Goal: Task Accomplishment & Management: Manage account settings

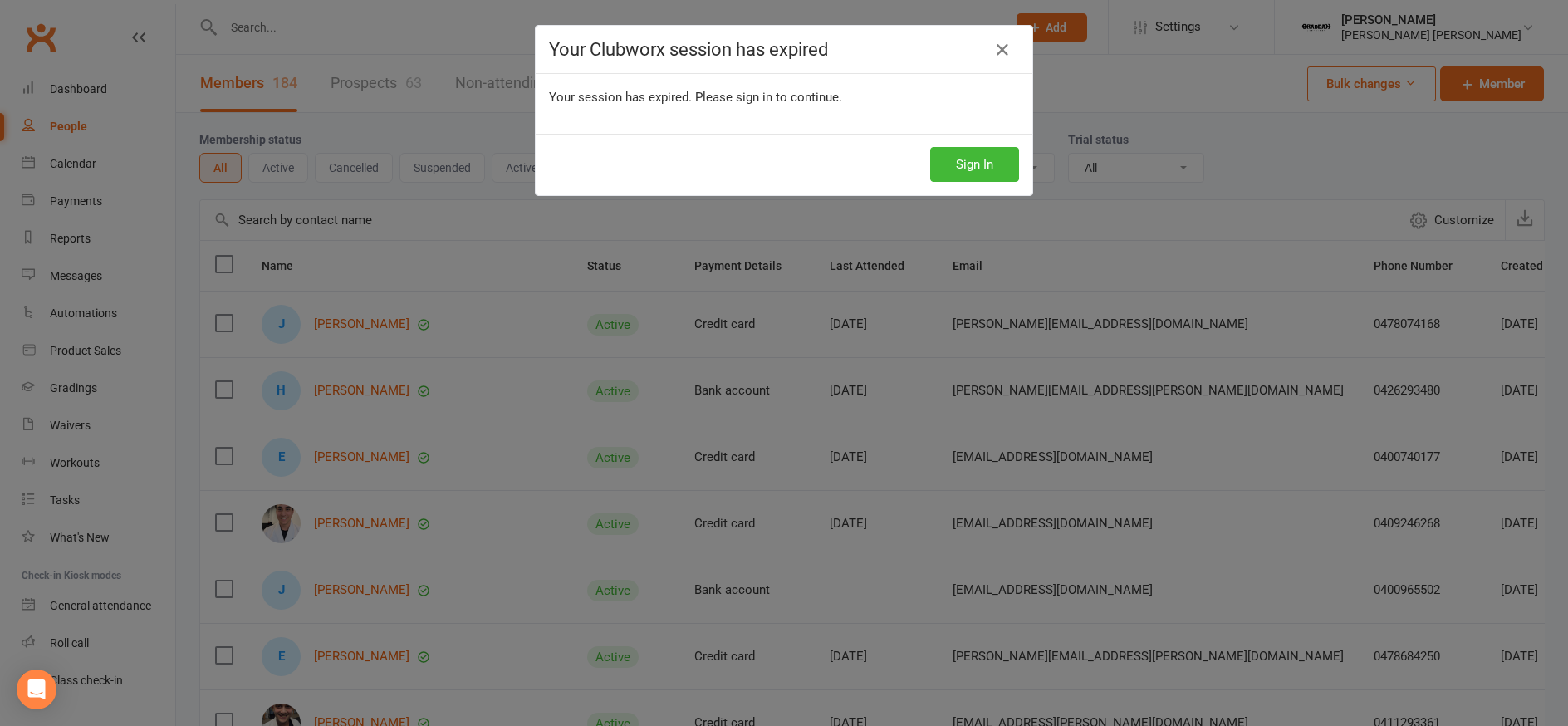
select select "100"
click at [996, 50] on icon at bounding box center [1002, 50] width 20 height 20
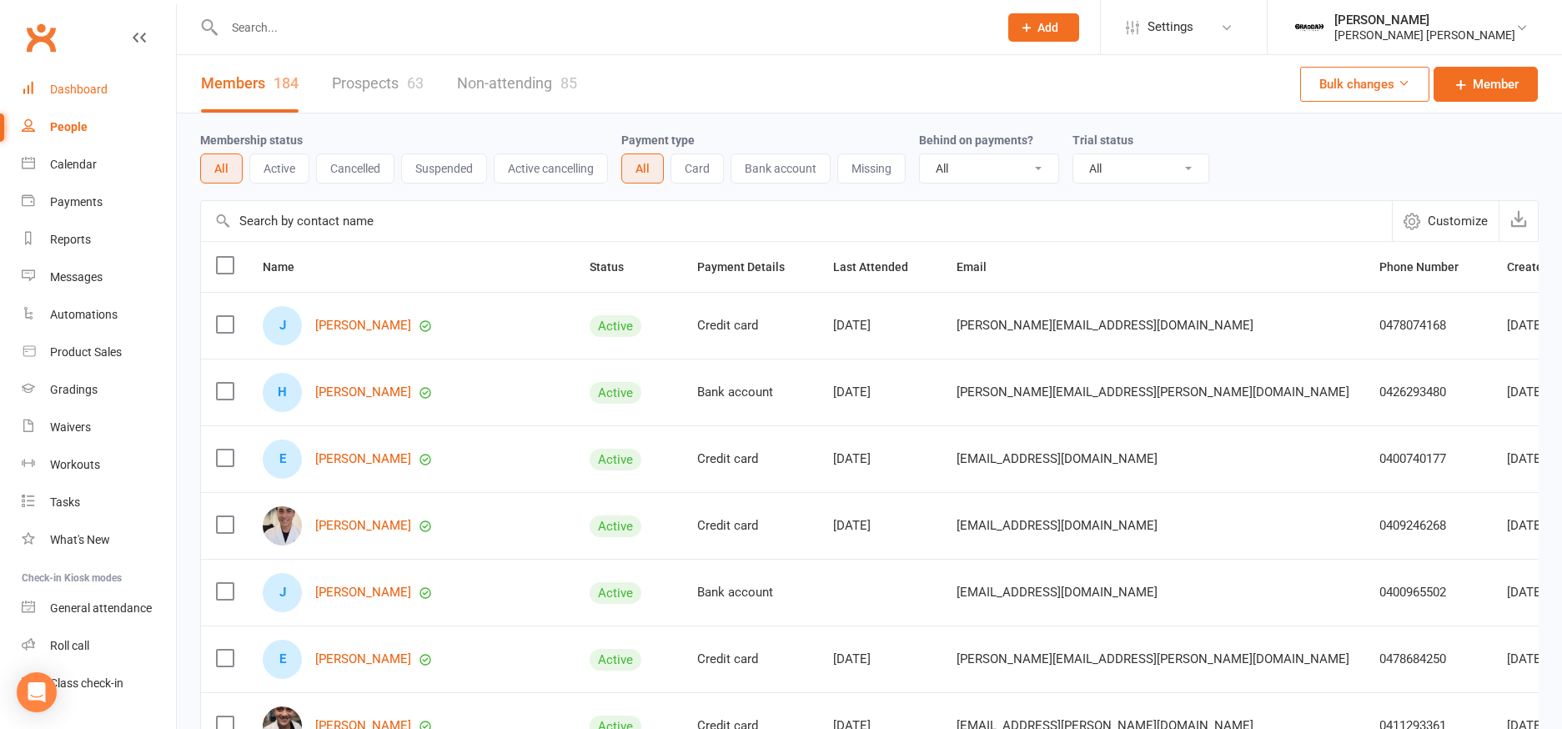
click at [98, 93] on div "Dashboard" at bounding box center [79, 89] width 58 height 13
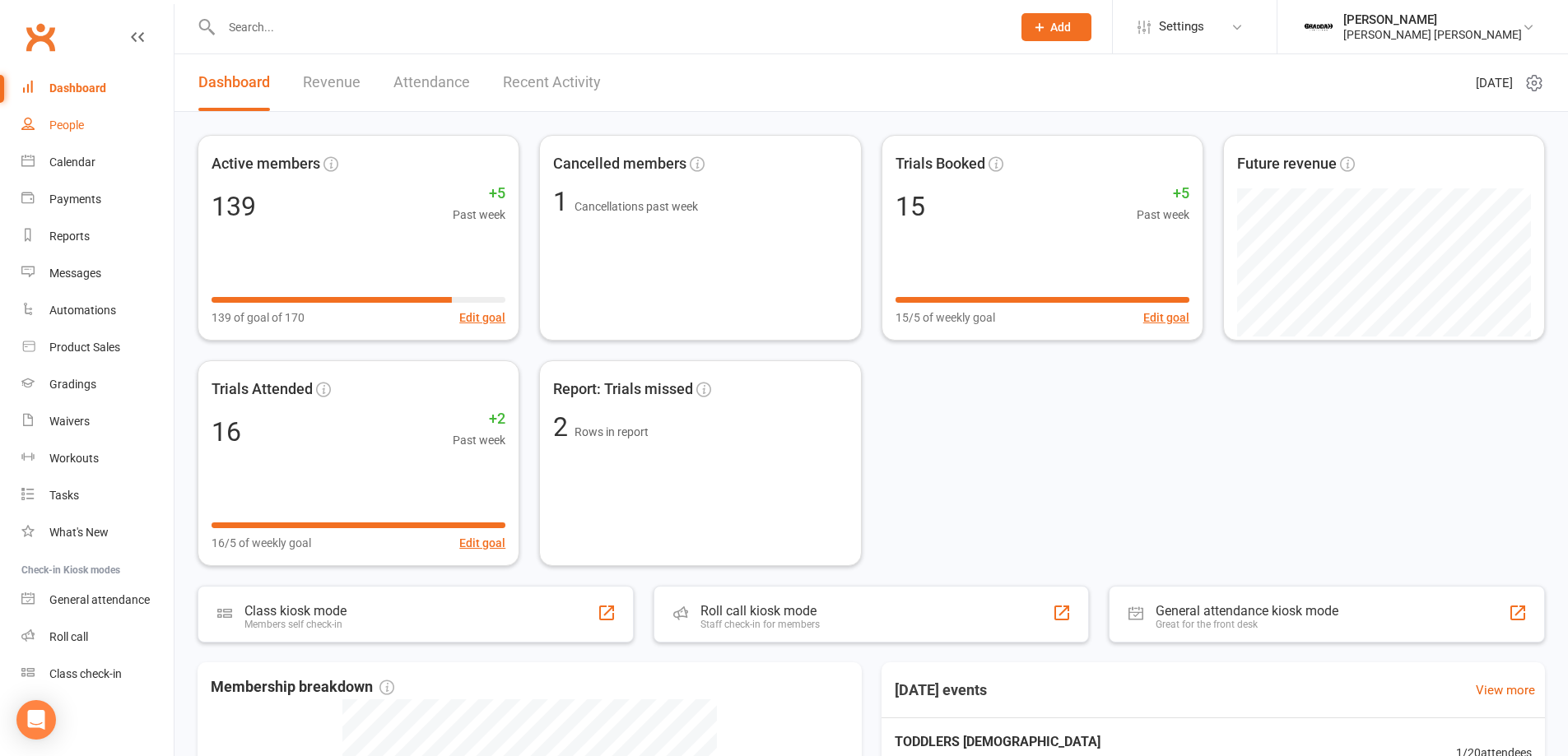
click at [87, 127] on link "People" at bounding box center [98, 125] width 152 height 38
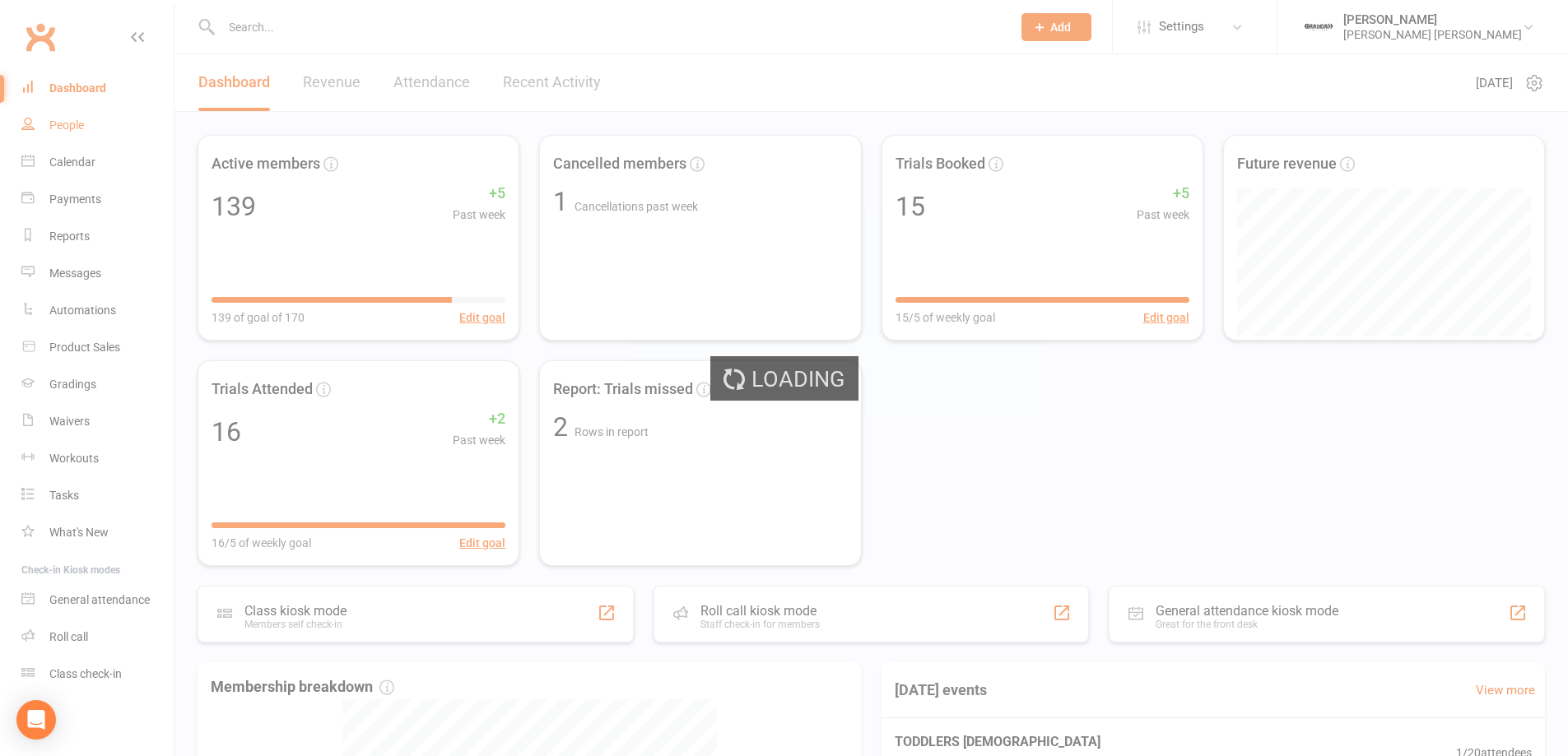
select select "100"
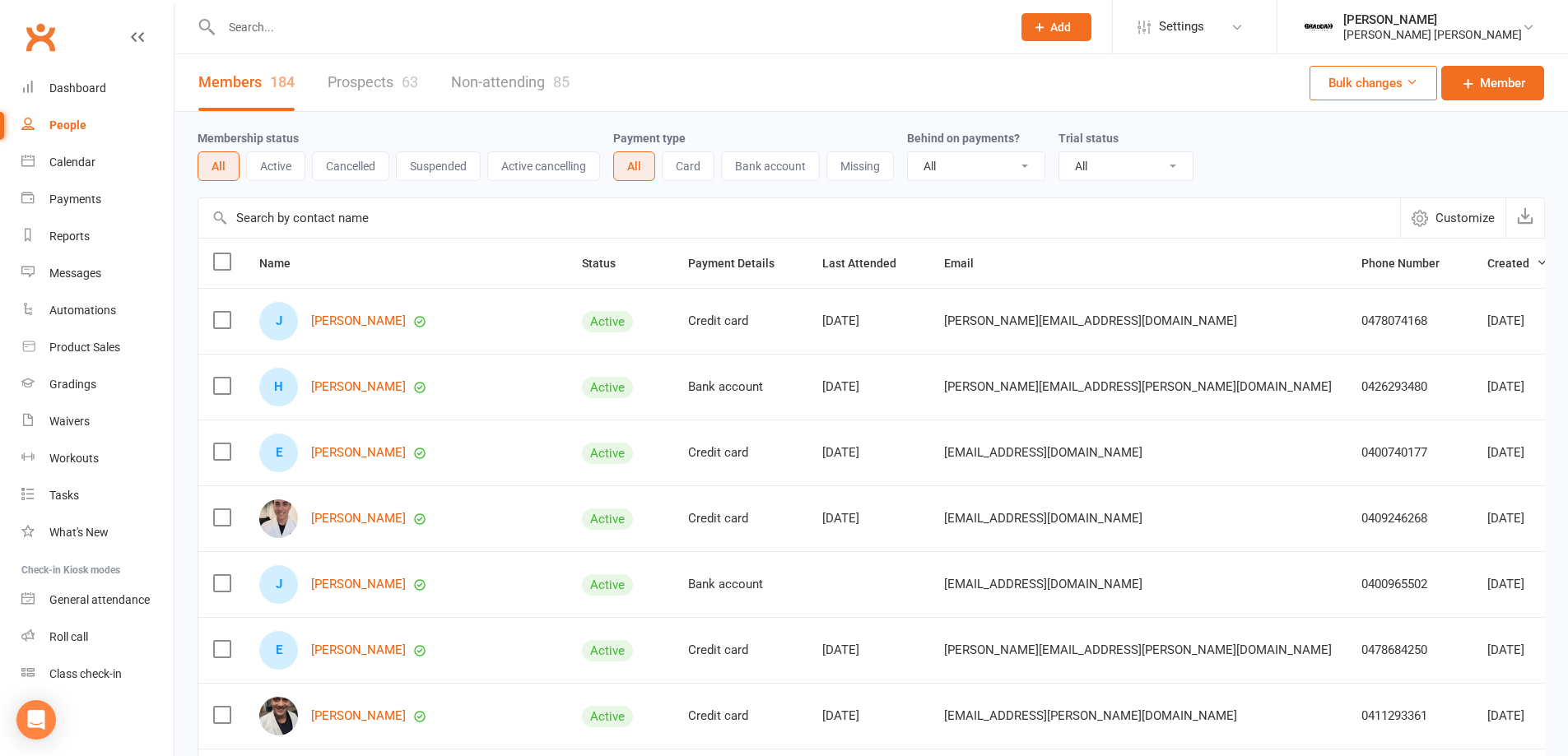
click at [404, 88] on div "63" at bounding box center [410, 82] width 17 height 18
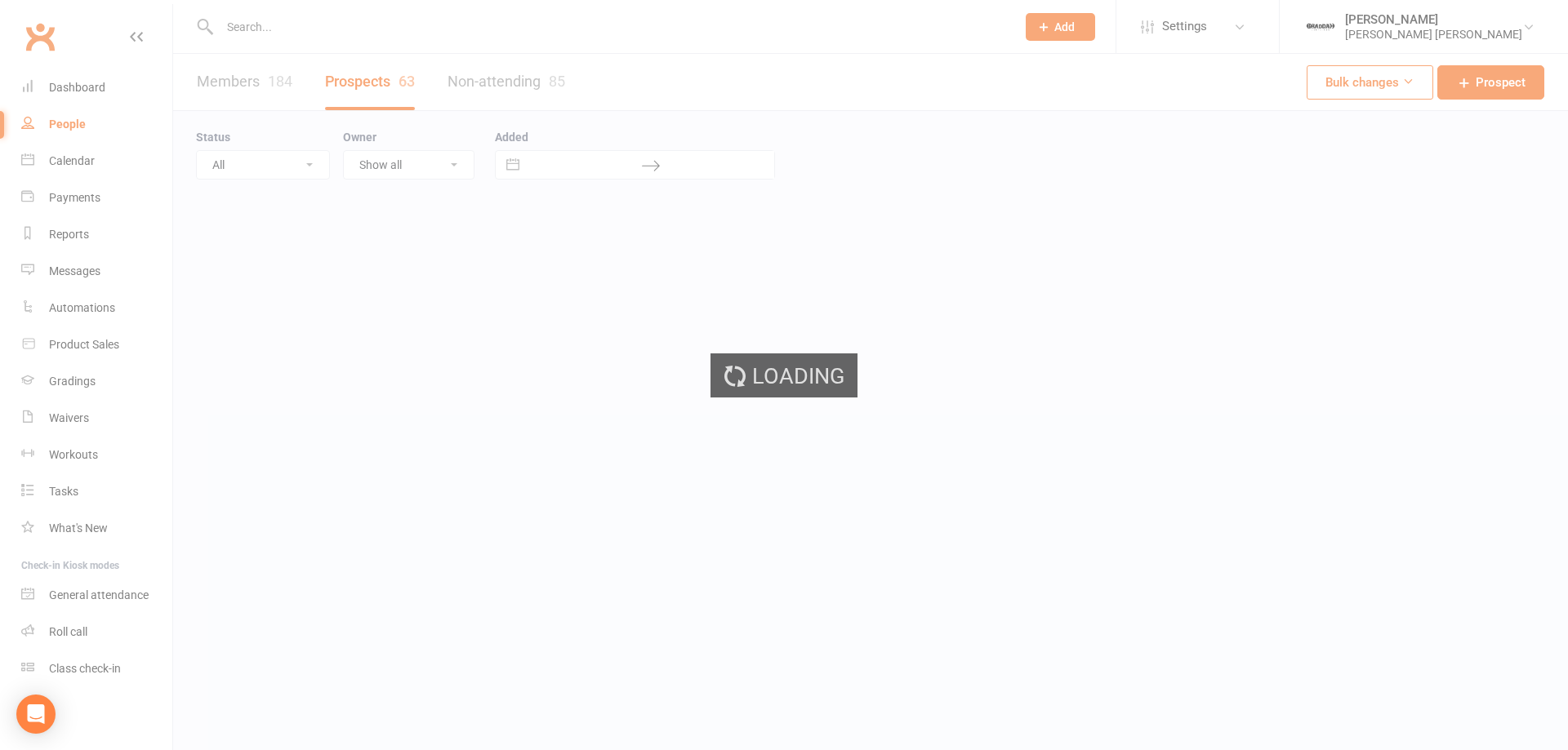
select select "100"
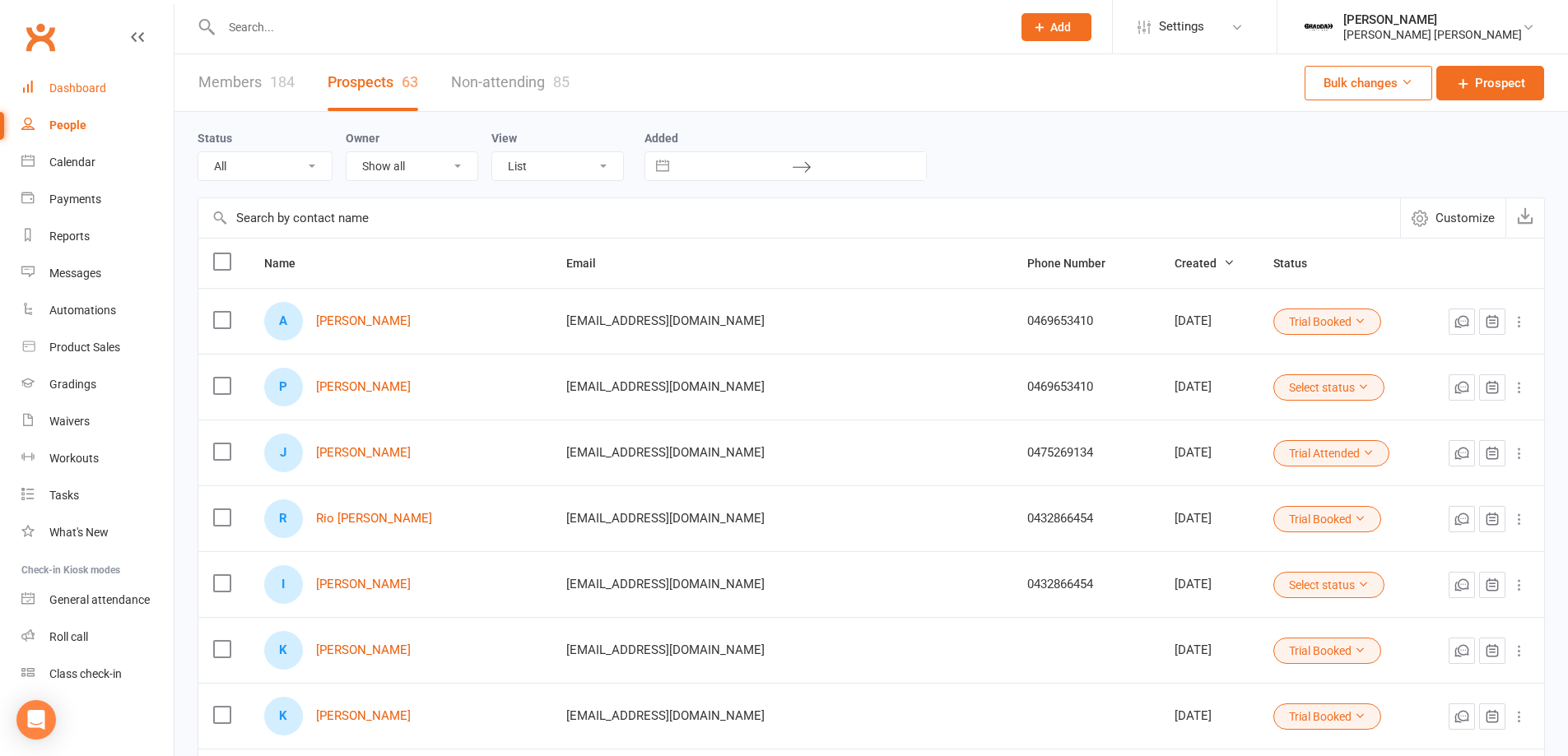
click at [112, 86] on link "Dashboard" at bounding box center [98, 89] width 152 height 38
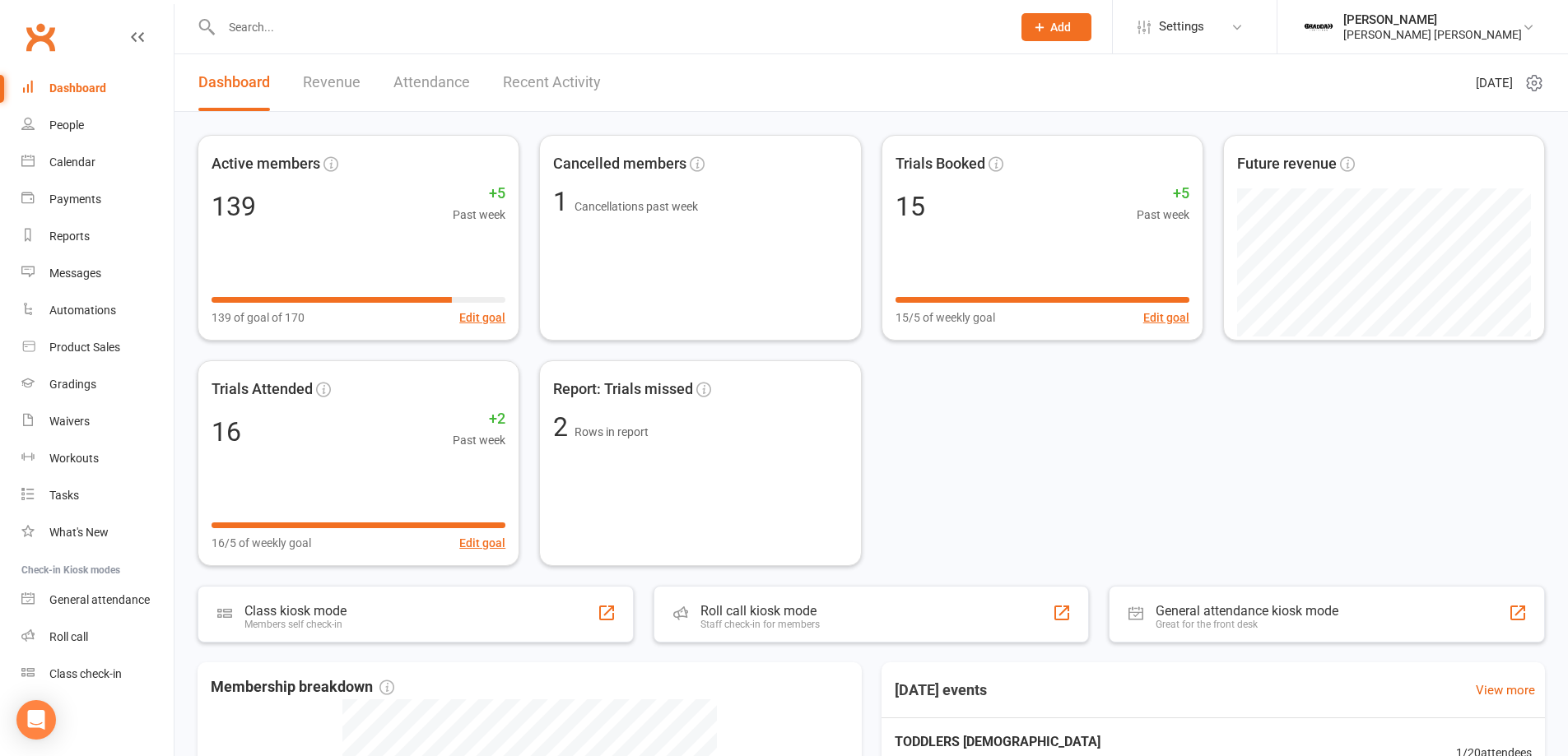
click at [582, 90] on link "Recent Activity" at bounding box center [552, 83] width 98 height 57
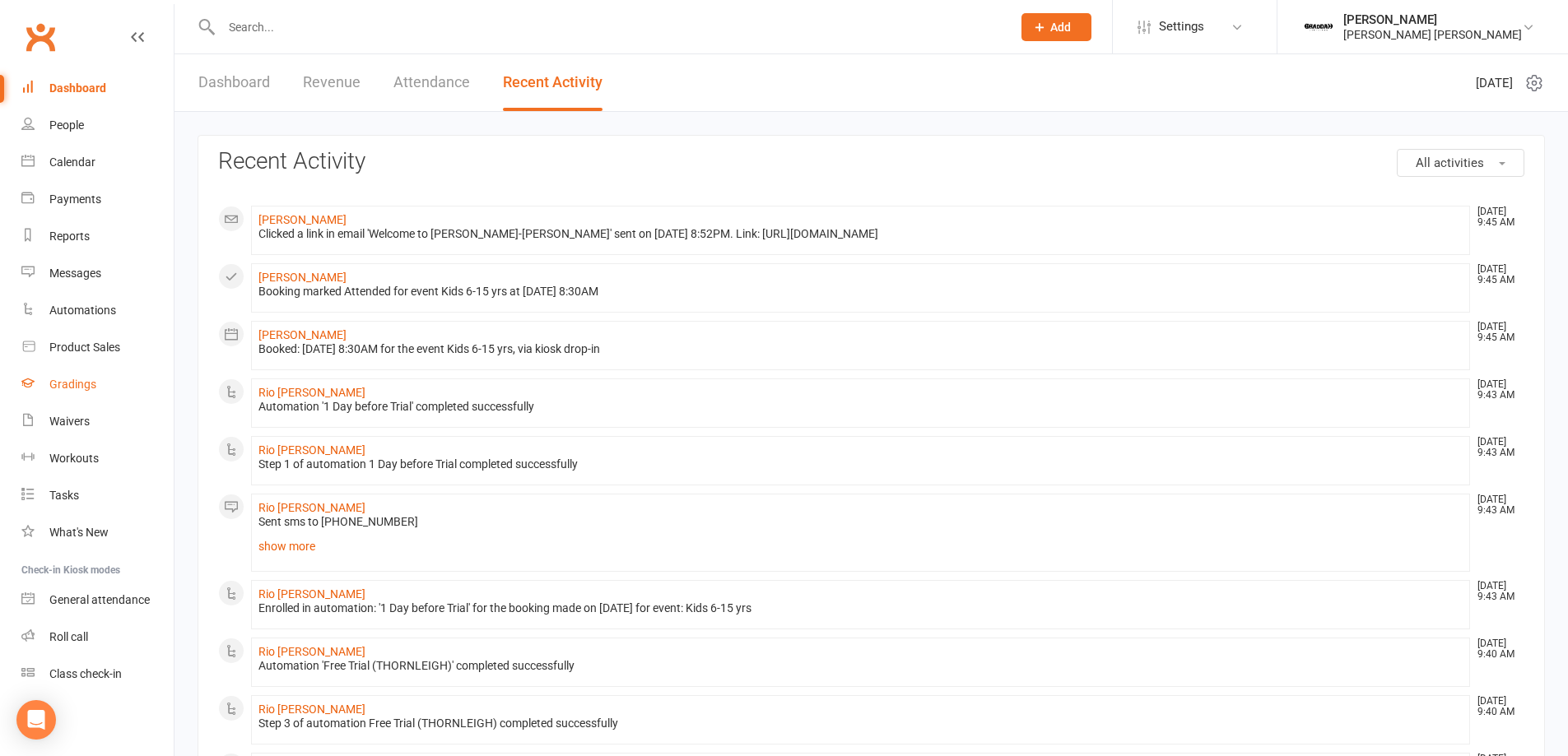
click at [79, 379] on div "Gradings" at bounding box center [73, 384] width 47 height 13
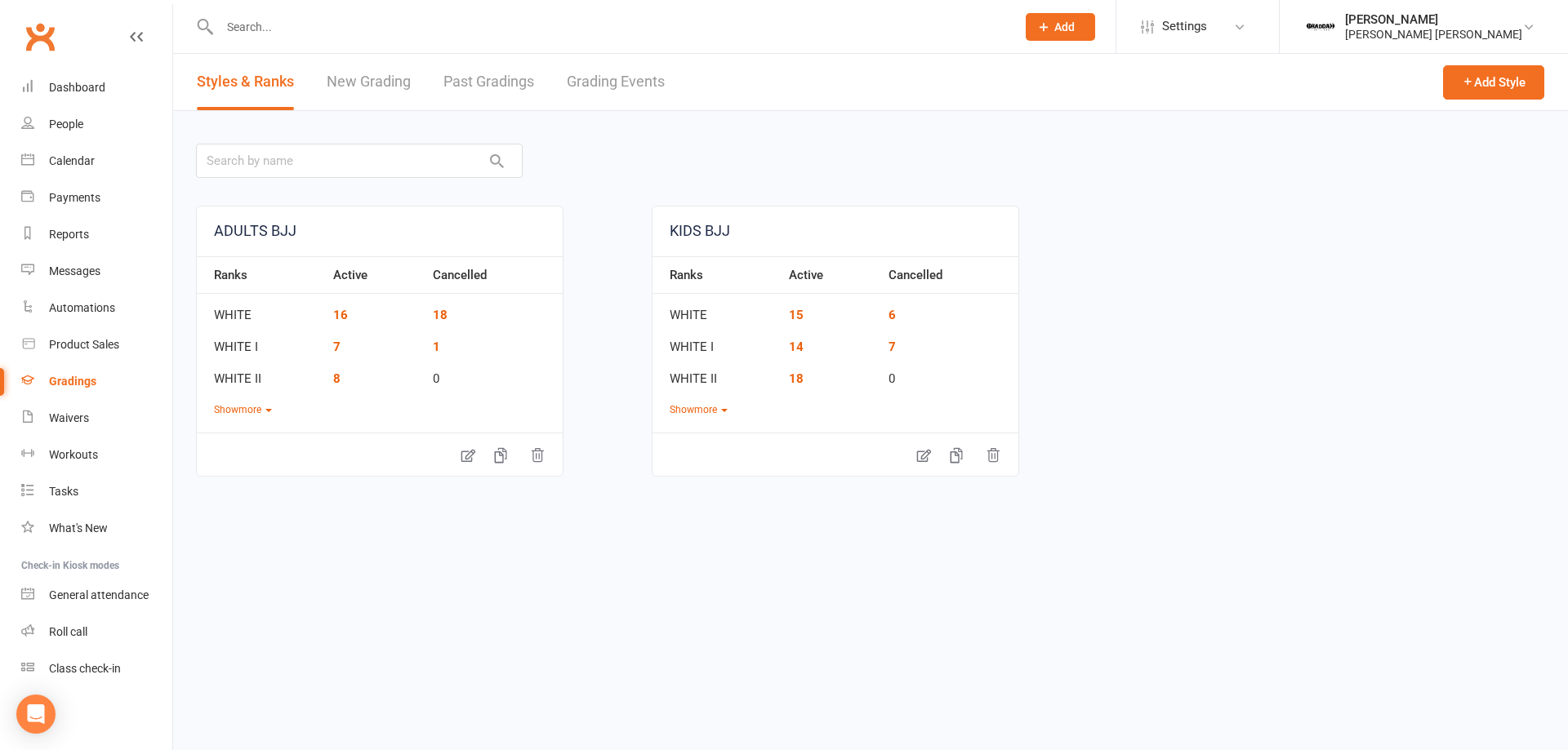
click at [381, 80] on link "New Grading" at bounding box center [369, 82] width 84 height 57
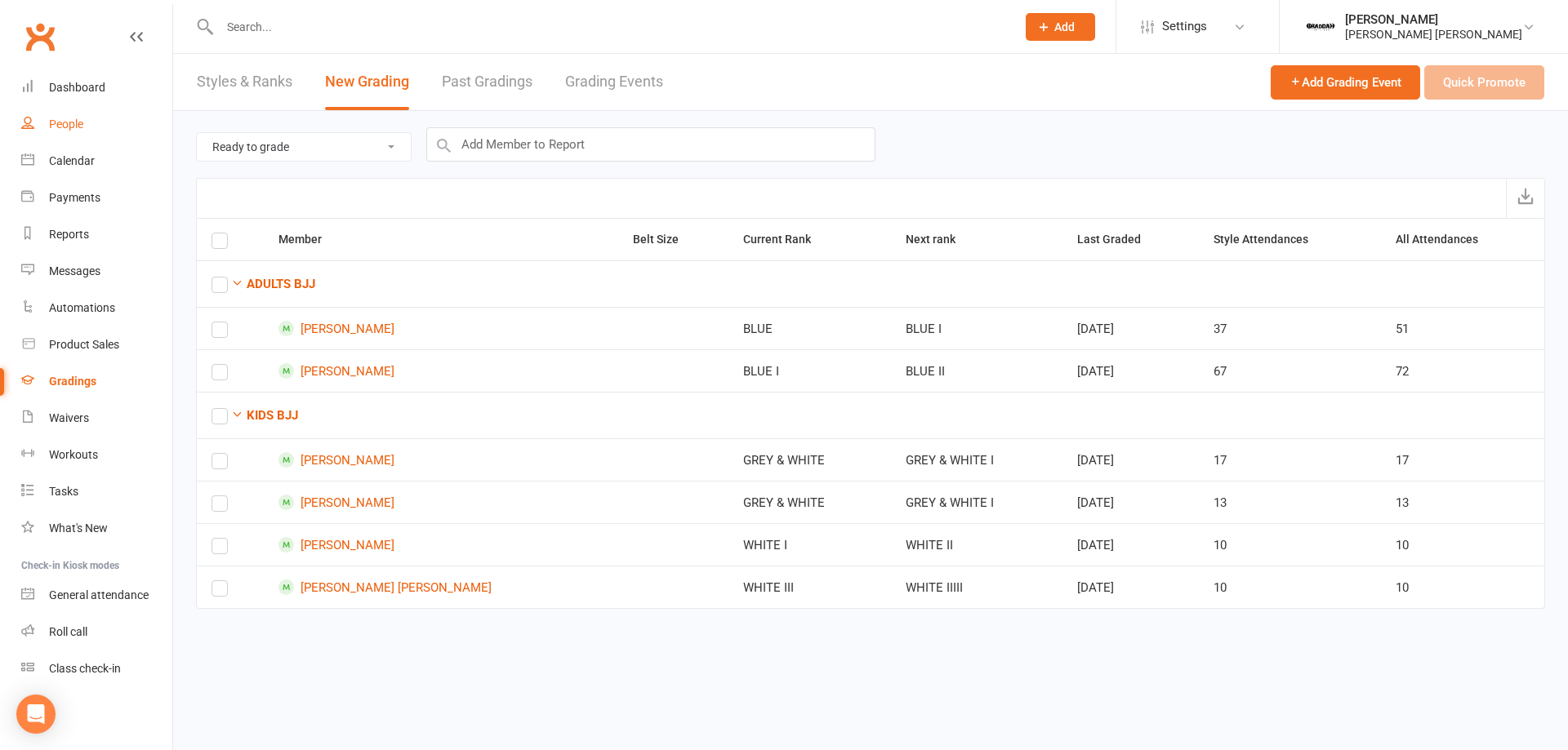
click at [79, 118] on div "People" at bounding box center [66, 123] width 34 height 13
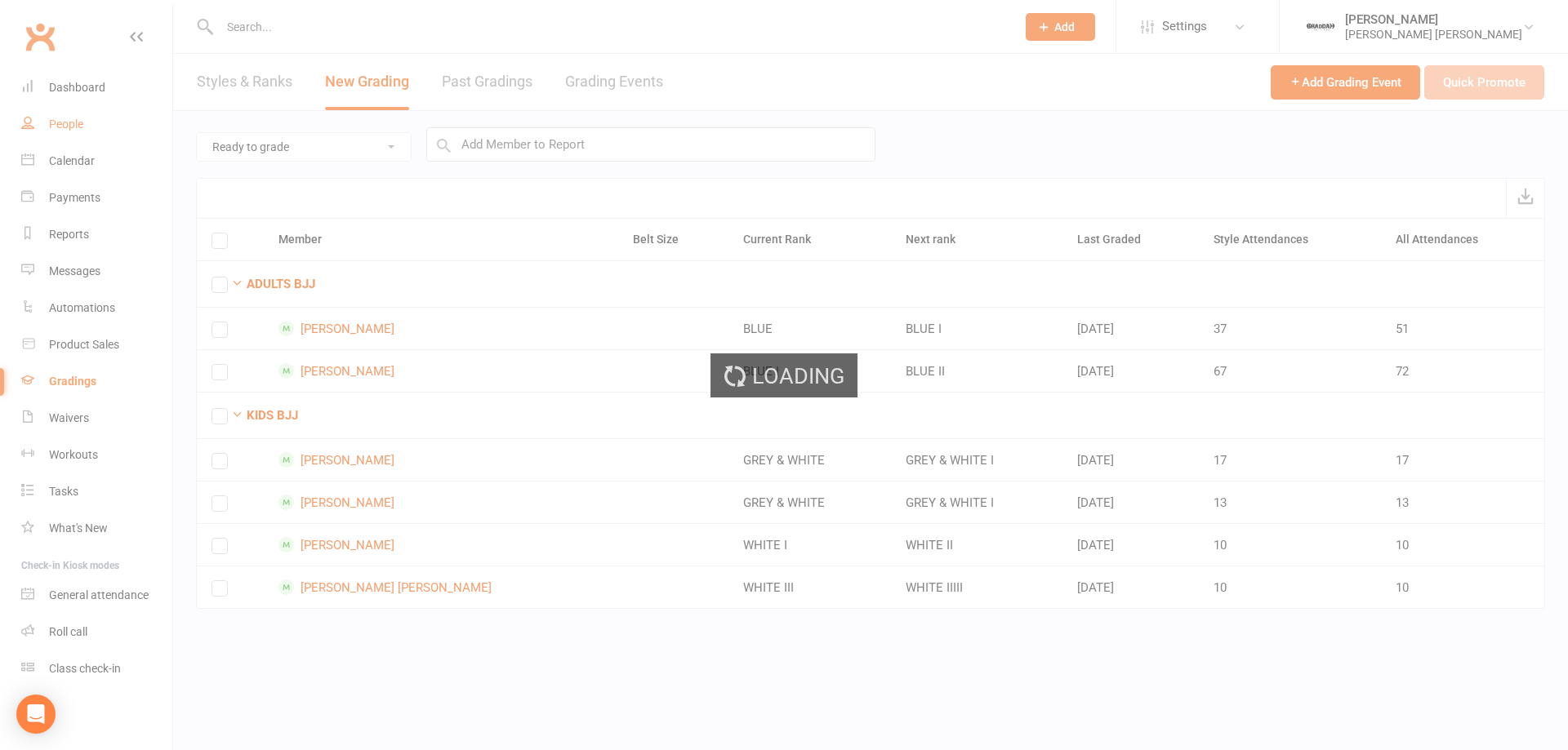
select select "100"
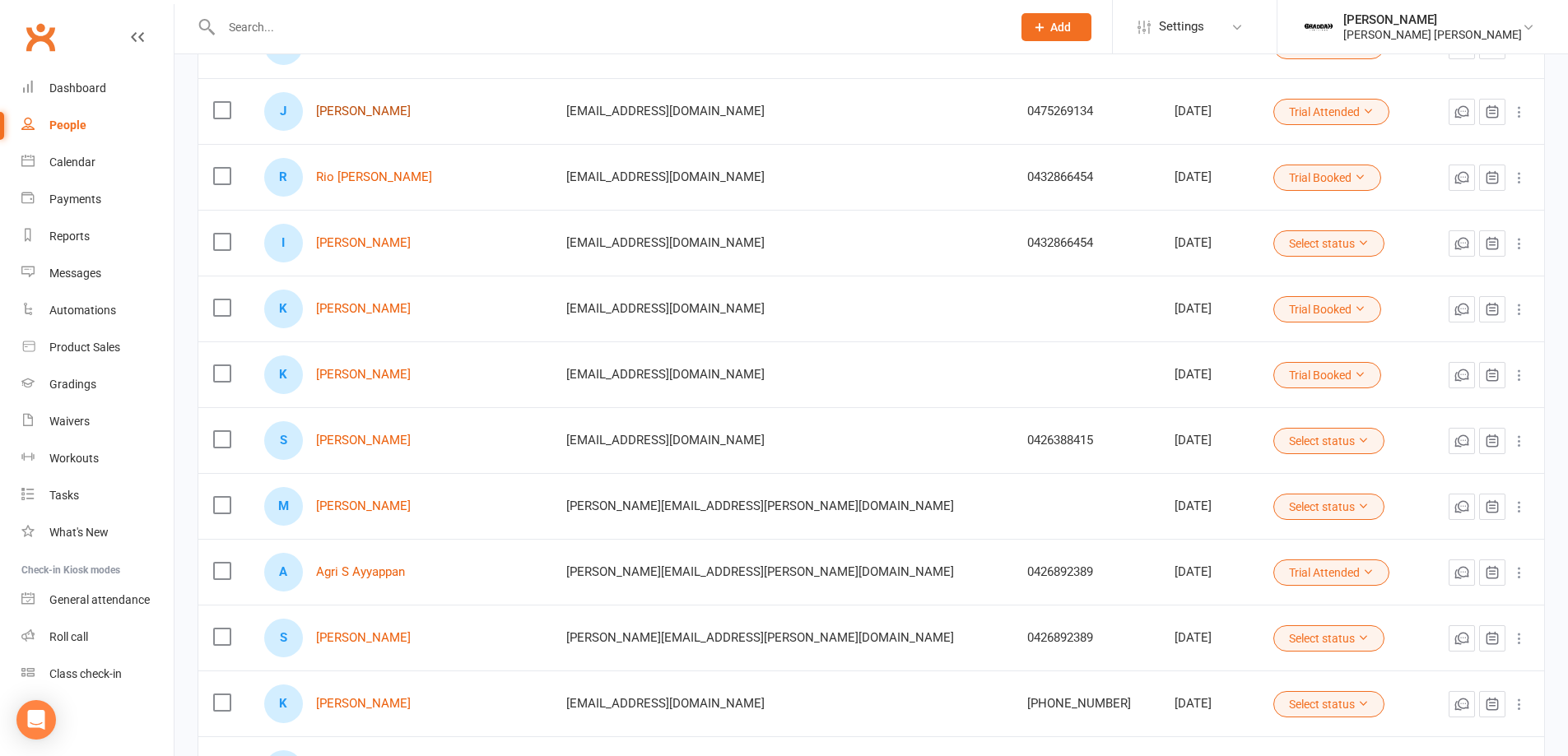
scroll to position [296, 0]
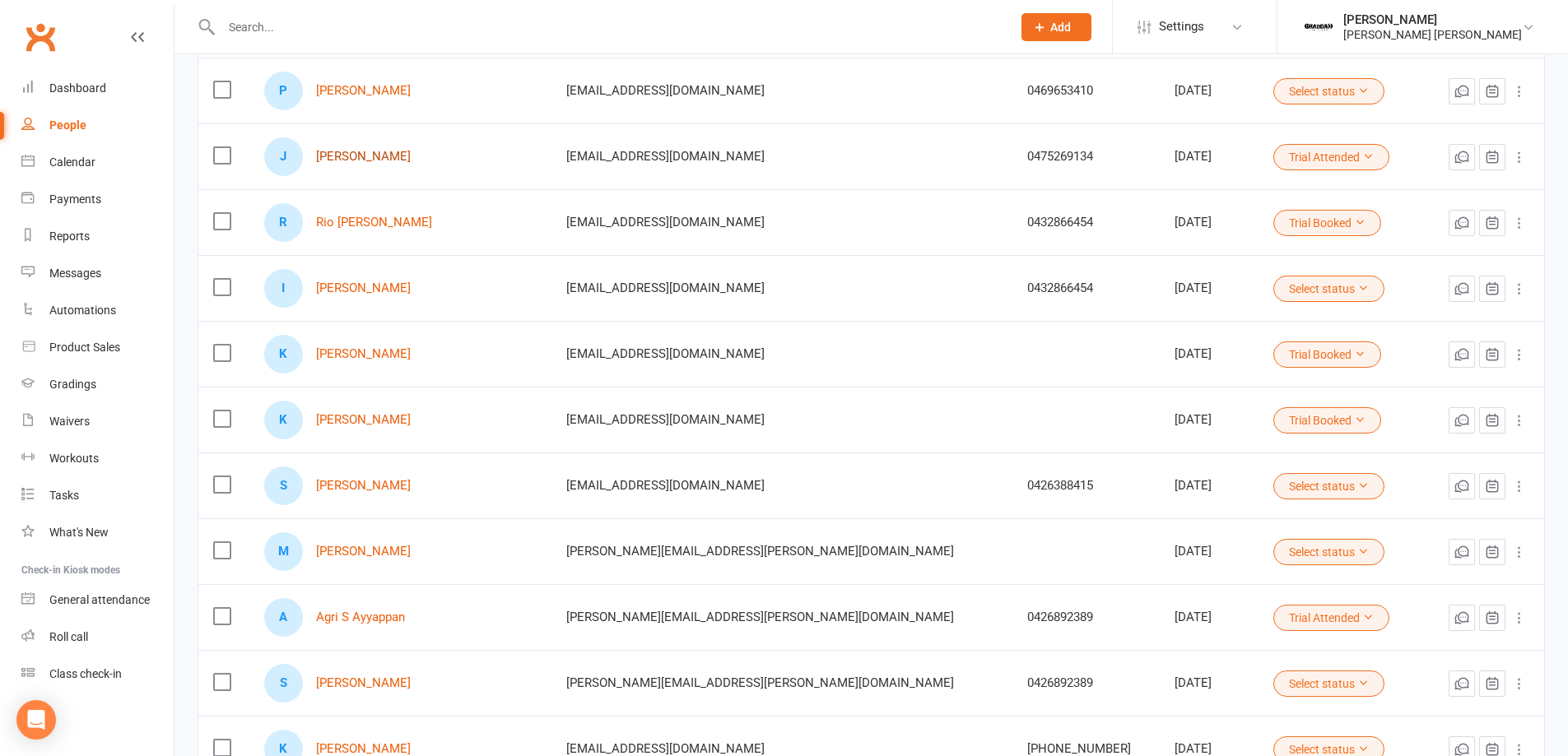
click at [379, 152] on link "Julia Buttigieg" at bounding box center [363, 157] width 95 height 14
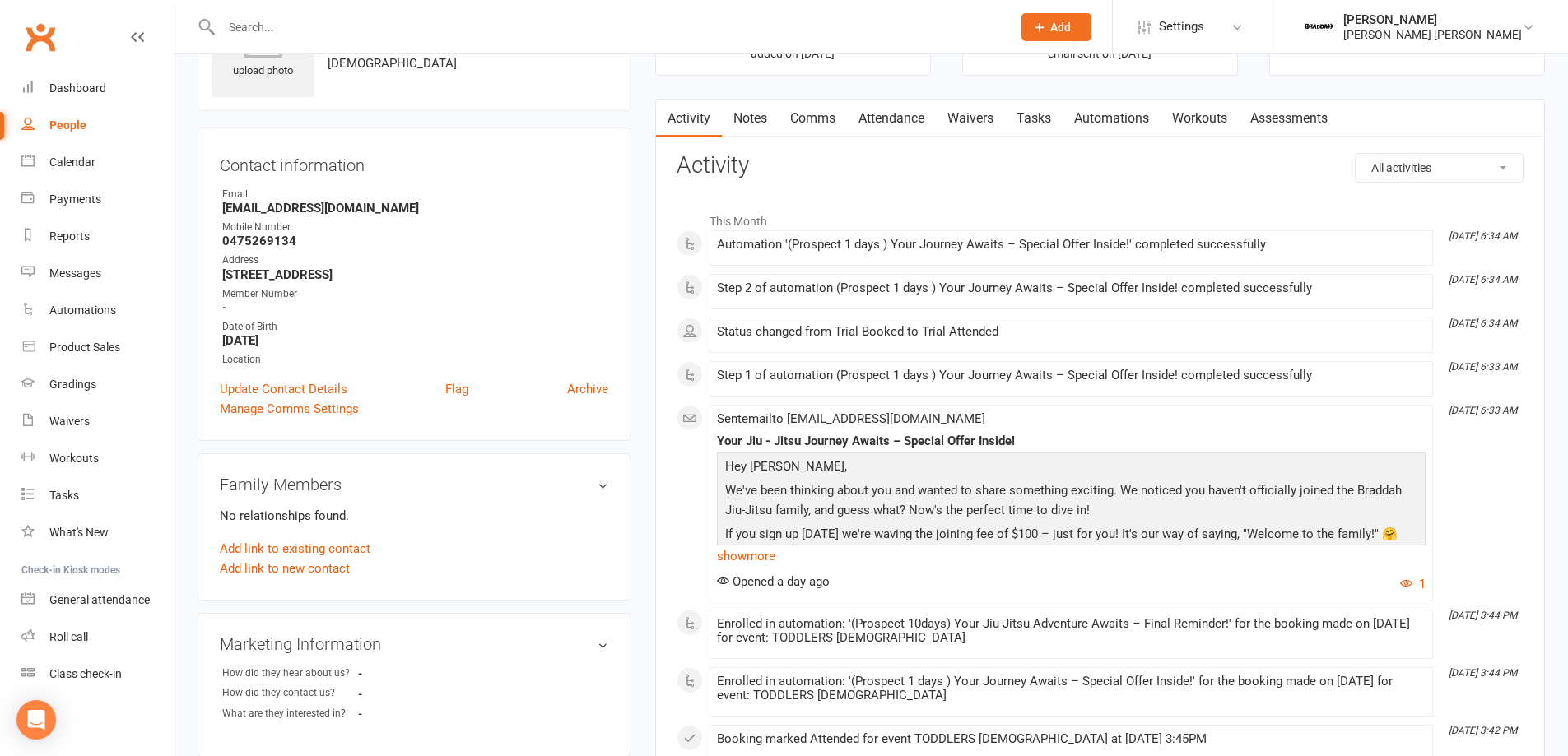
scroll to position [197, 0]
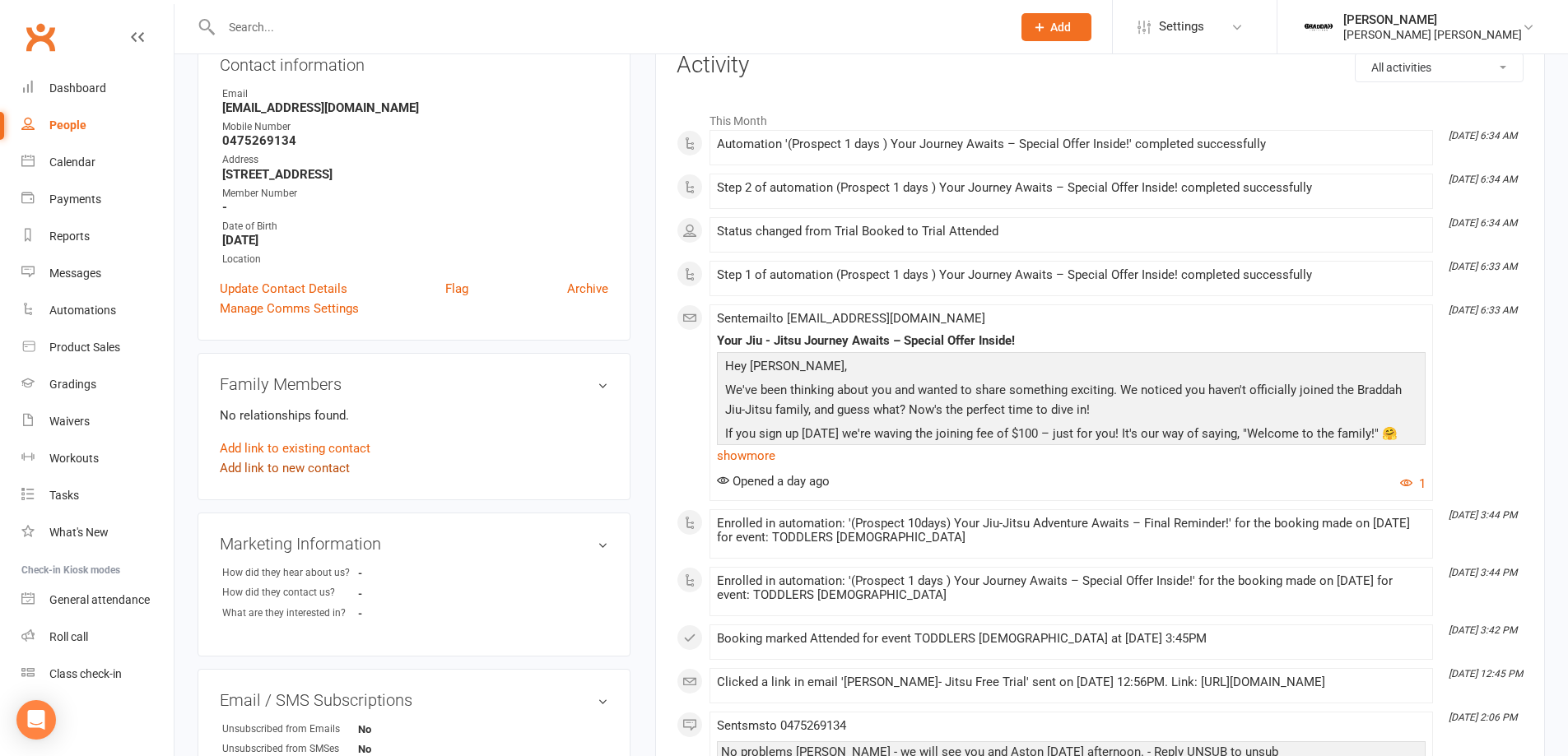
click at [281, 472] on link "Add link to new contact" at bounding box center [285, 468] width 130 height 20
click at [328, 440] on button "Member" at bounding box center [303, 450] width 105 height 25
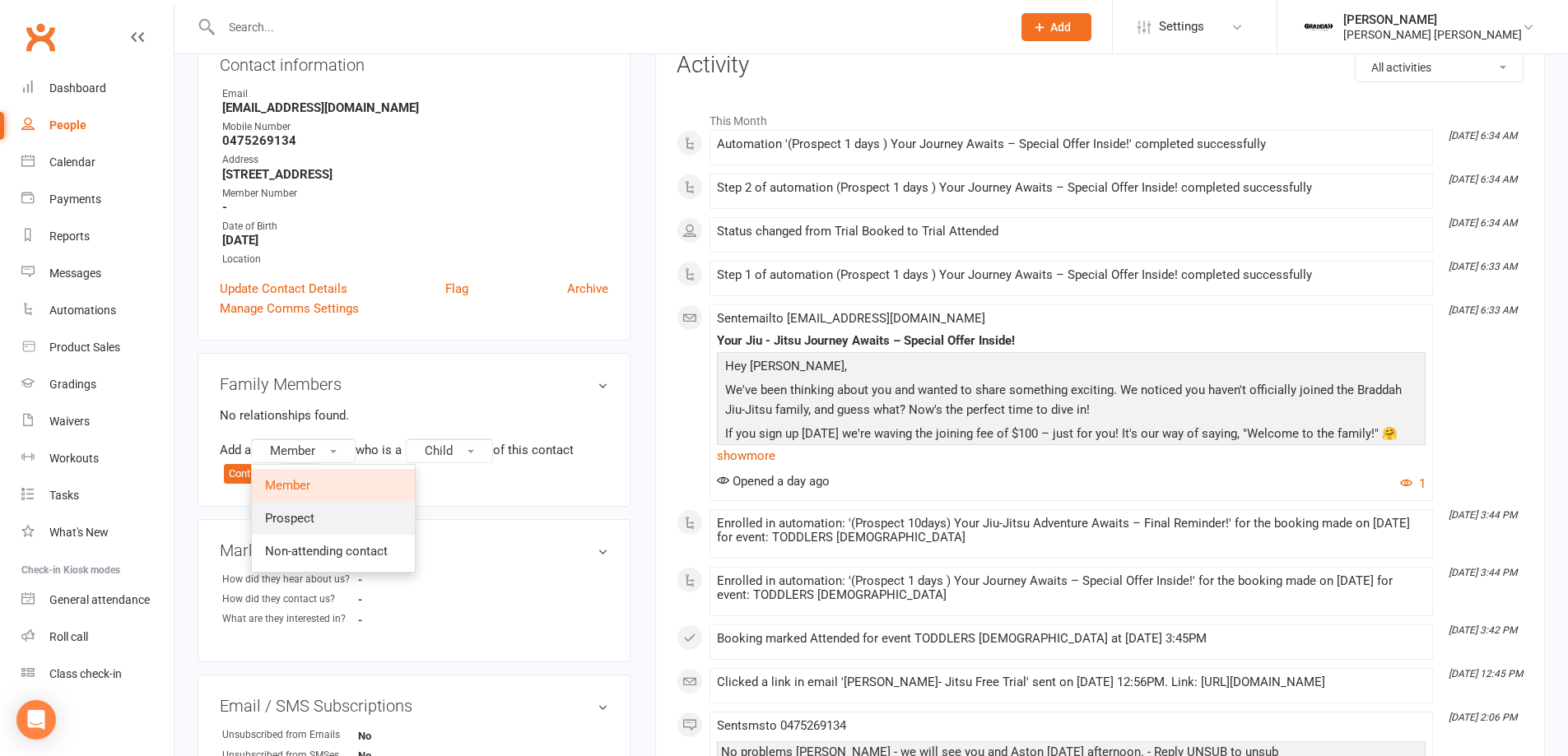
click at [315, 520] on span "Prospect" at bounding box center [290, 518] width 49 height 15
click at [261, 480] on button "Continue" at bounding box center [250, 474] width 51 height 20
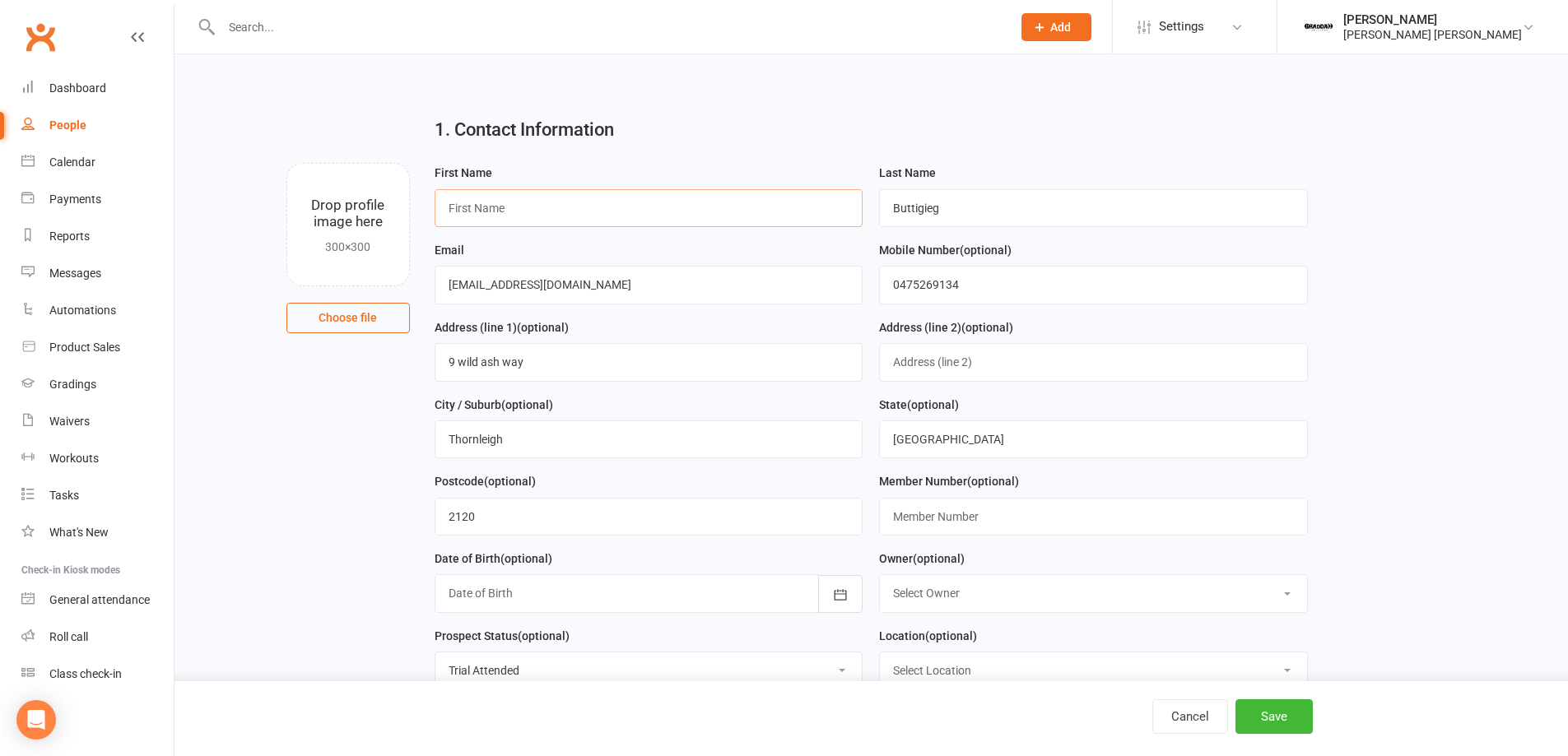
click at [542, 210] on input "text" at bounding box center [648, 208] width 428 height 38
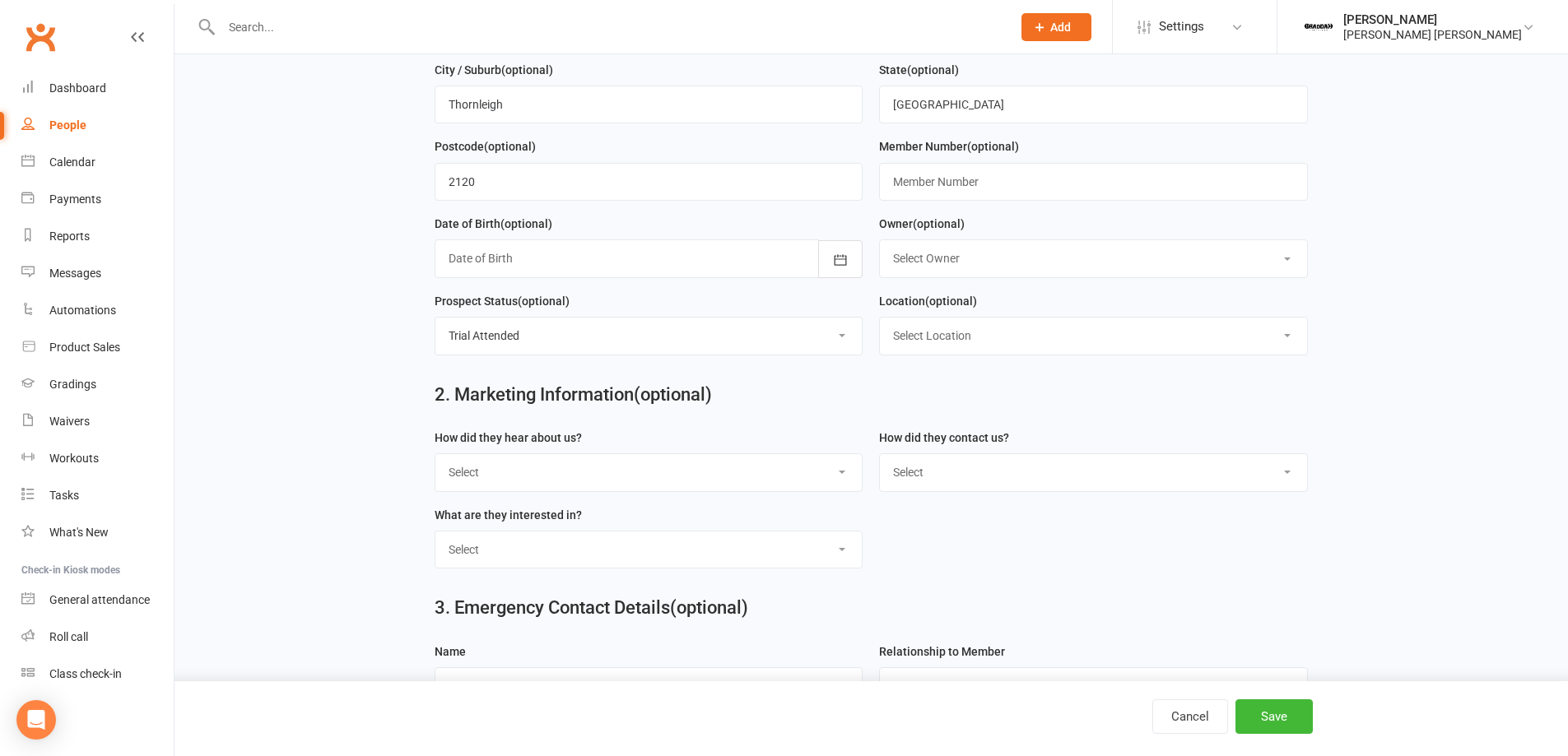
scroll to position [493, 0]
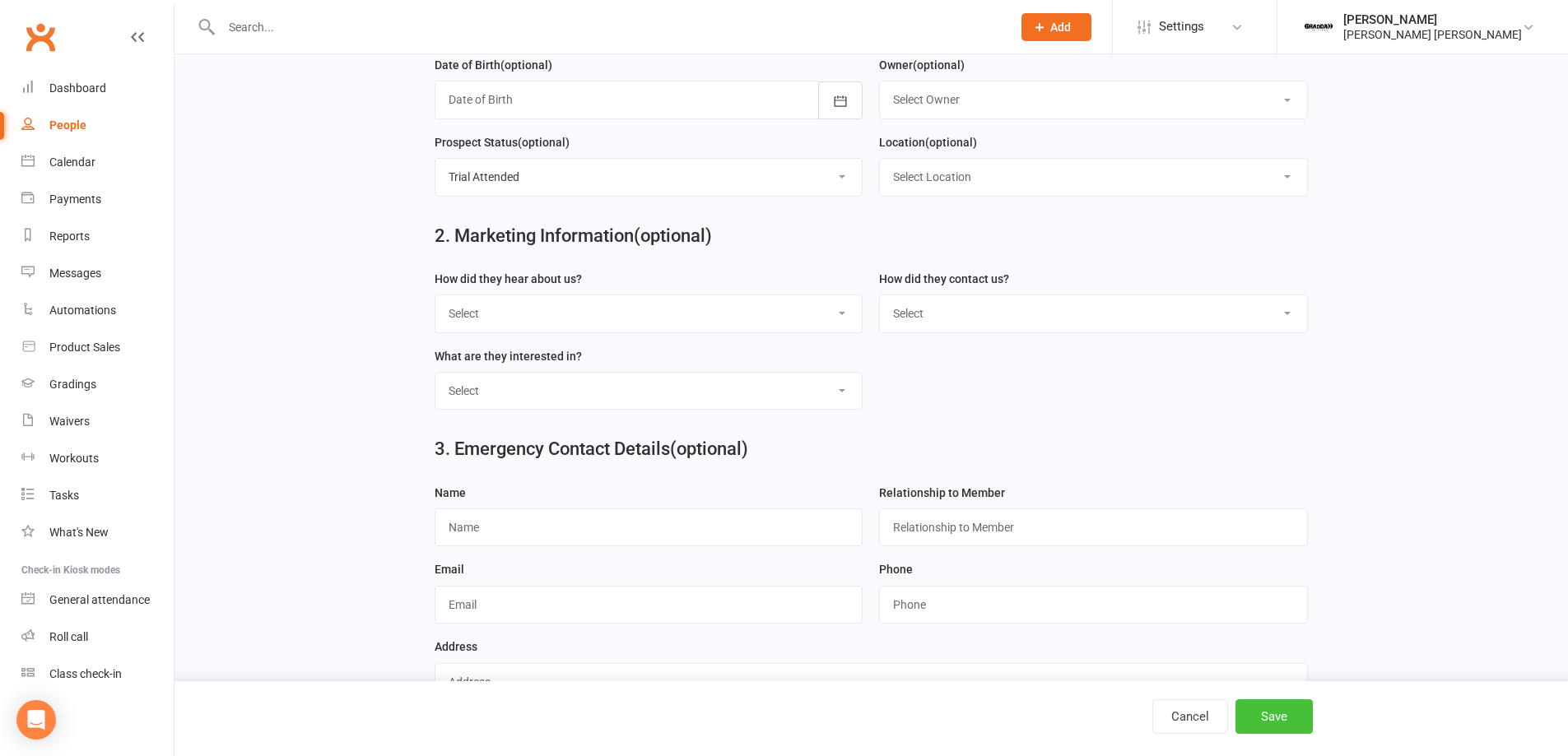
type input "Aston"
click at [1245, 718] on button "Save" at bounding box center [1274, 717] width 77 height 35
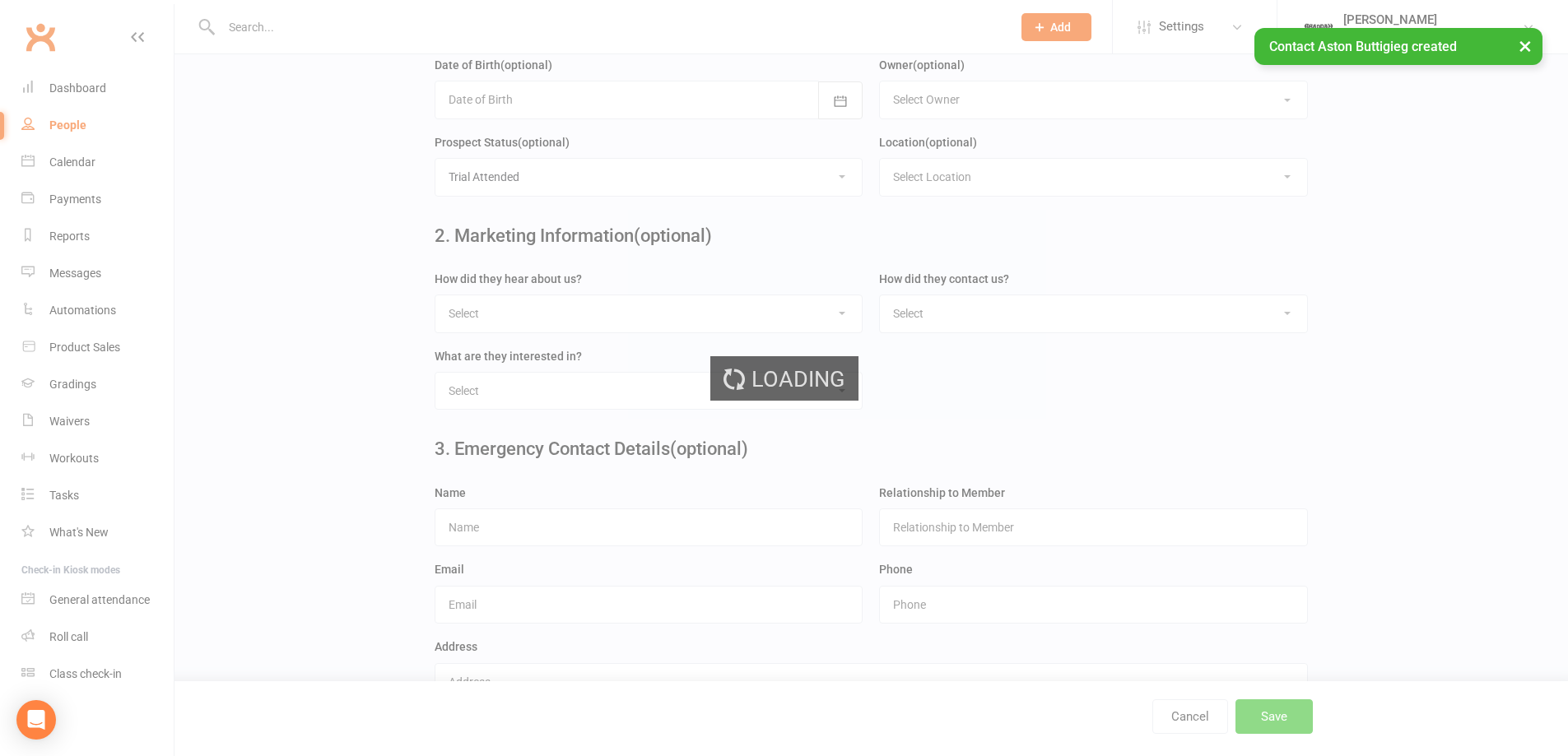
scroll to position [0, 0]
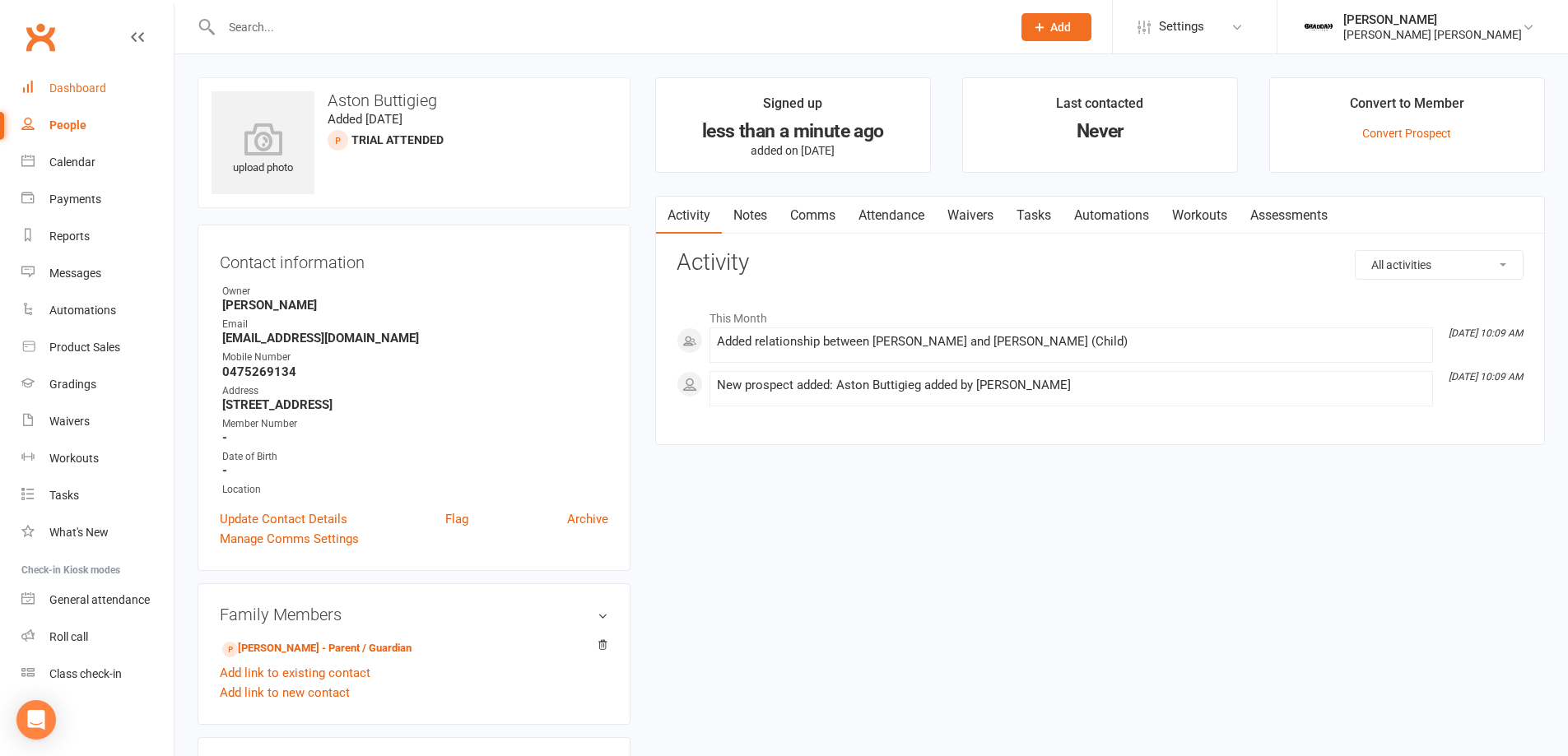
click at [77, 86] on div "Dashboard" at bounding box center [78, 88] width 57 height 13
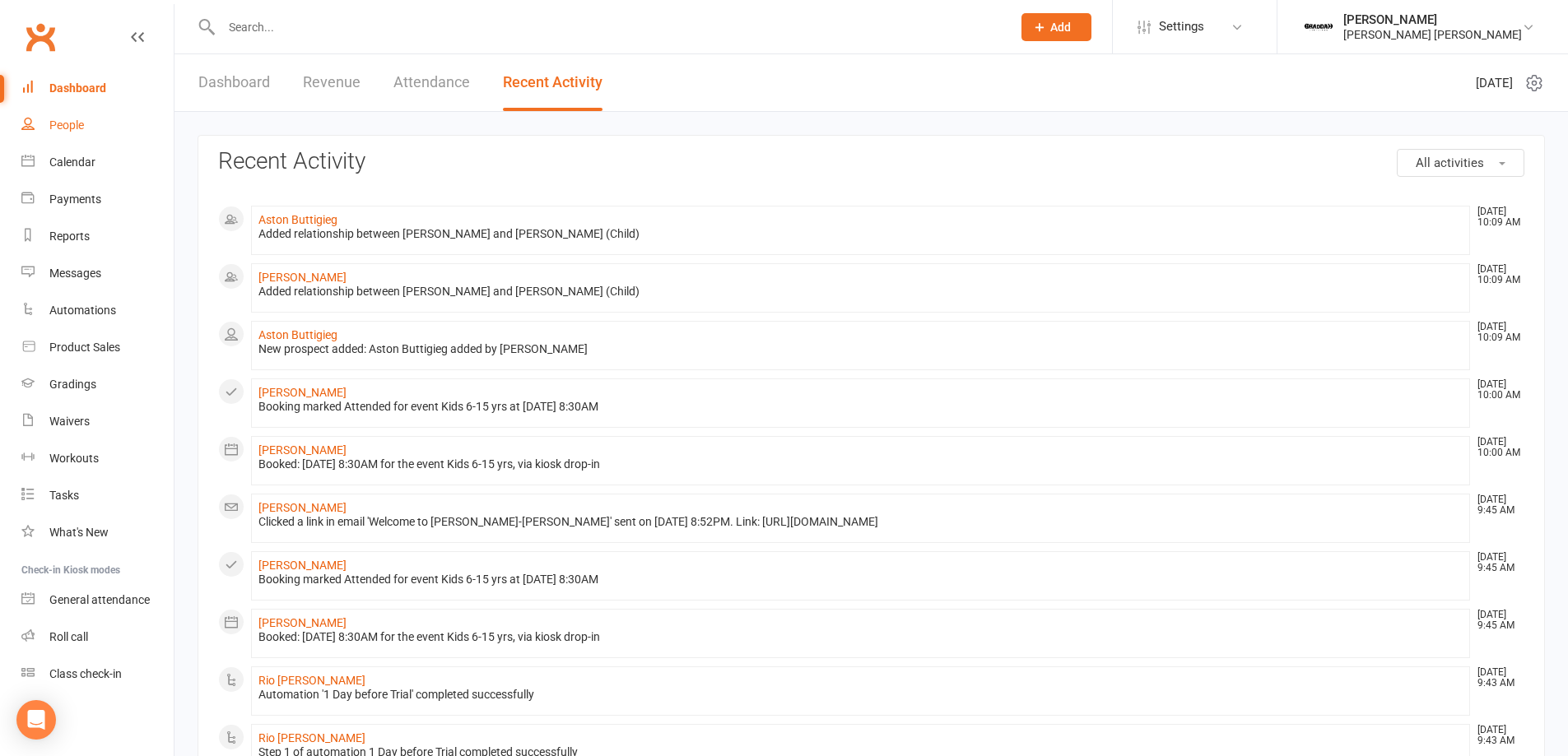
click at [52, 126] on div "People" at bounding box center [66, 124] width 35 height 13
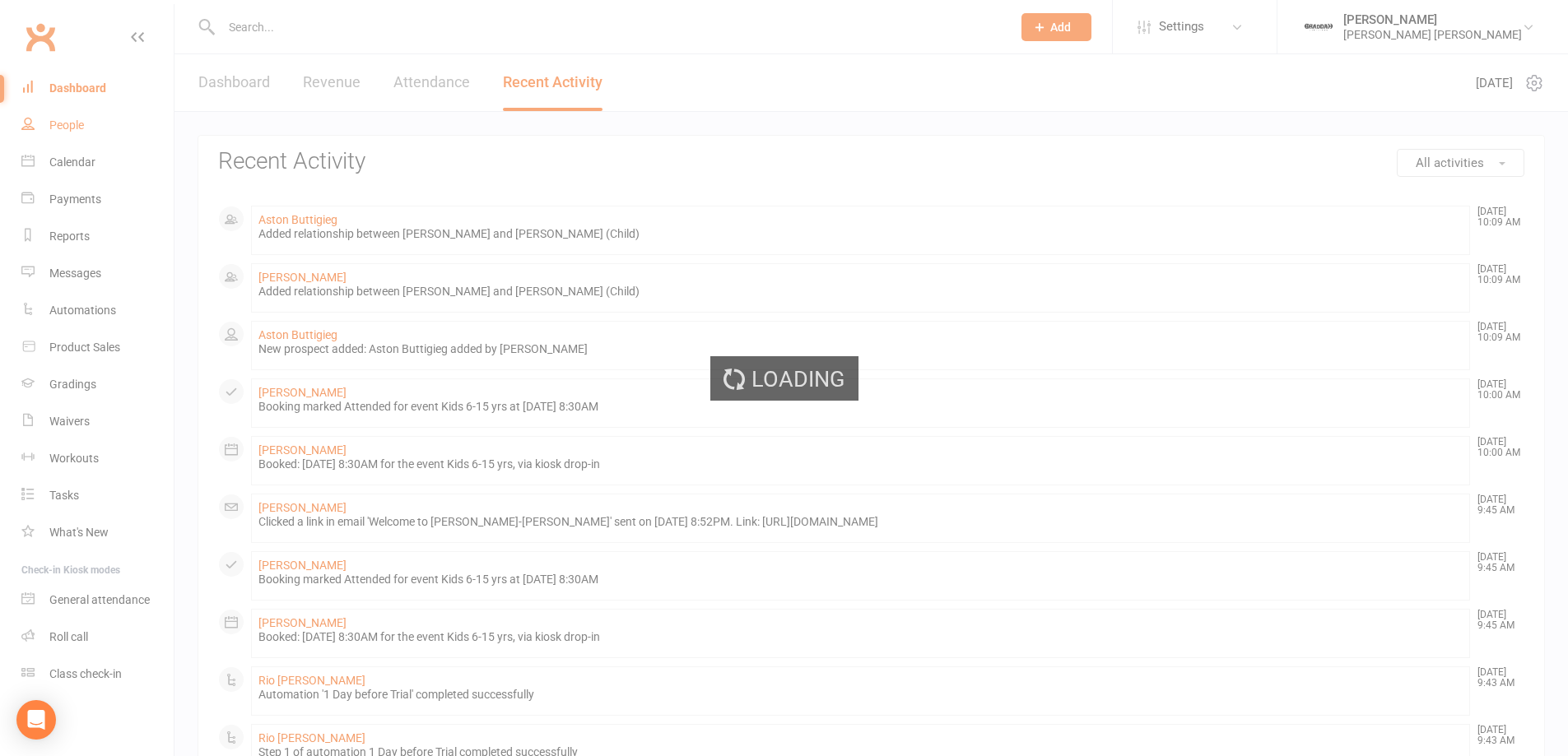
select select "100"
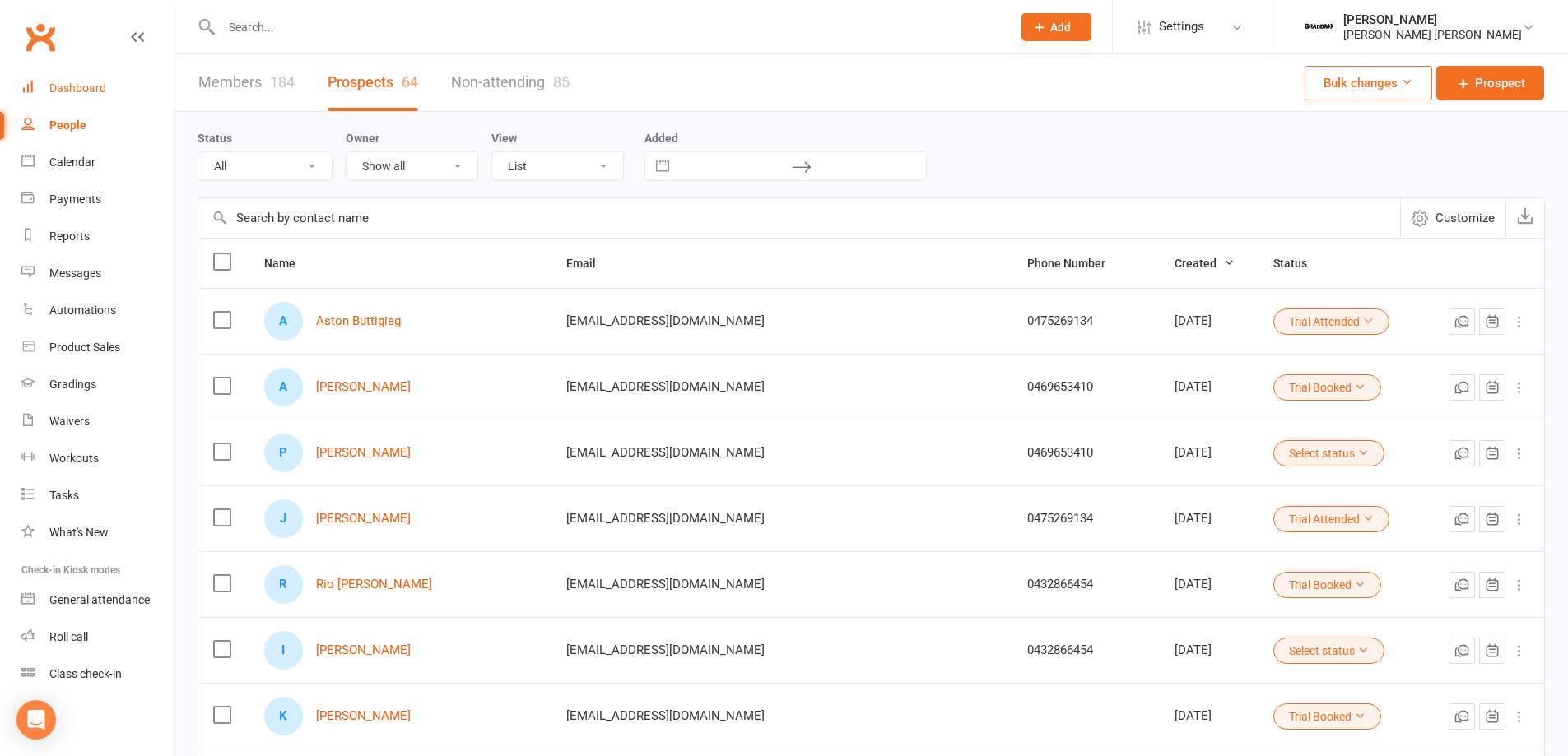
click at [96, 91] on div "Dashboard" at bounding box center [78, 88] width 57 height 13
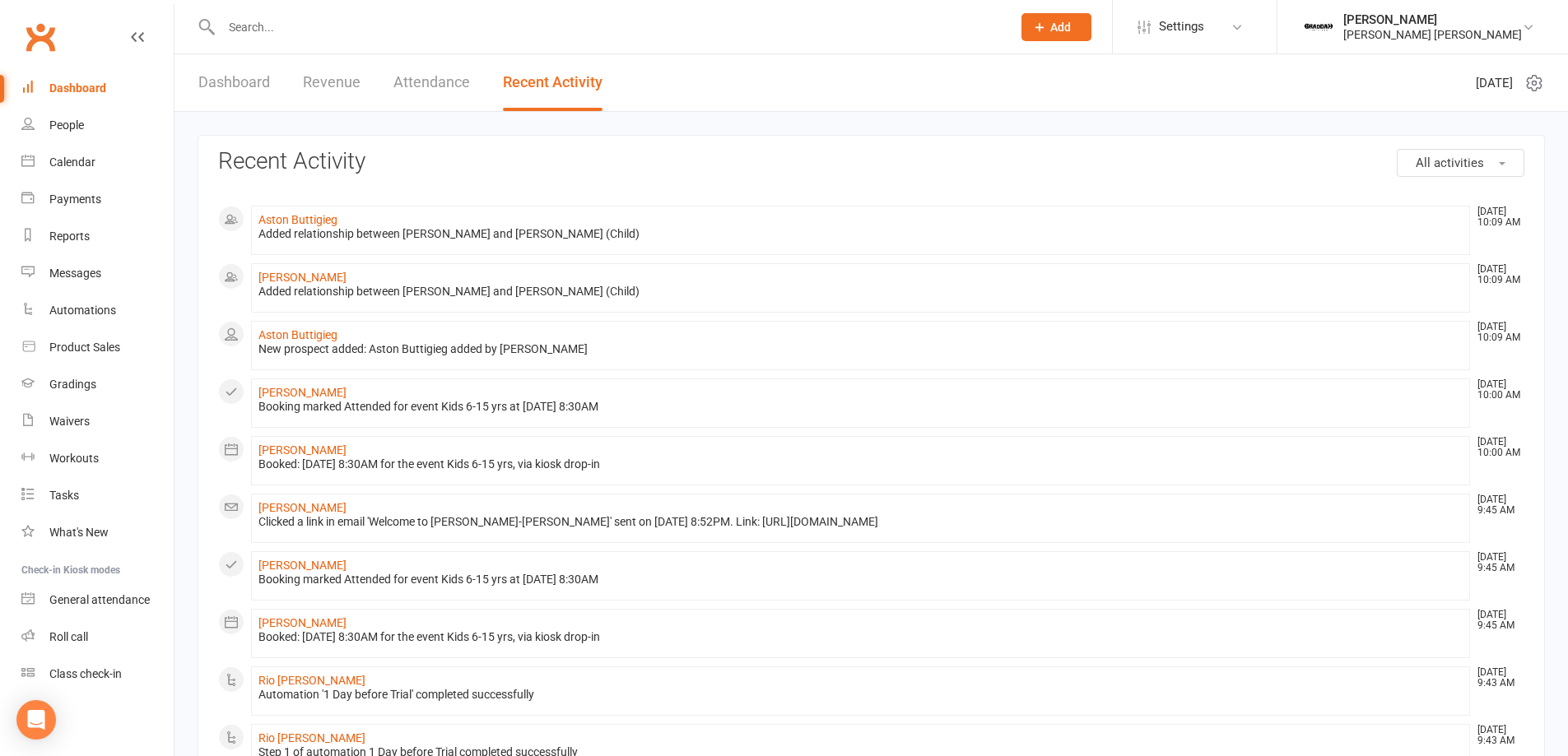
click at [561, 92] on link "Recent Activity" at bounding box center [553, 83] width 100 height 57
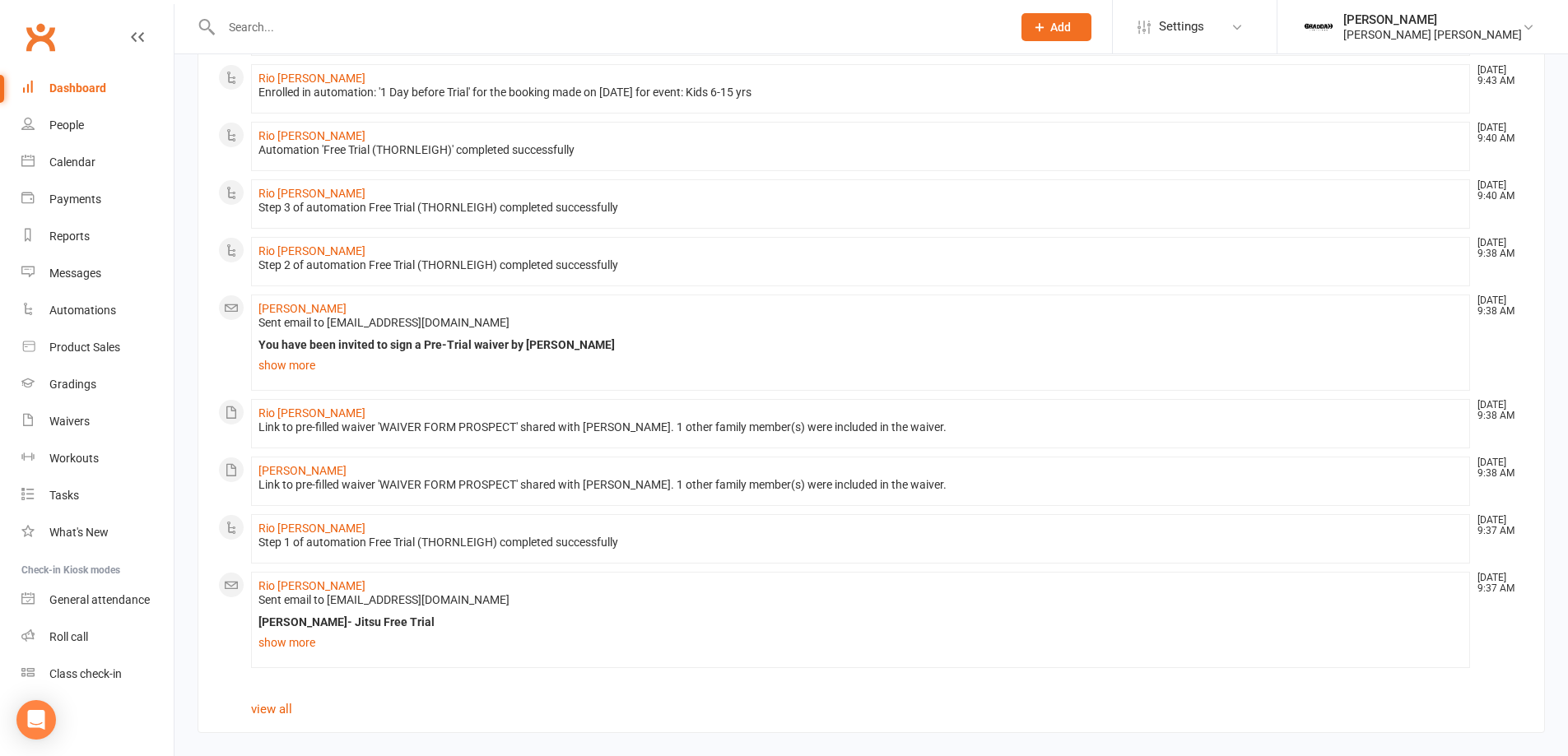
scroll to position [805, 0]
click at [280, 708] on link "view all" at bounding box center [271, 708] width 41 height 15
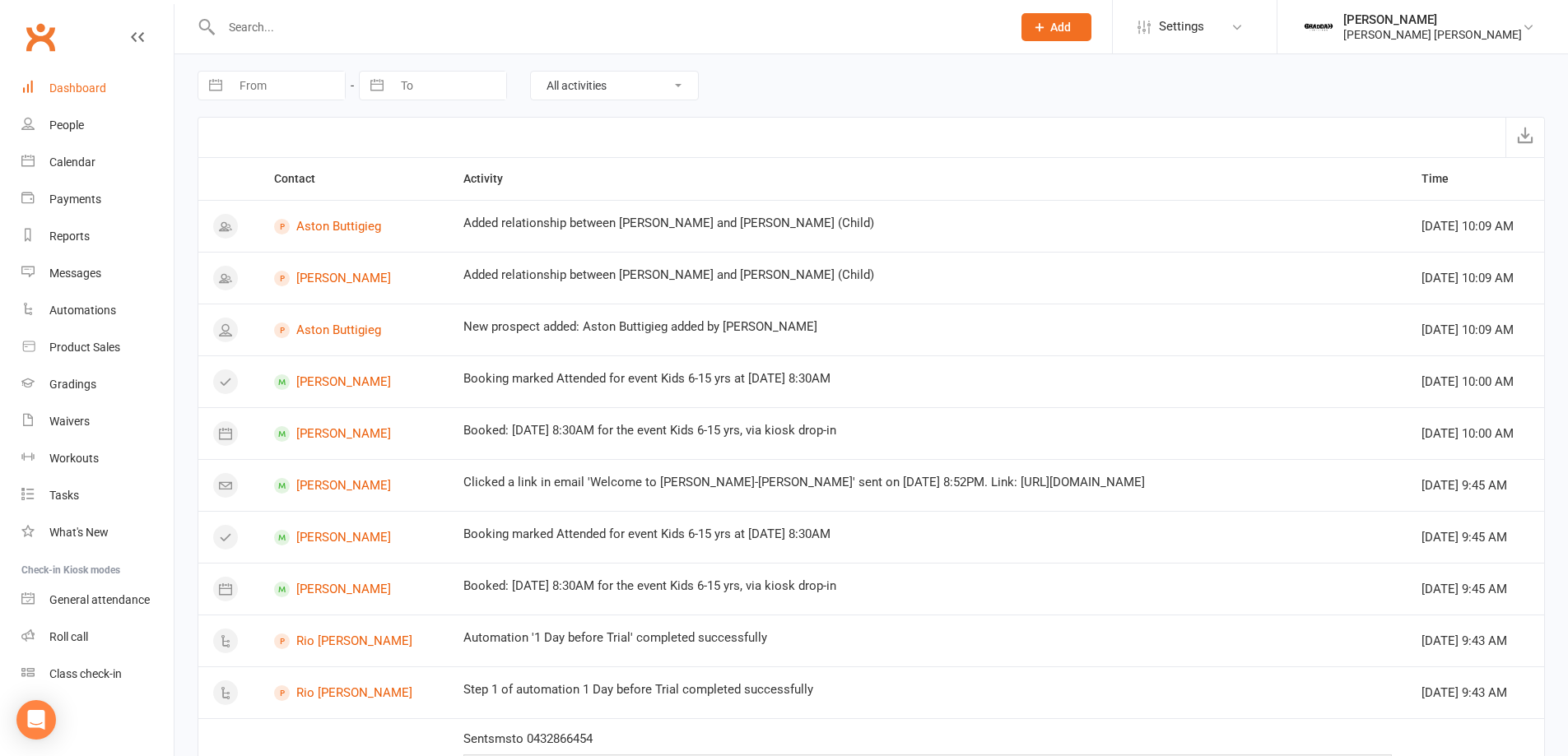
click at [73, 85] on div "Dashboard" at bounding box center [78, 88] width 57 height 13
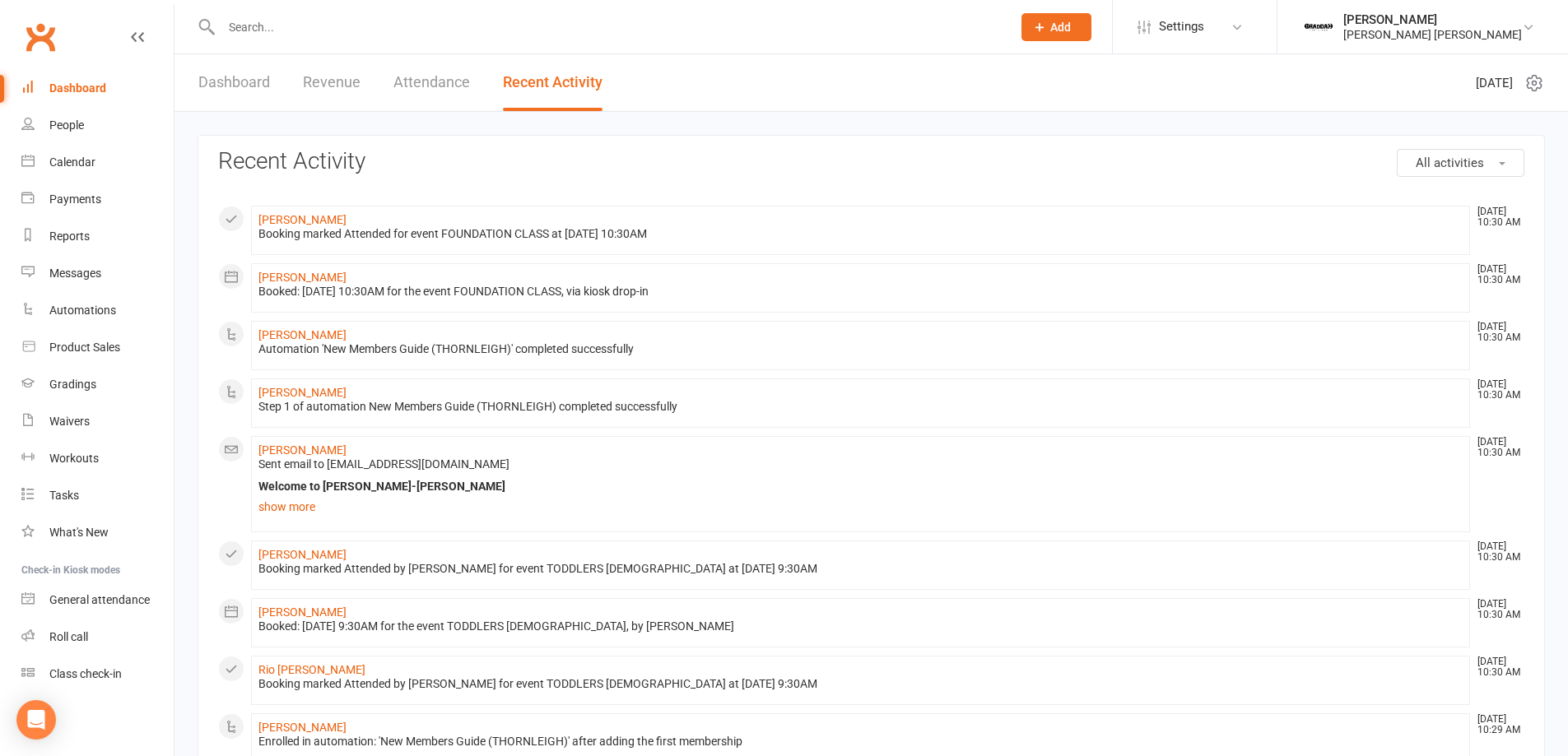
click at [211, 77] on link "Dashboard" at bounding box center [234, 83] width 72 height 57
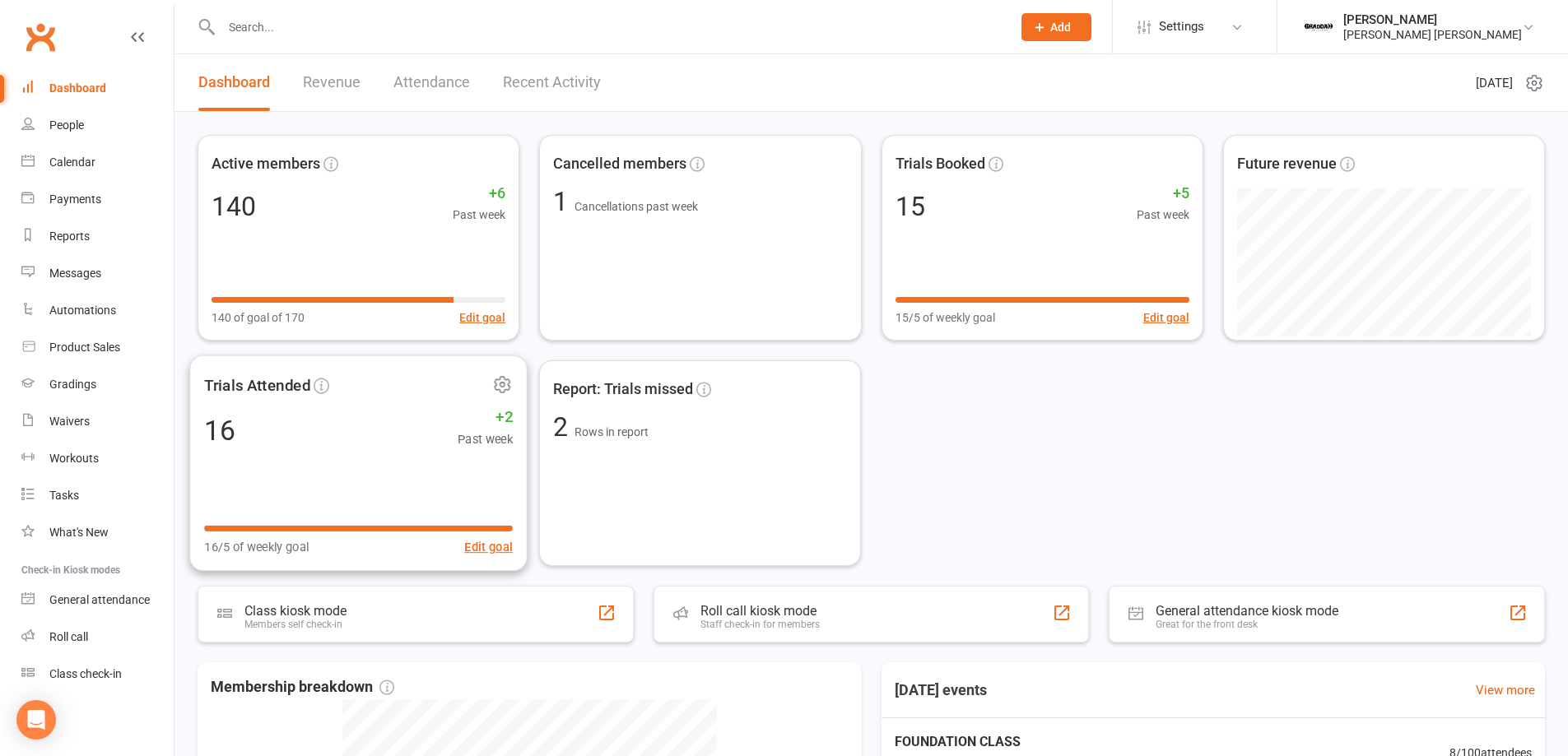
click at [324, 402] on div "Trials Attended 16 +2 Past week 16/5 of weekly goal Edit goal" at bounding box center [358, 463] width 338 height 215
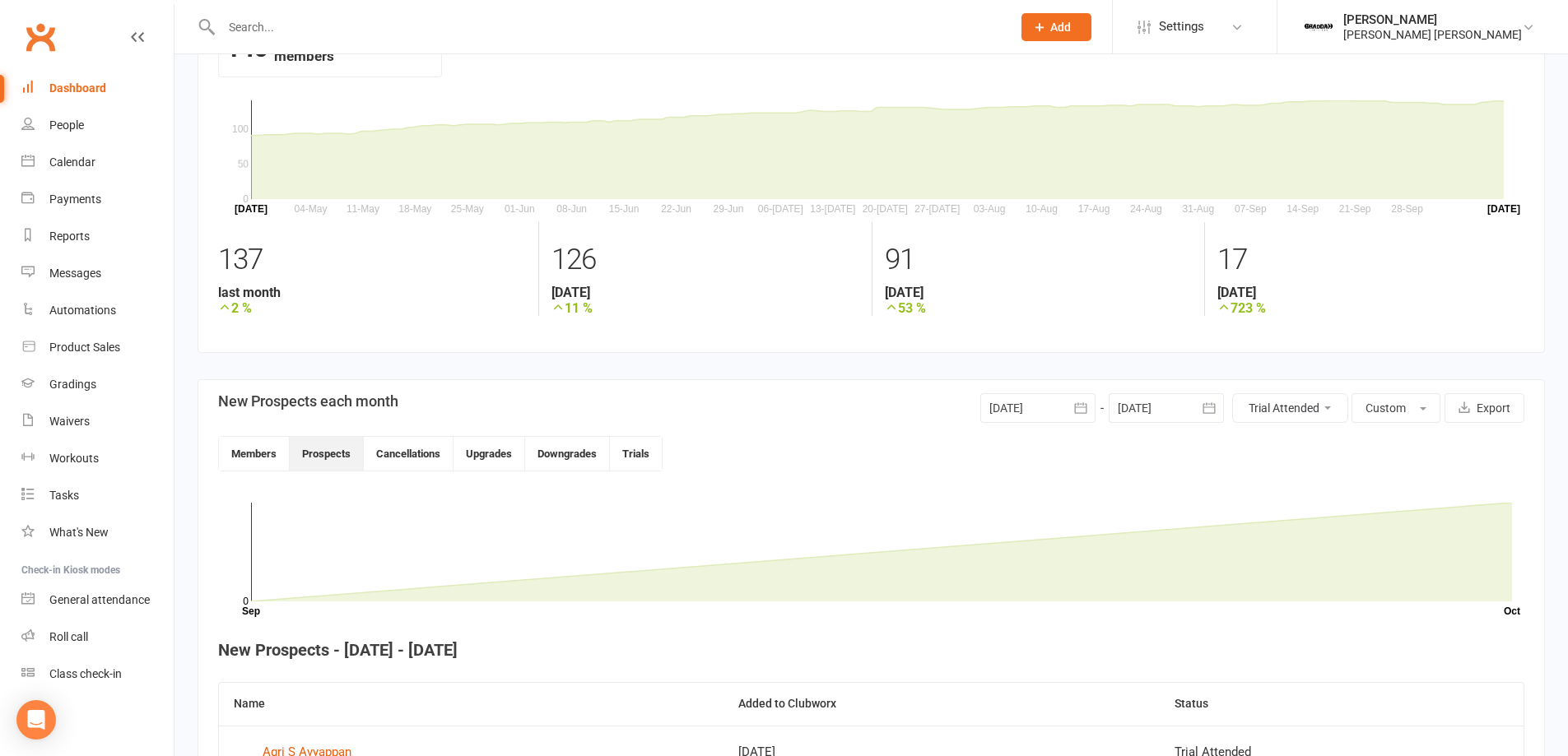
scroll to position [259, 0]
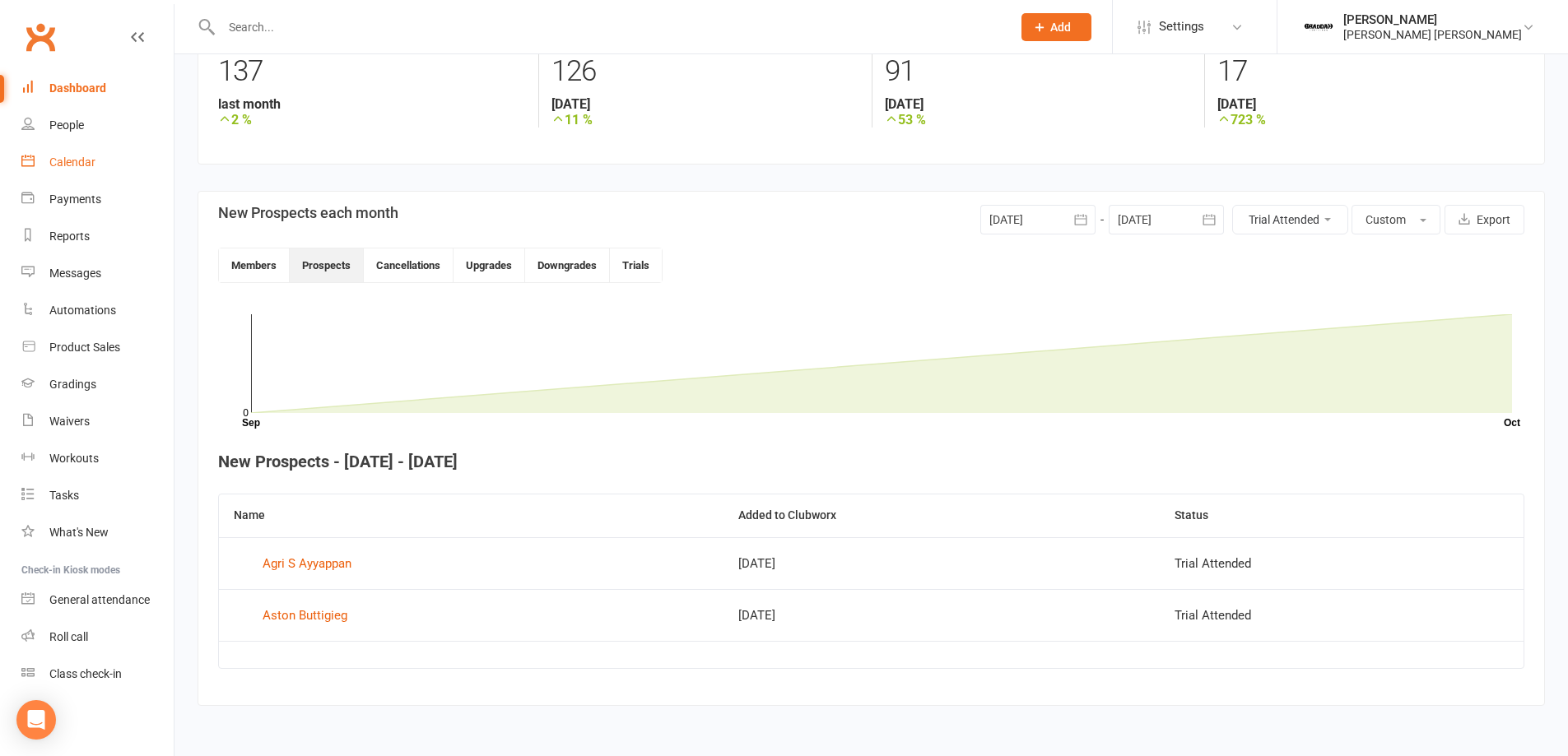
click at [88, 158] on div "Calendar" at bounding box center [72, 162] width 46 height 13
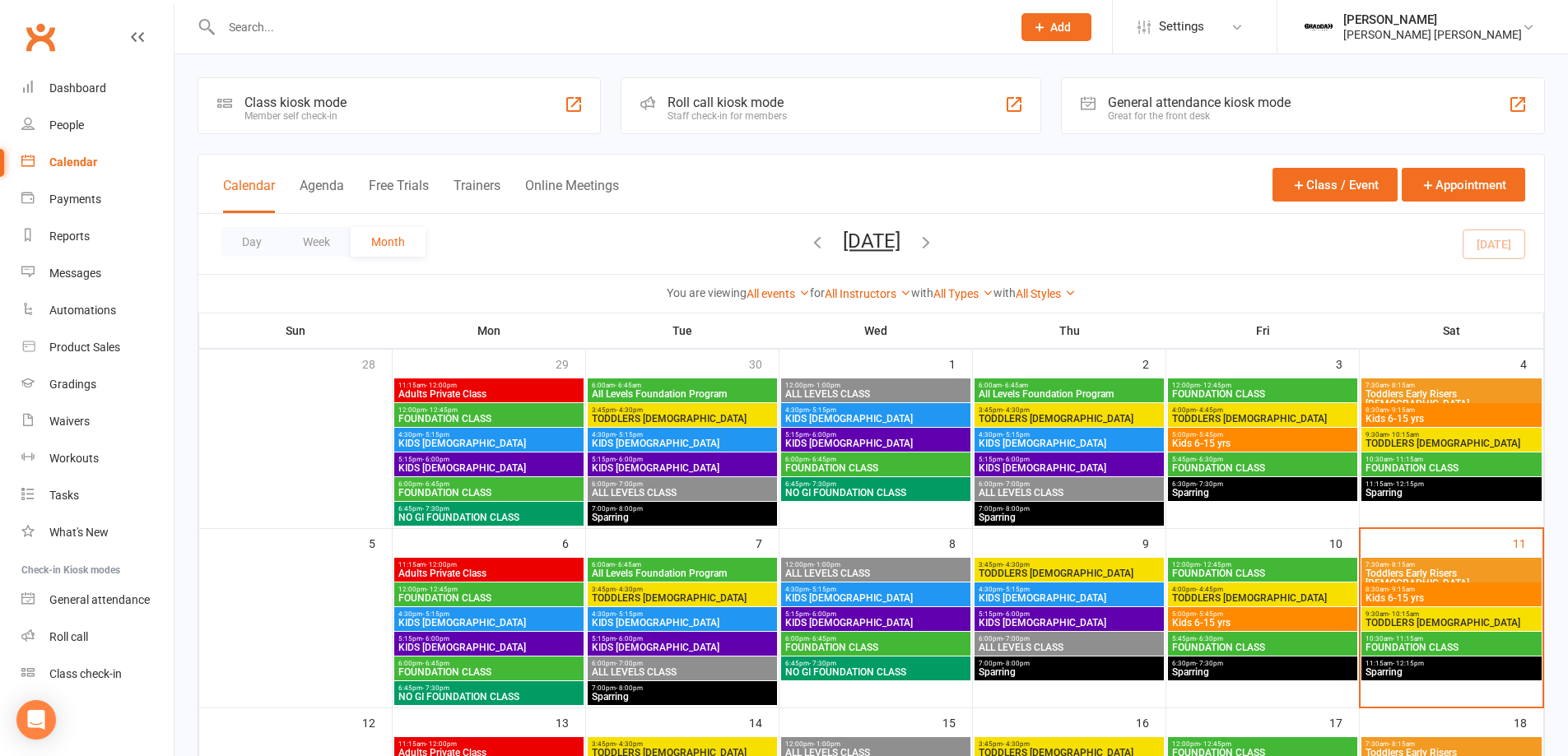
click at [1204, 623] on span "Kids 6-15 yrs" at bounding box center [1262, 623] width 183 height 10
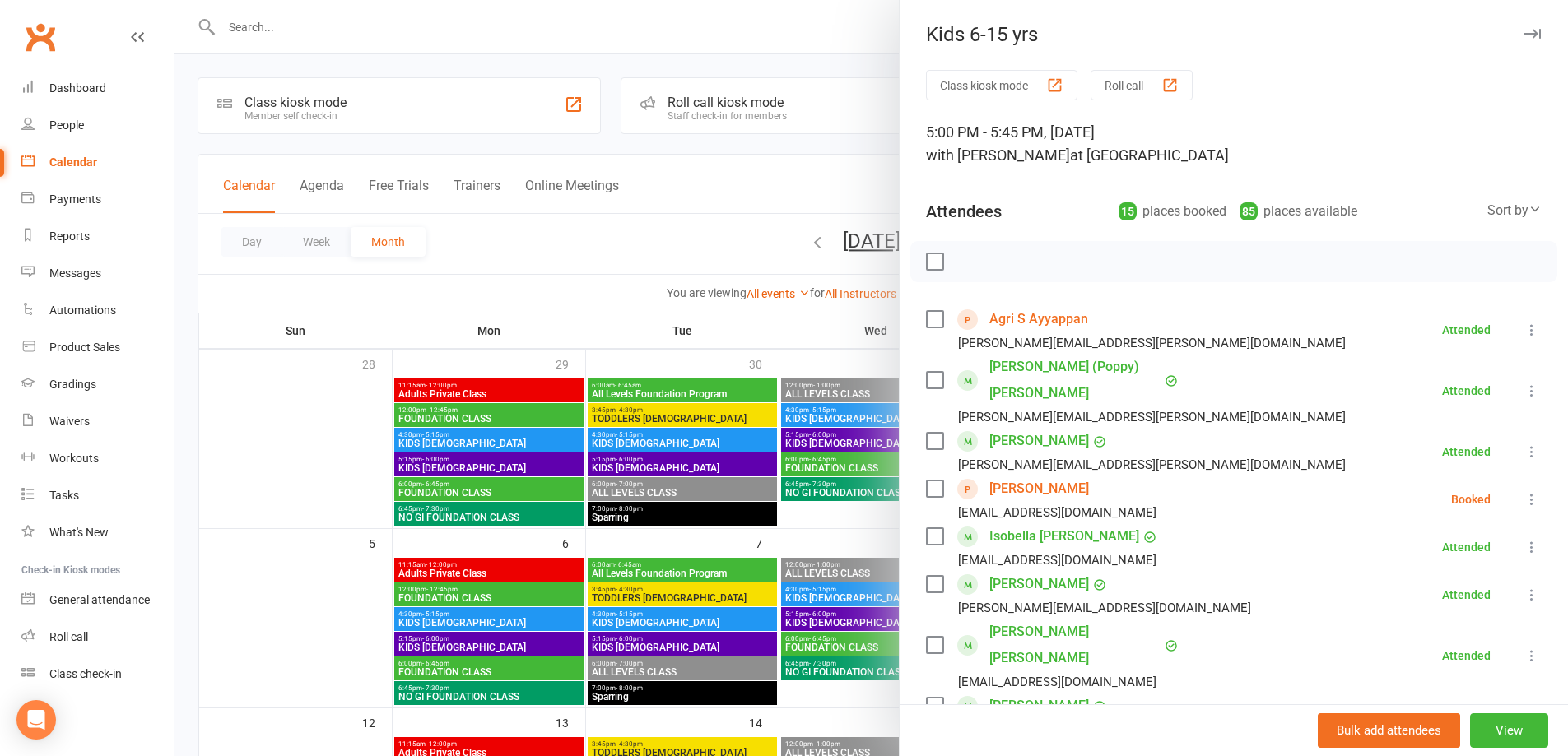
click at [1522, 490] on button at bounding box center [1531, 499] width 20 height 20
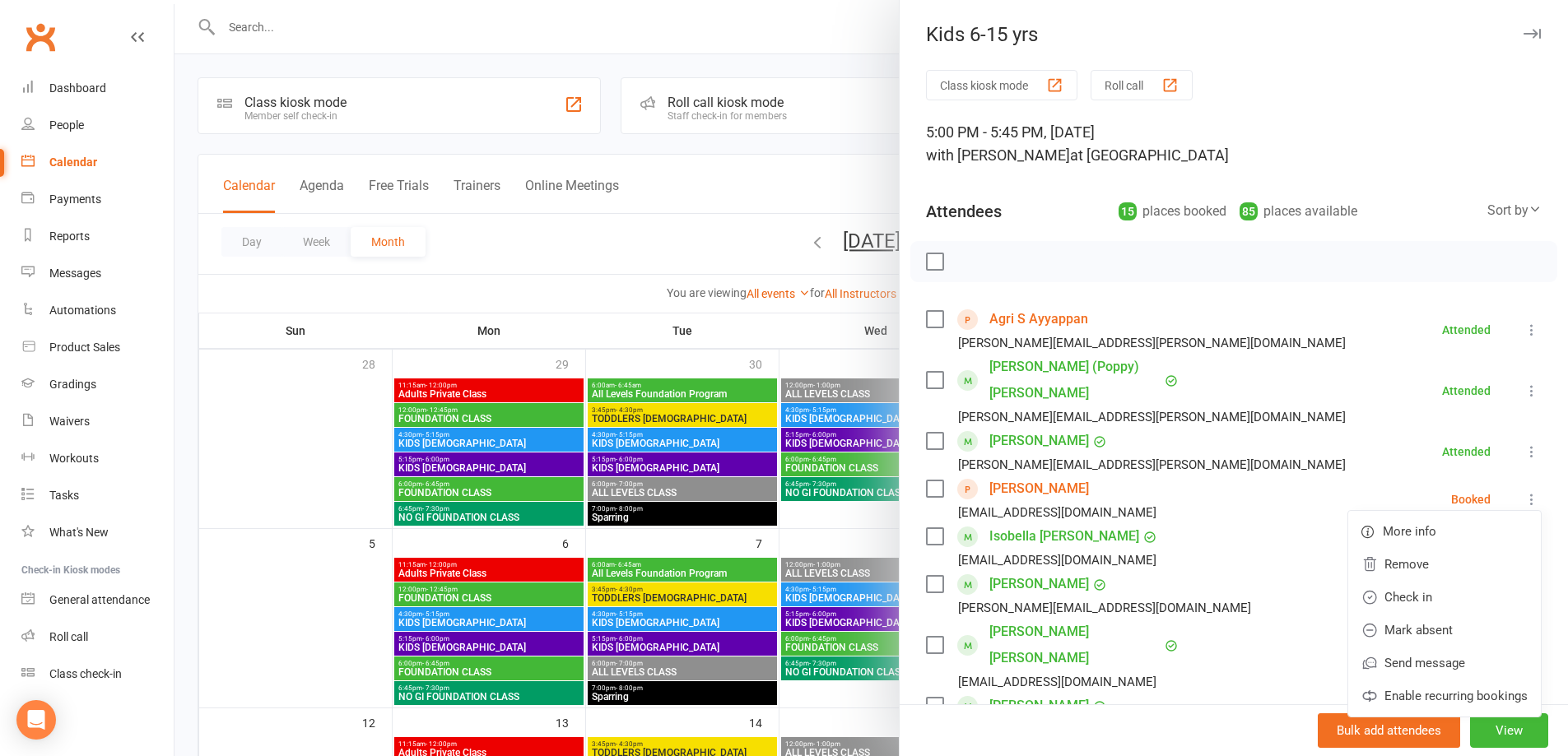
click at [1260, 443] on li "Lachlan Capell gary.capell@gmail.com Attended More info Remove Mark absent Undo…" at bounding box center [1233, 452] width 616 height 47
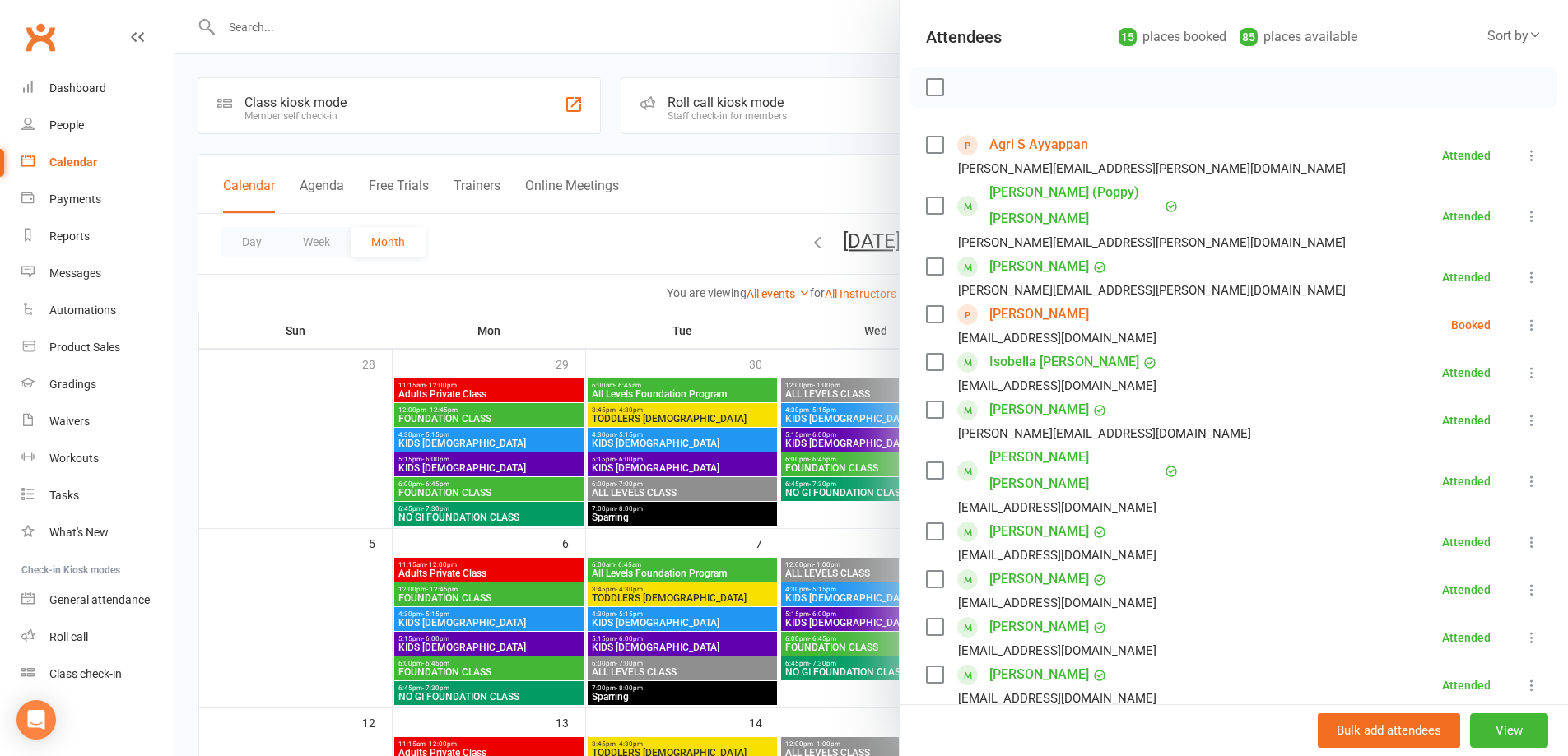
scroll to position [197, 0]
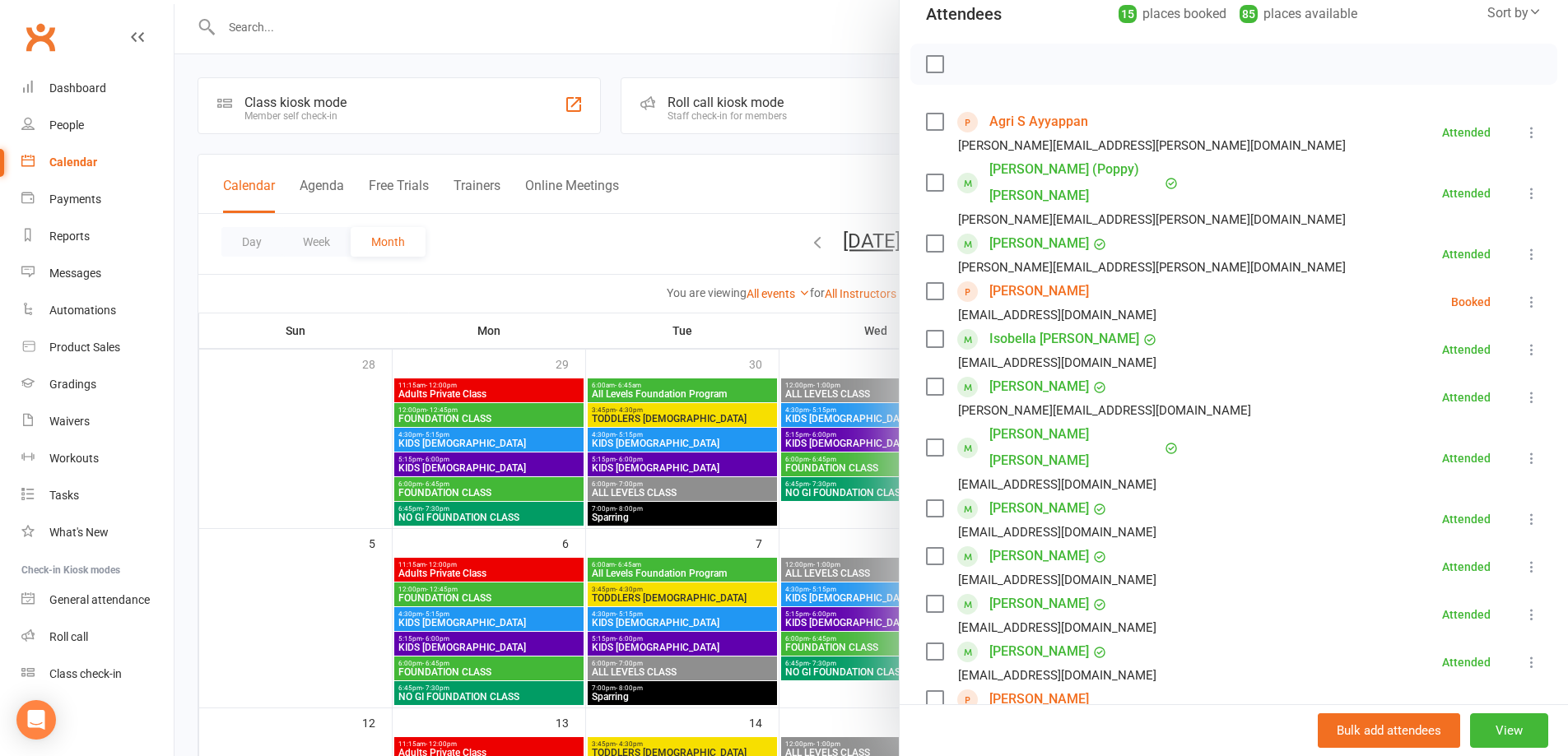
click at [1524, 702] on icon at bounding box center [1531, 710] width 17 height 17
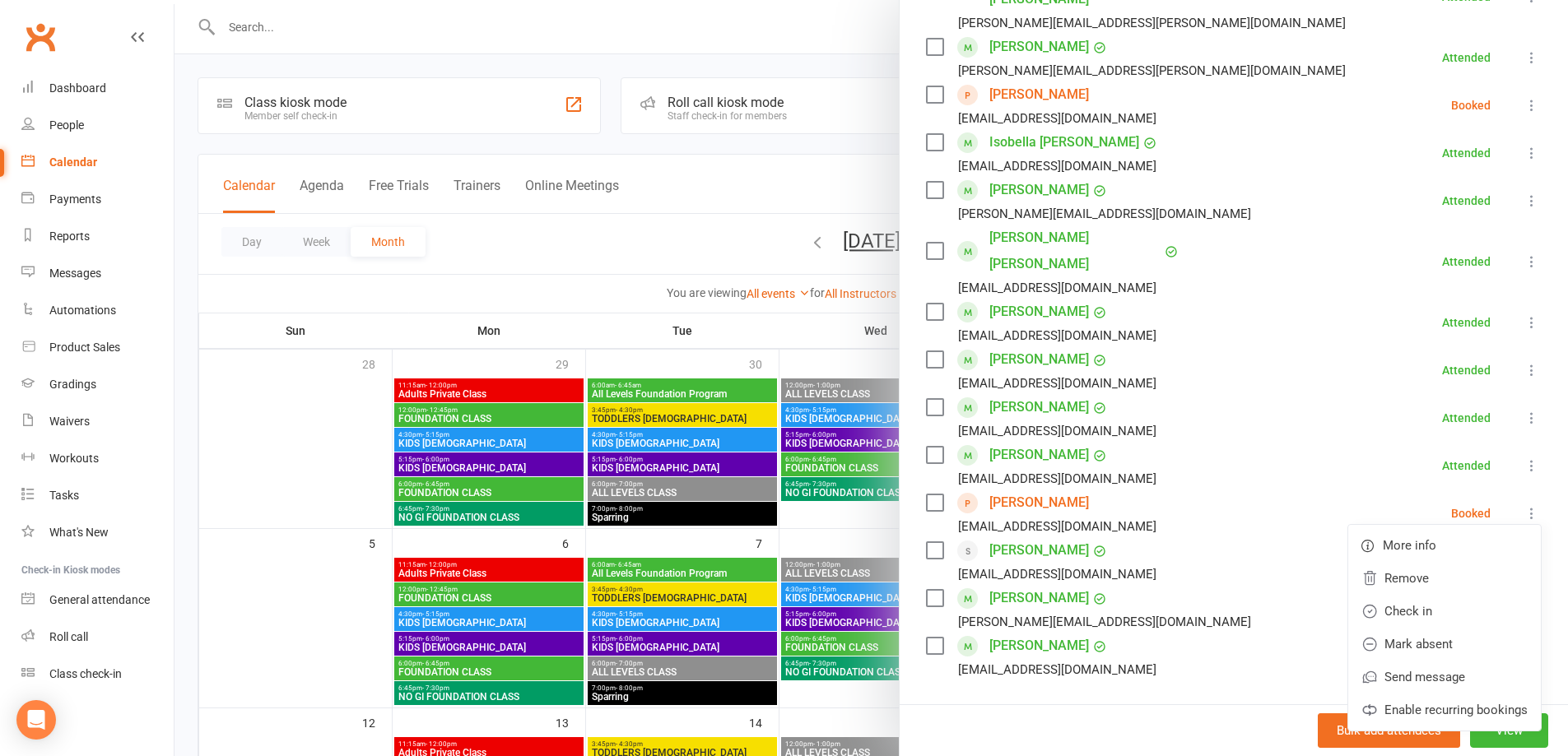
scroll to position [395, 0]
click at [1399, 594] on link "Check in" at bounding box center [1444, 610] width 192 height 33
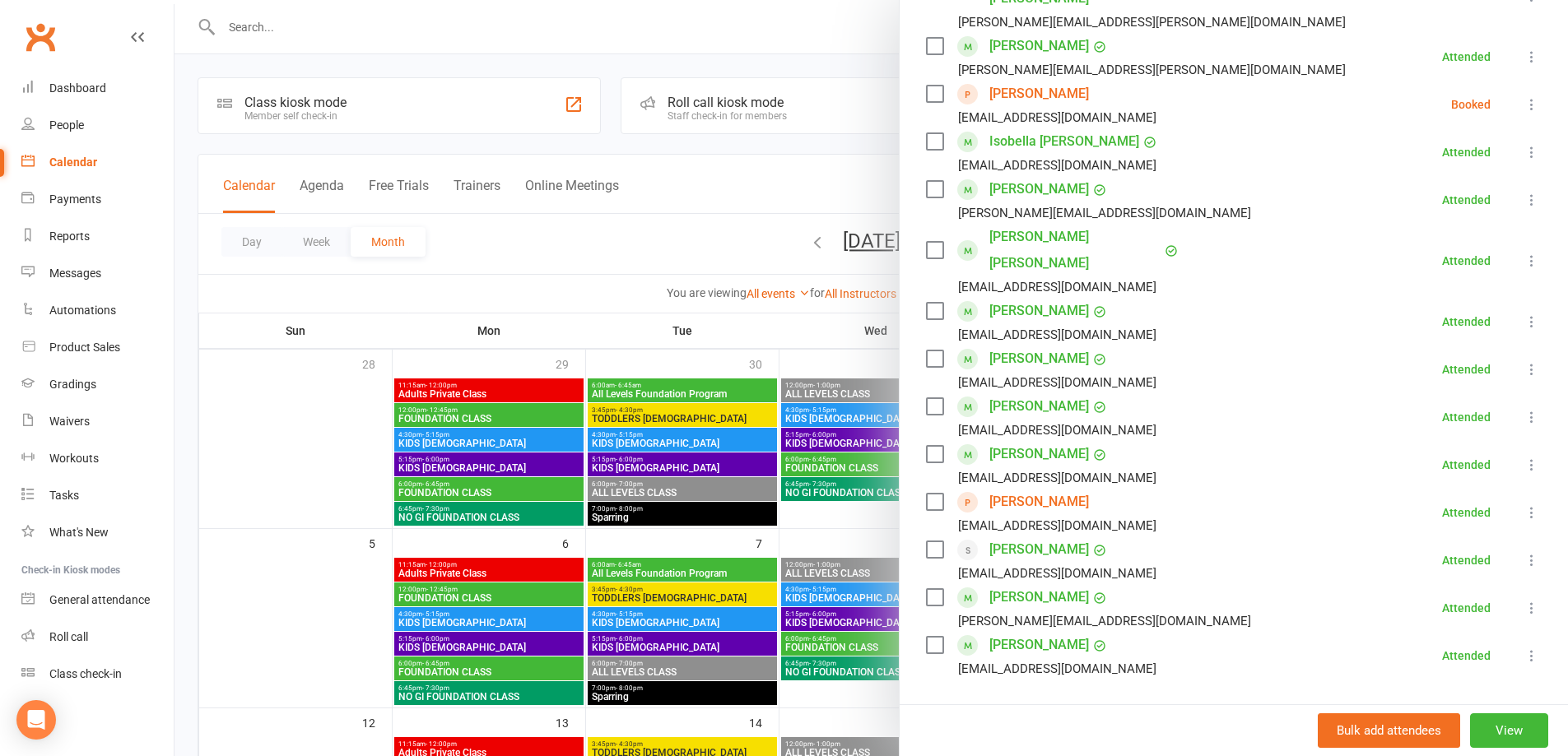
scroll to position [296, 0]
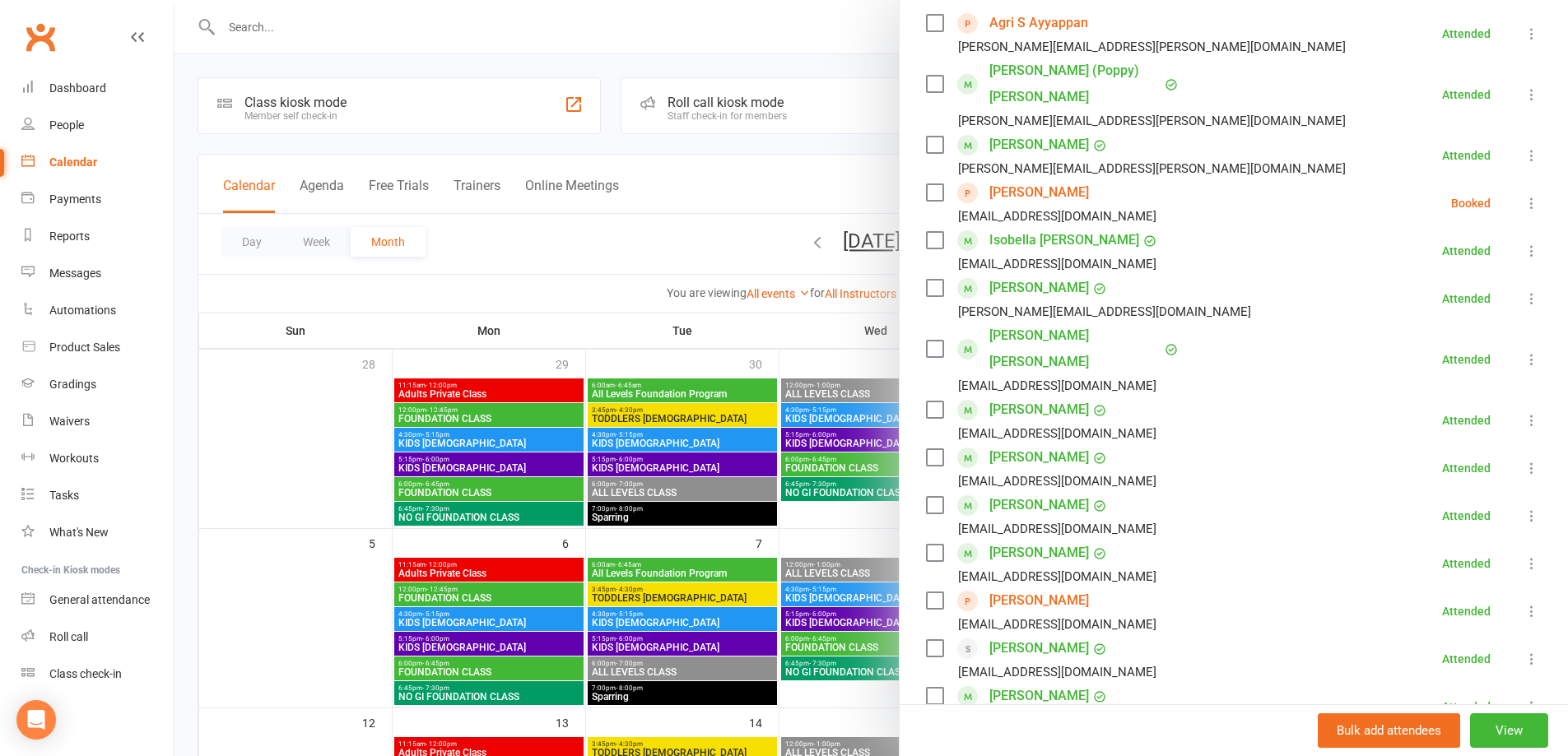
click at [1059, 180] on link "Krish Chintapatla" at bounding box center [1038, 192] width 100 height 27
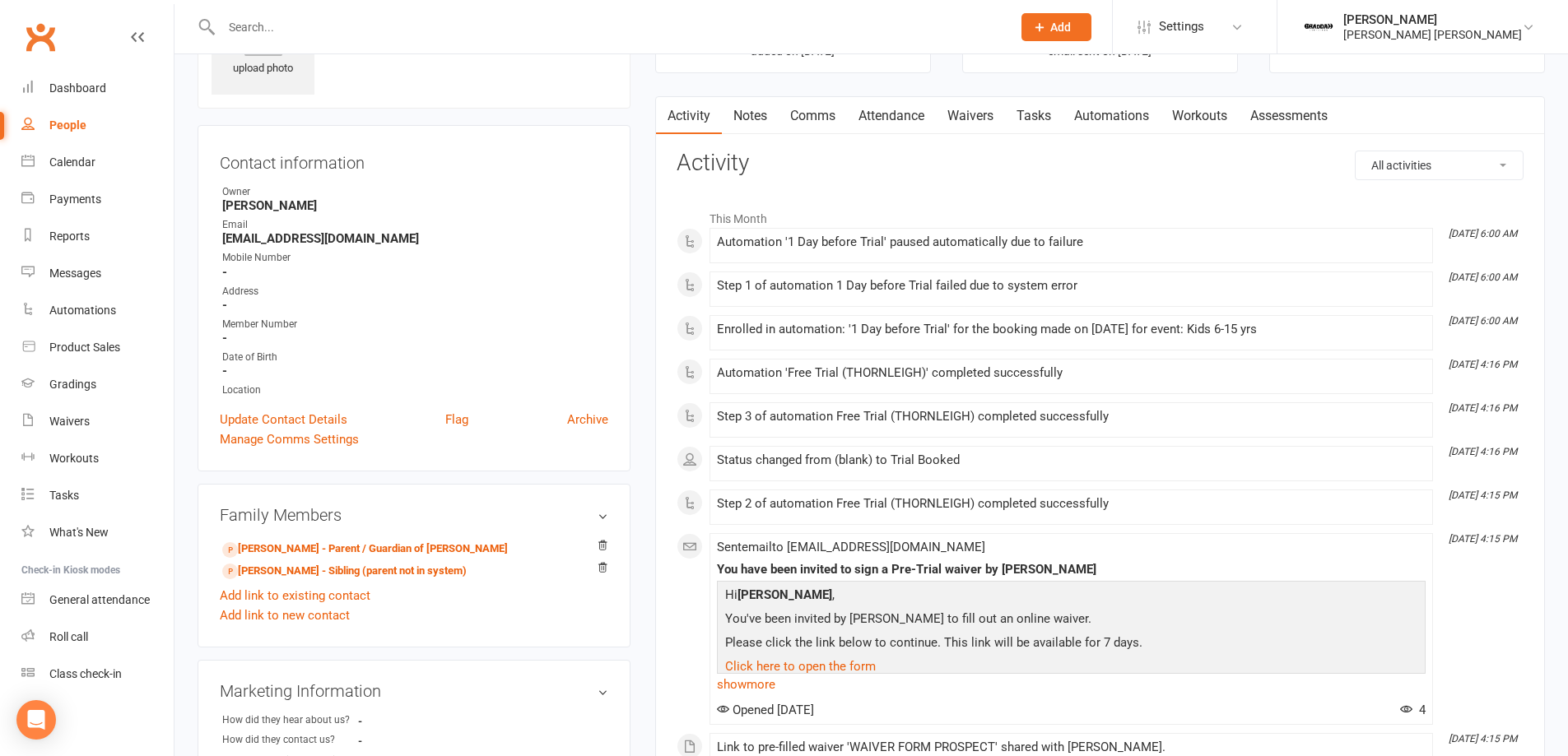
scroll to position [99, 0]
click at [876, 114] on link "Attendance" at bounding box center [891, 116] width 89 height 38
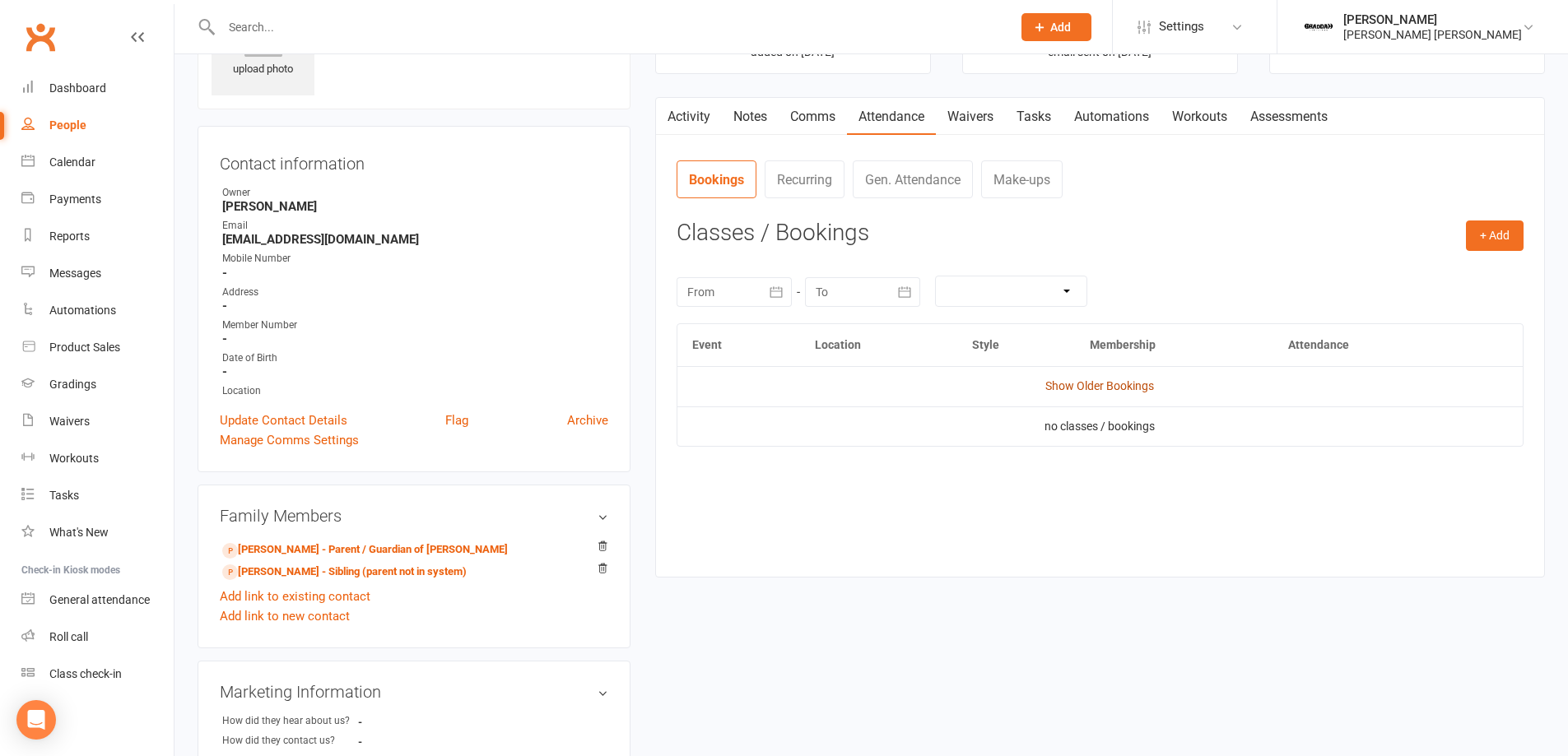
click at [1096, 386] on link "Show Older Bookings" at bounding box center [1099, 385] width 109 height 13
click at [1359, 440] on button "Select" at bounding box center [1319, 435] width 79 height 30
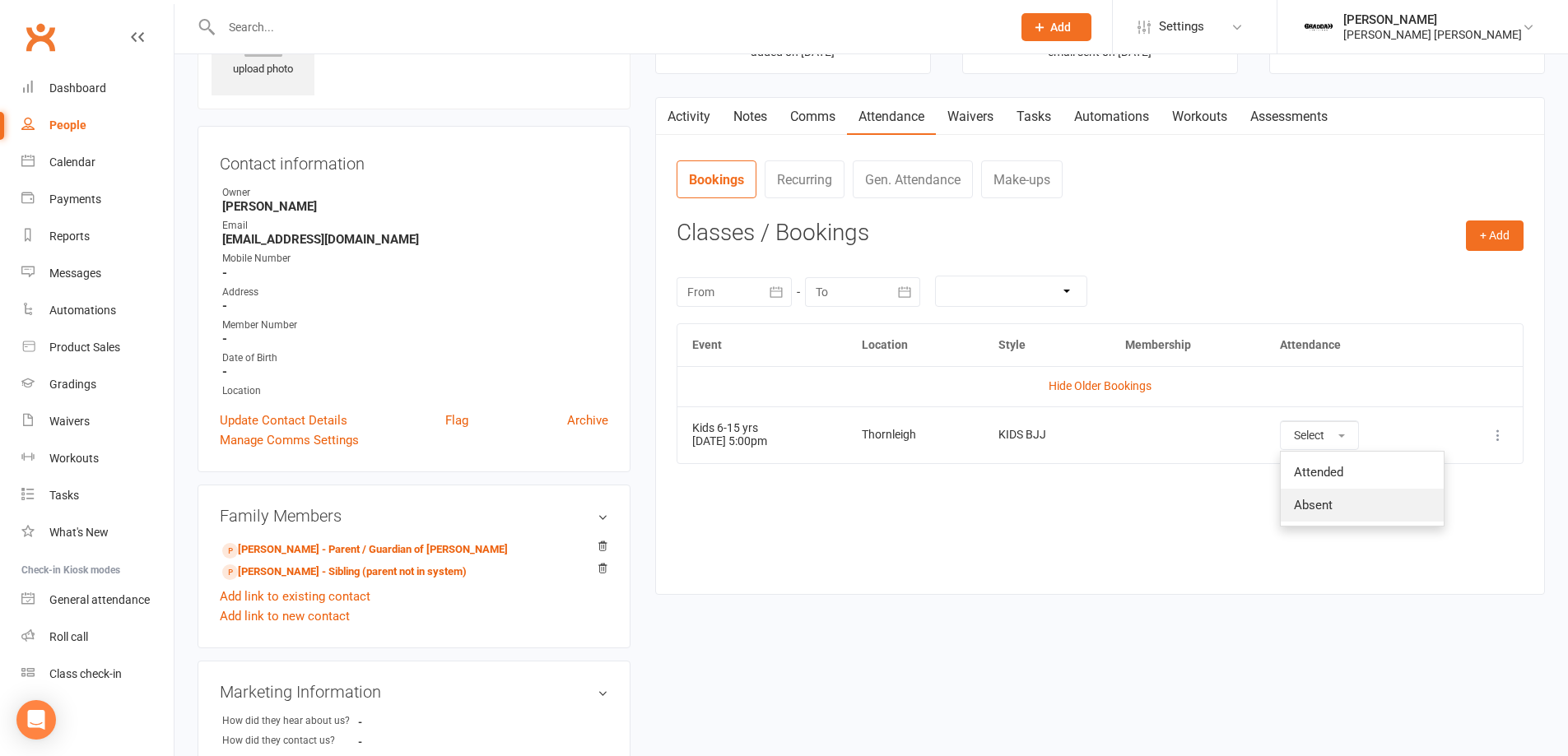
click at [1365, 510] on link "Absent" at bounding box center [1362, 504] width 163 height 33
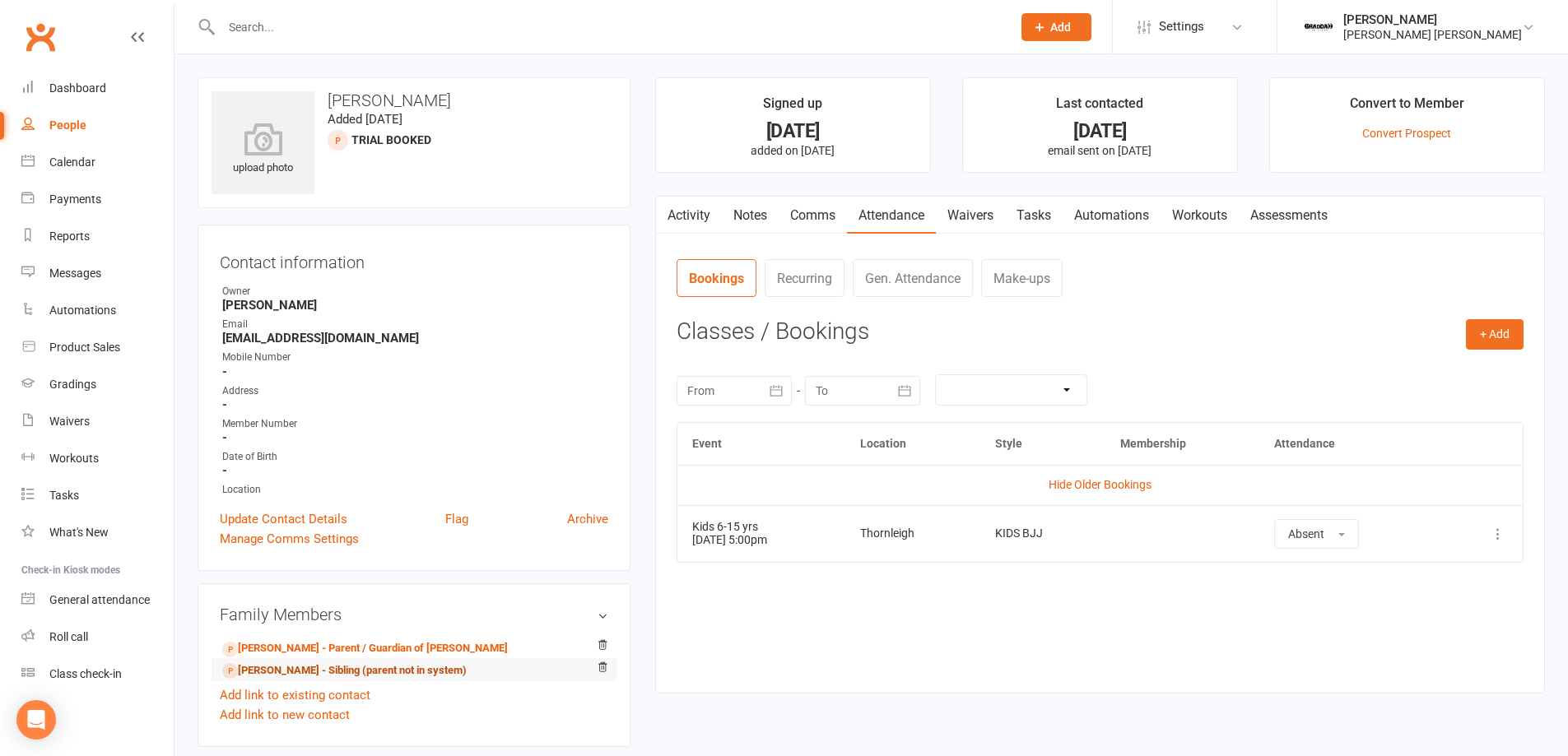
click at [425, 676] on link "Kushaal Chintapatla - Sibling (parent not in system)" at bounding box center [344, 671] width 245 height 18
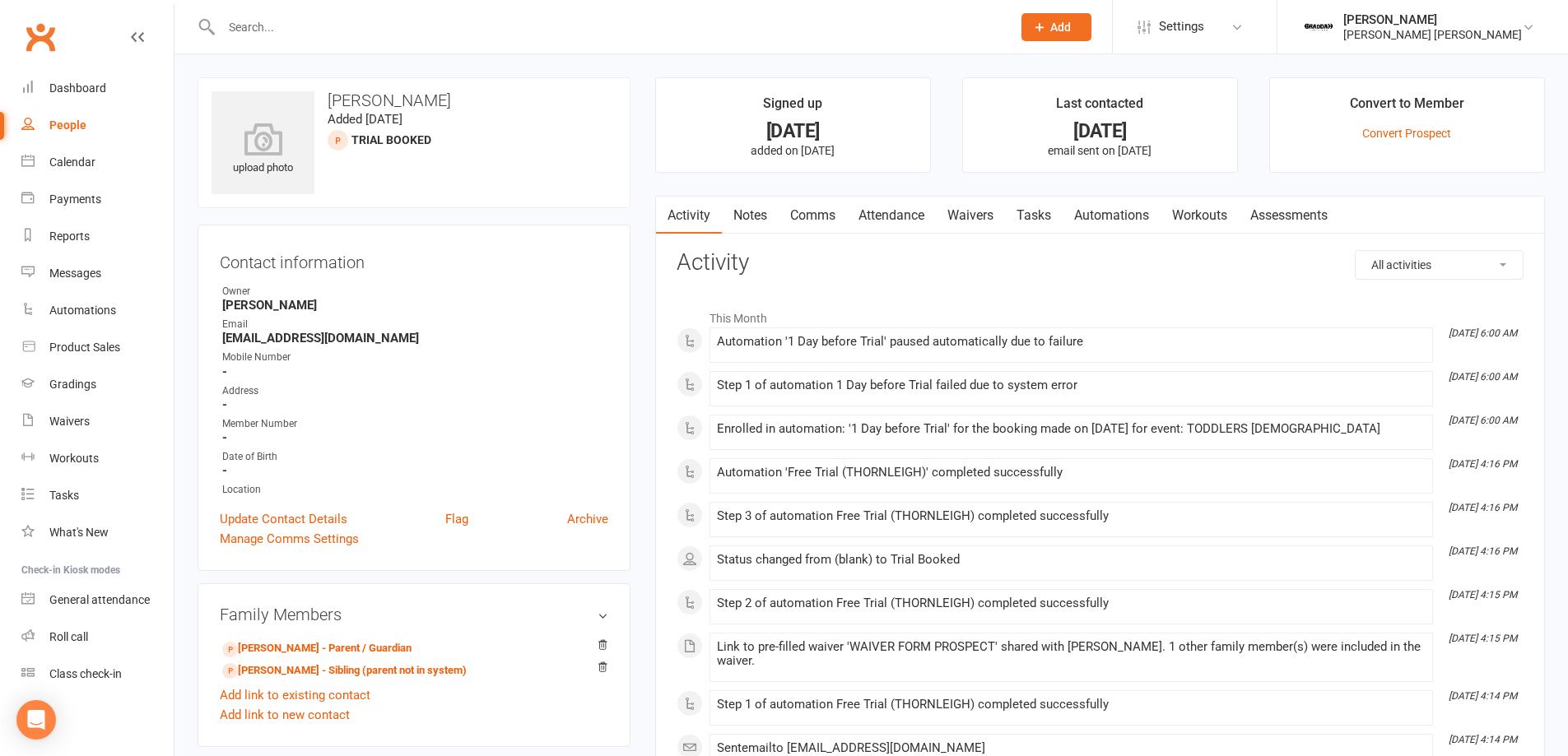
click at [877, 221] on link "Attendance" at bounding box center [891, 215] width 89 height 38
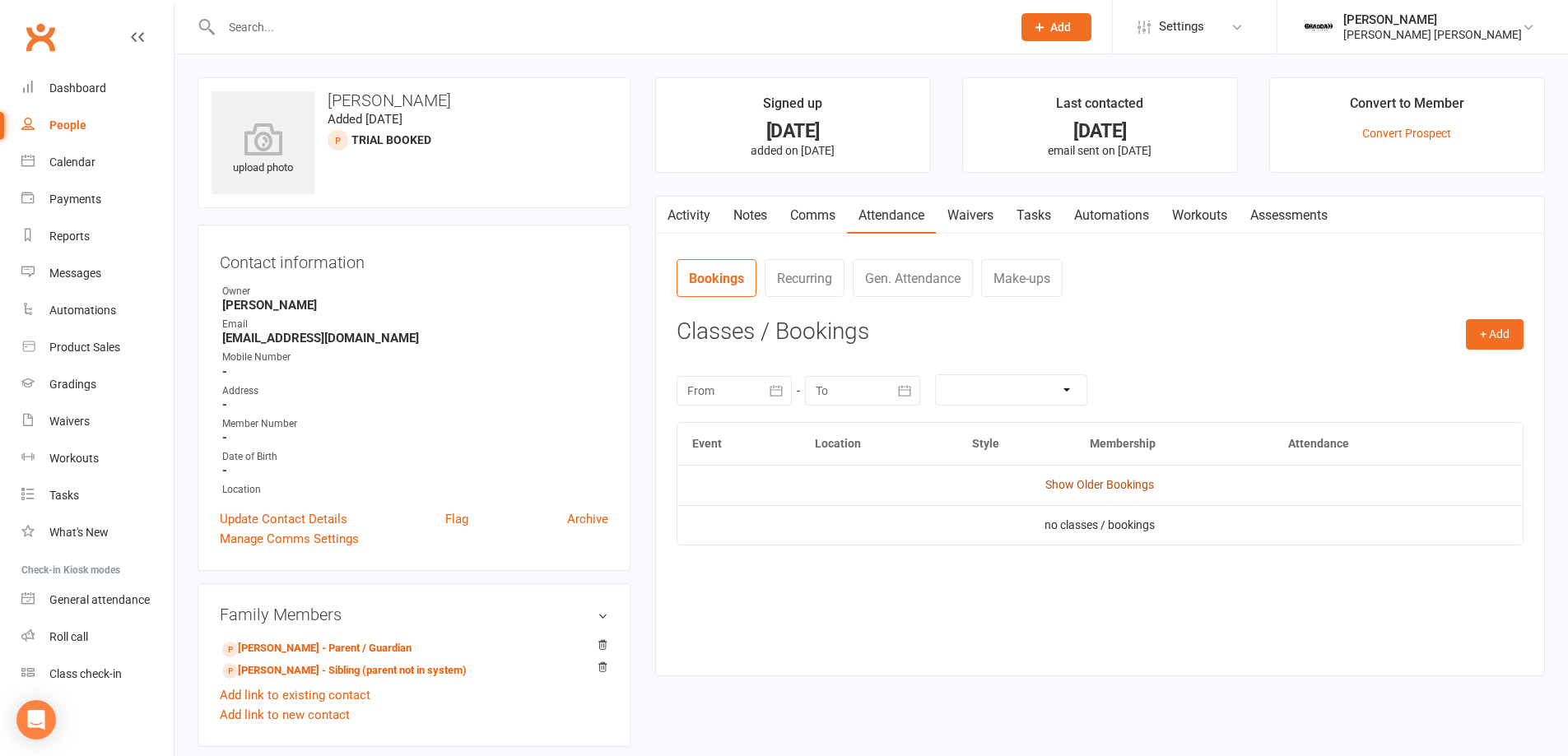
click at [1128, 488] on link "Show Older Bookings" at bounding box center [1099, 484] width 109 height 13
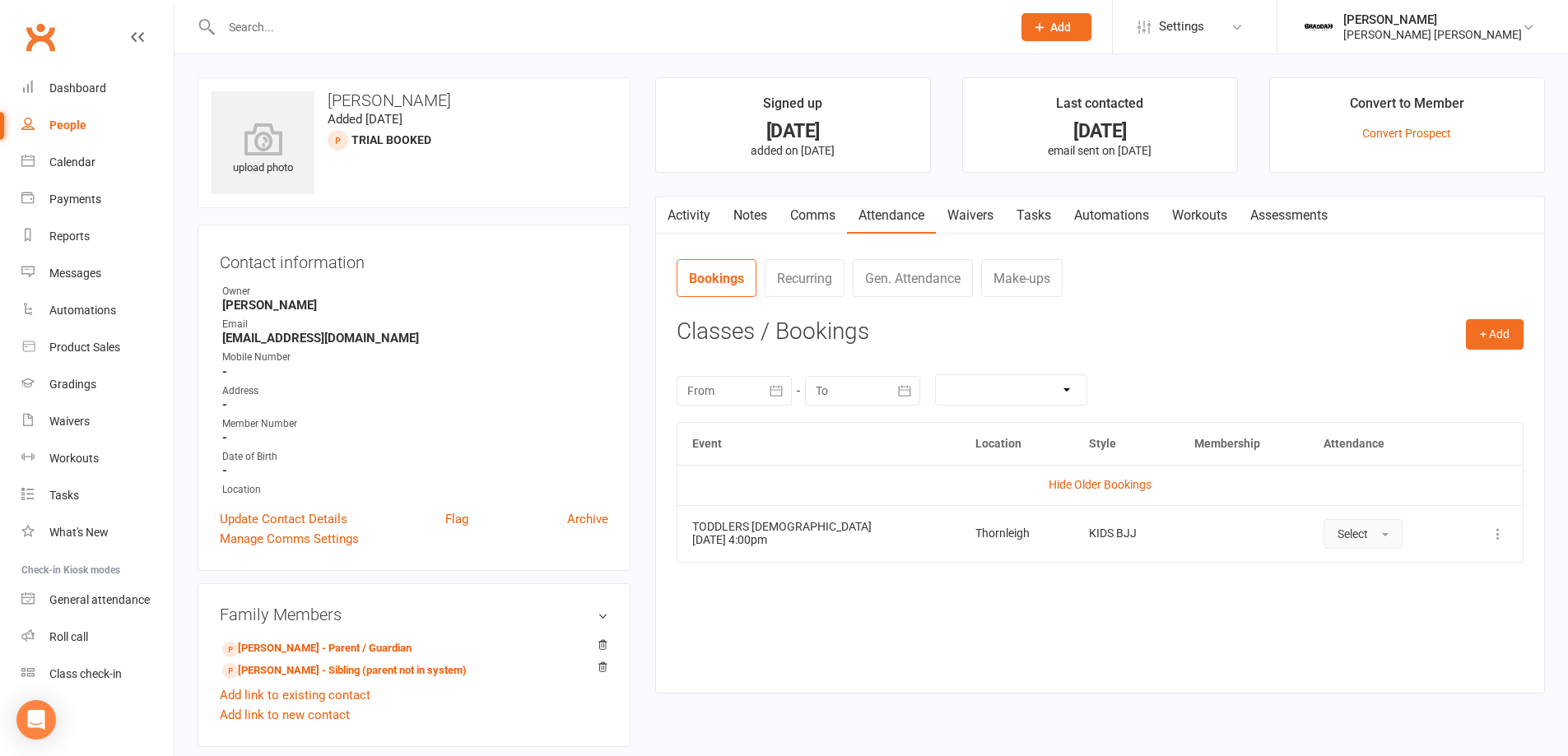
click at [1355, 543] on button "Select" at bounding box center [1363, 534] width 79 height 30
click at [1337, 599] on span "Absent" at bounding box center [1356, 604] width 38 height 15
click at [97, 88] on div "Dashboard" at bounding box center [78, 88] width 57 height 13
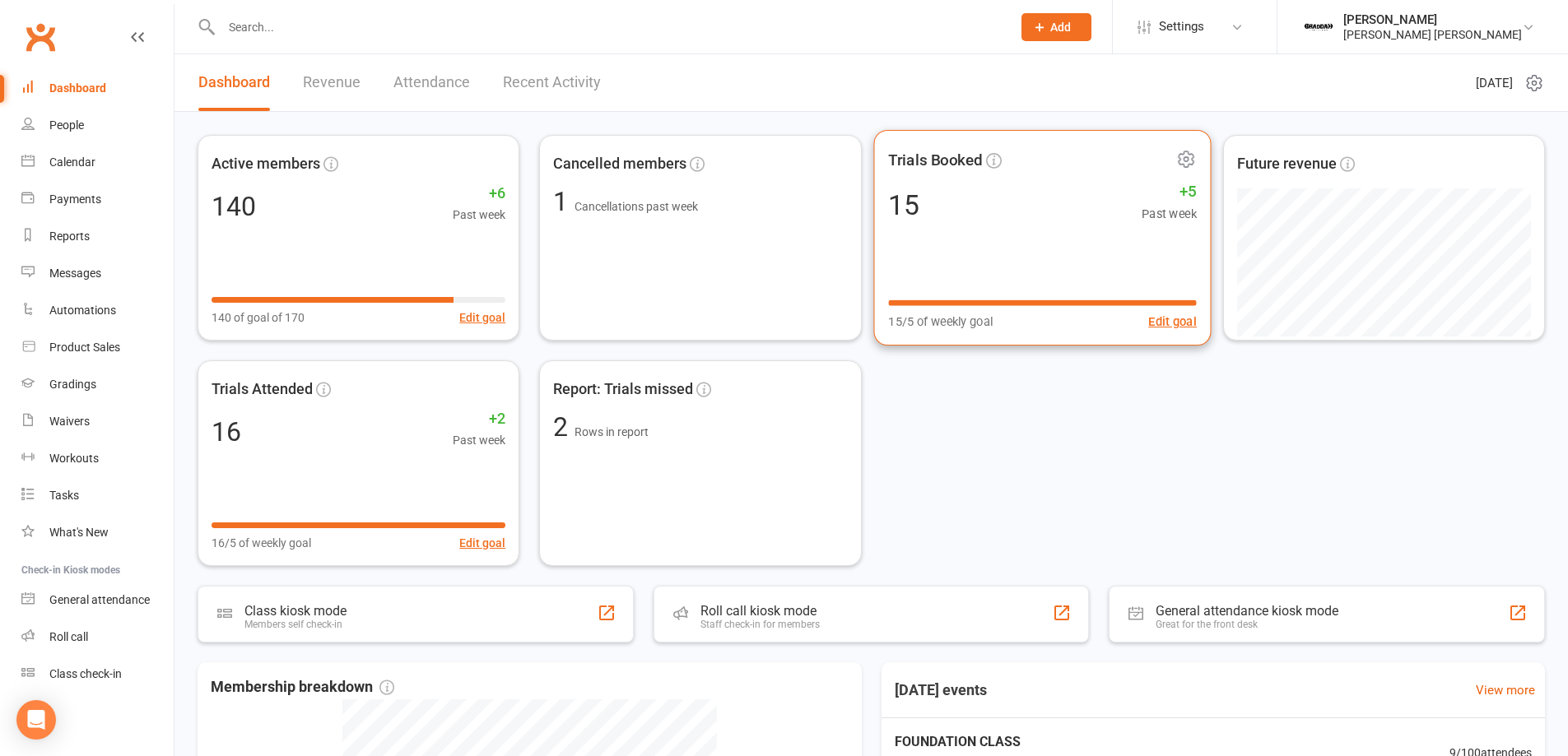
click at [1002, 171] on span "Trials Booked" at bounding box center [1030, 160] width 284 height 25
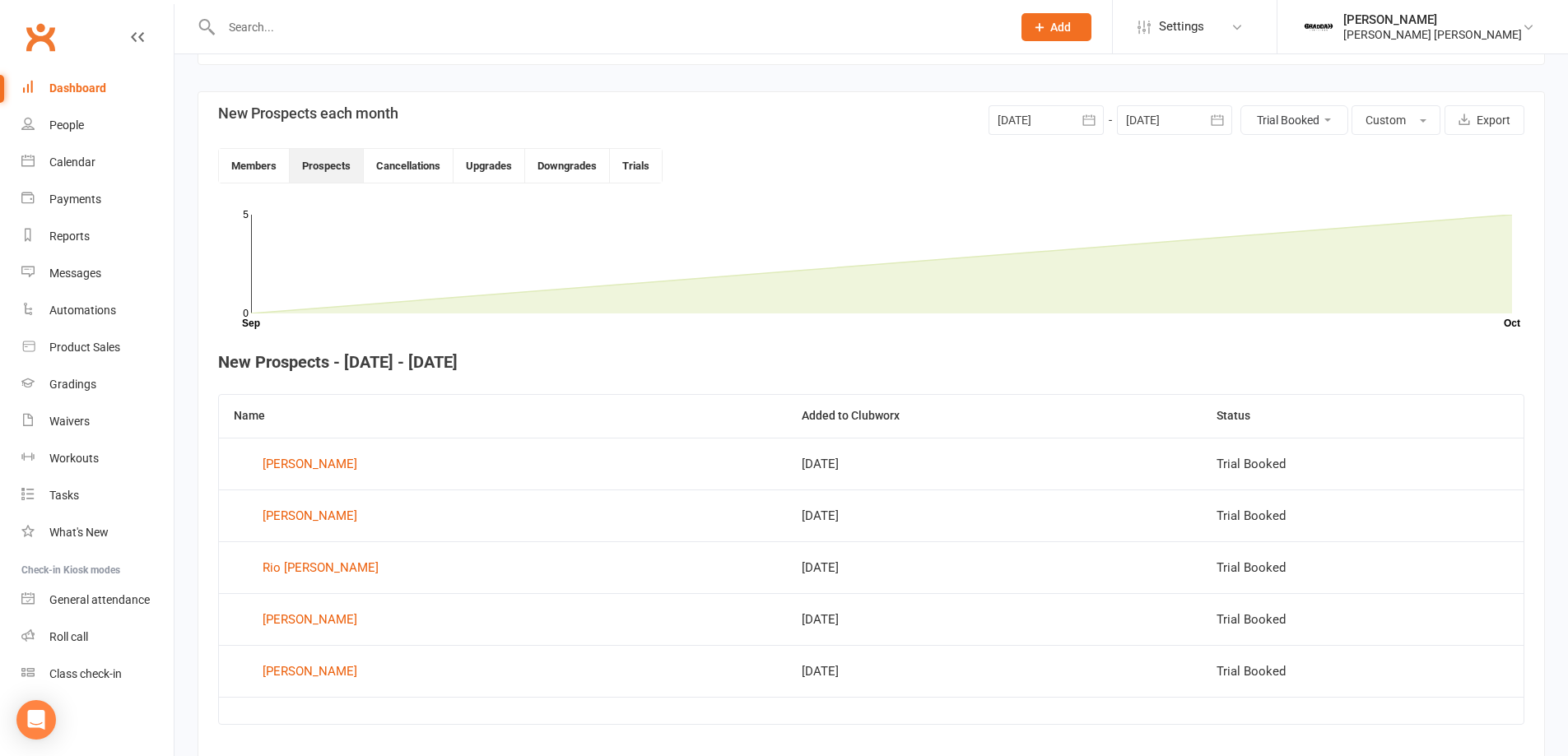
scroll to position [414, 0]
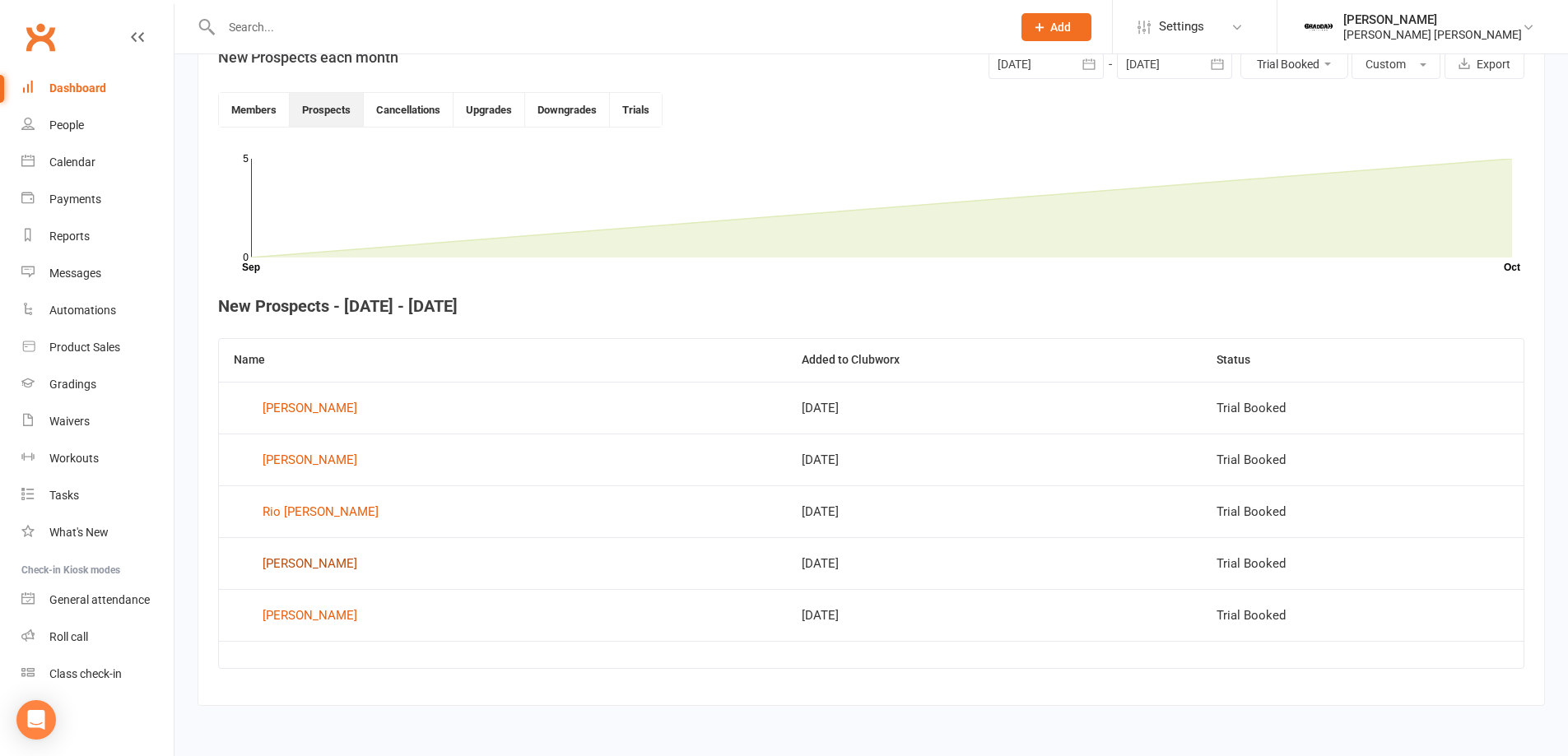
click at [286, 565] on div "Suah Kim" at bounding box center [310, 564] width 95 height 25
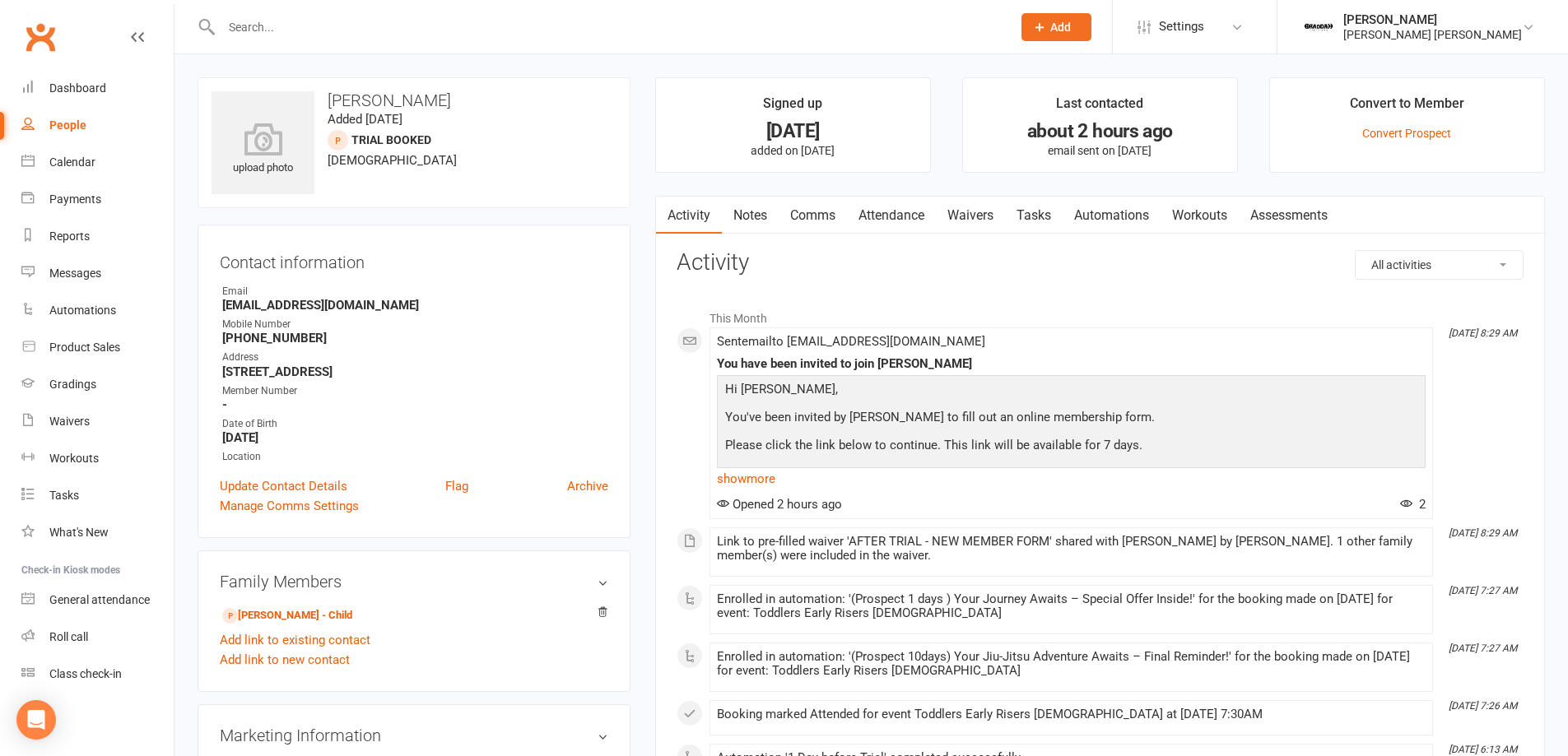
click at [891, 220] on link "Attendance" at bounding box center [891, 215] width 89 height 38
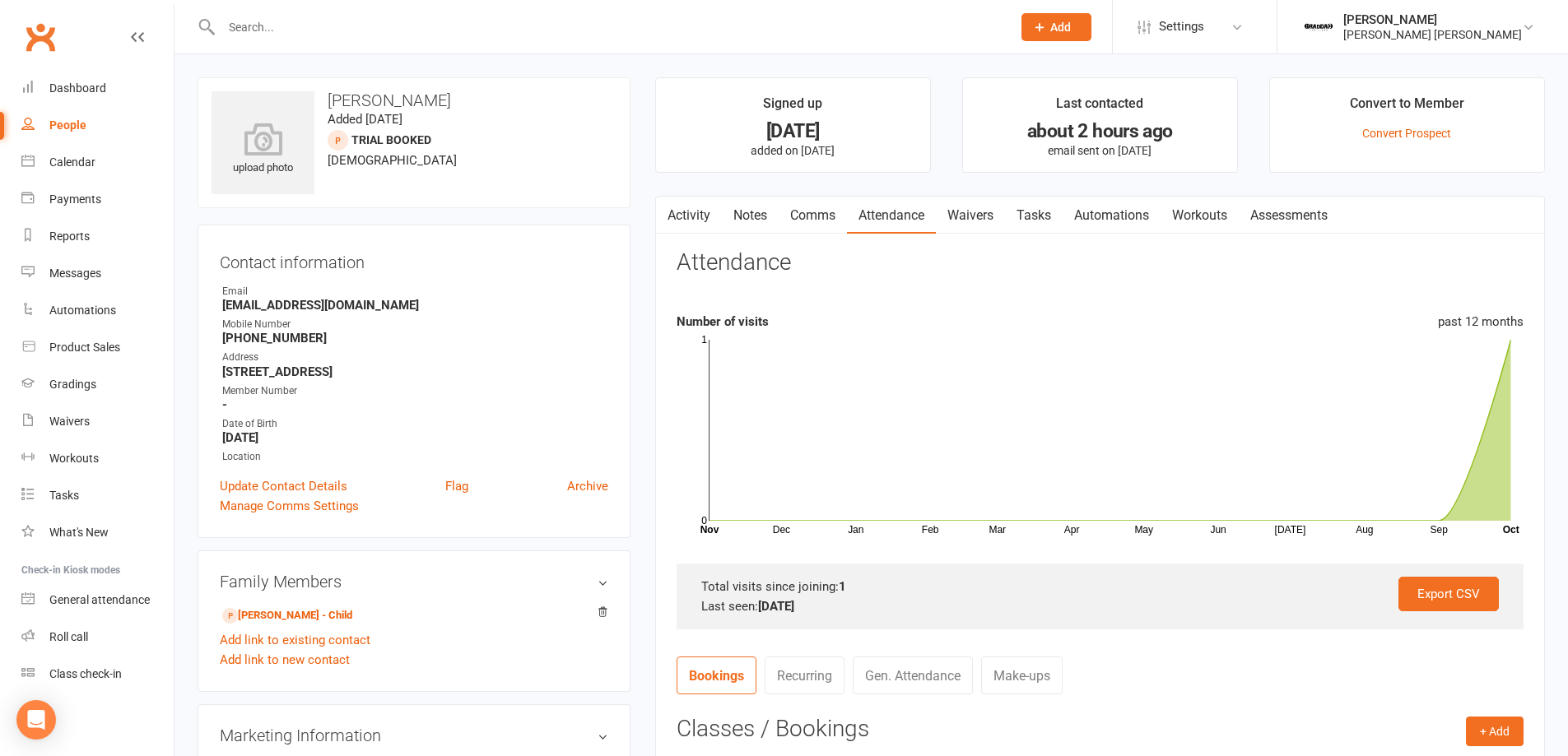
click at [687, 217] on link "Activity" at bounding box center [689, 215] width 66 height 38
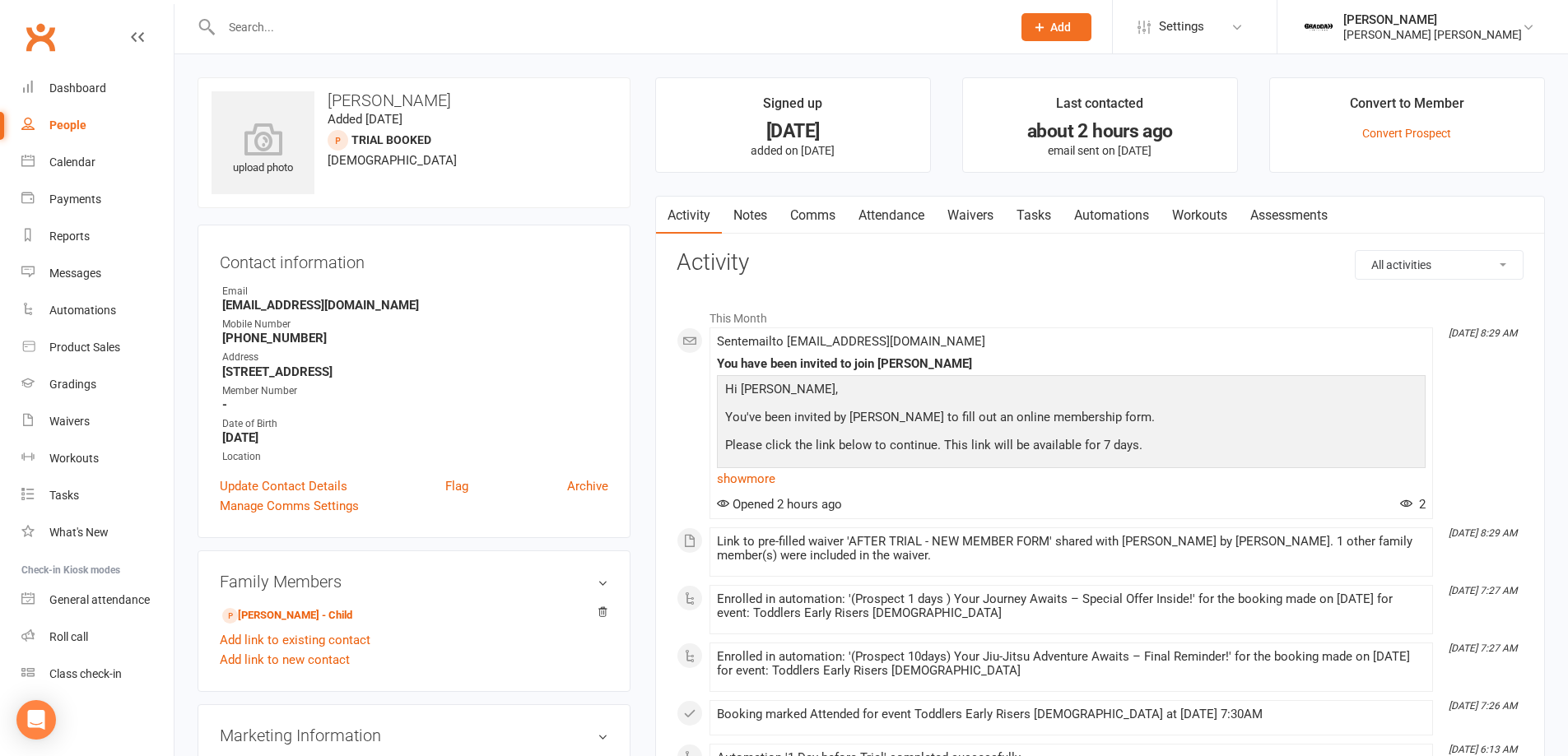
click at [54, 121] on div "People" at bounding box center [68, 124] width 37 height 13
select select "100"
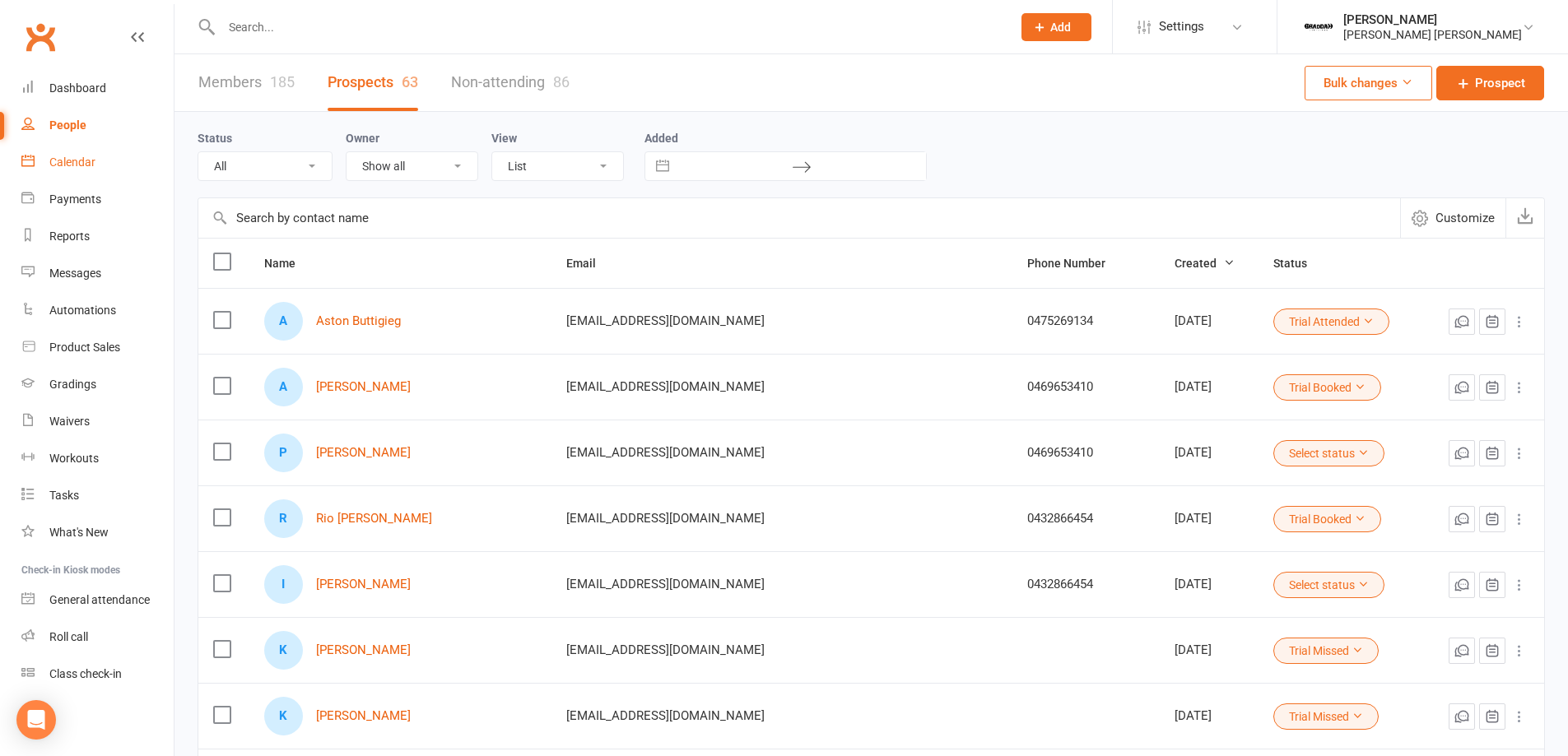
click at [85, 166] on div "Calendar" at bounding box center [72, 162] width 46 height 13
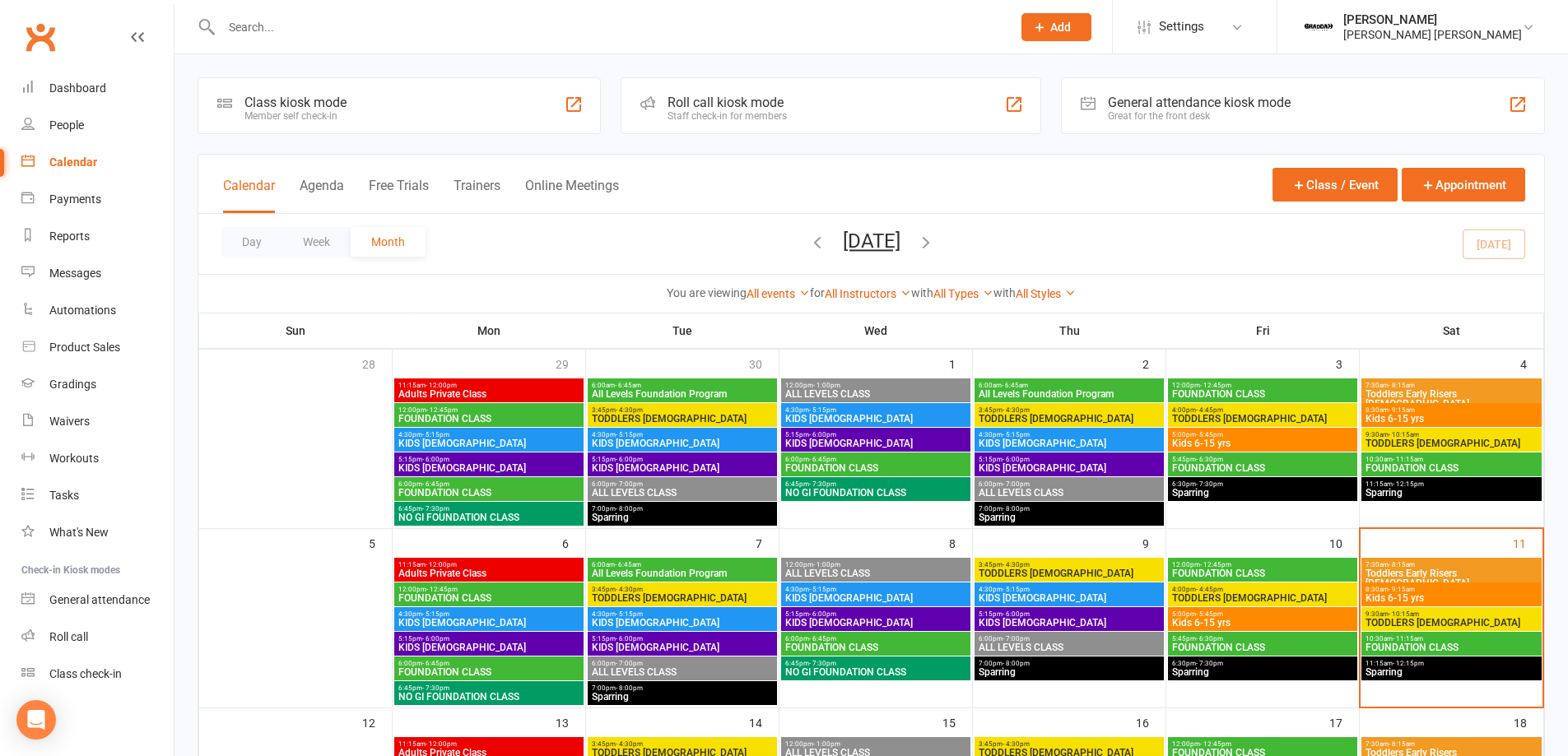
click at [1414, 575] on span "Toddlers Early Risers 3 to 5 YO" at bounding box center [1452, 578] width 174 height 20
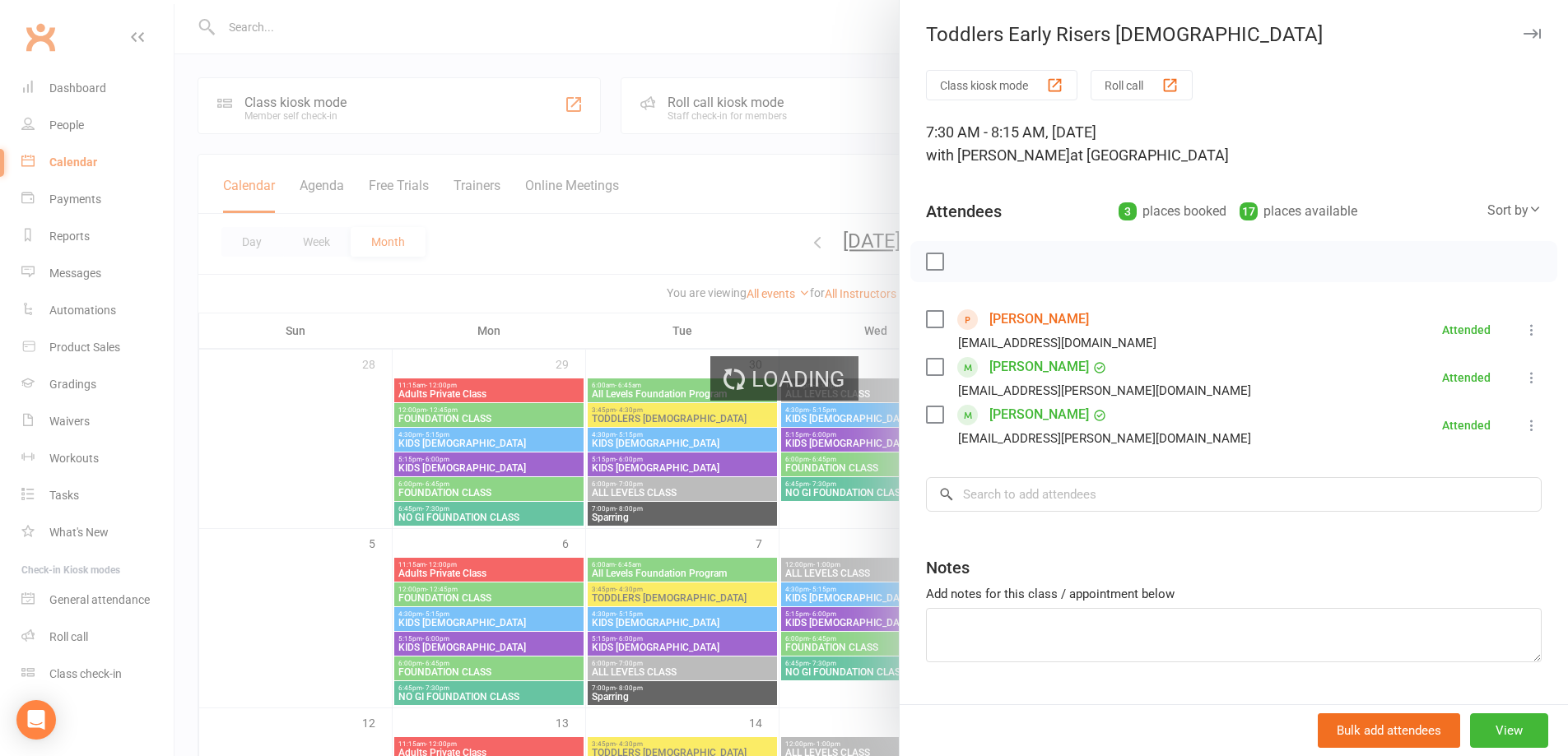
select select "100"
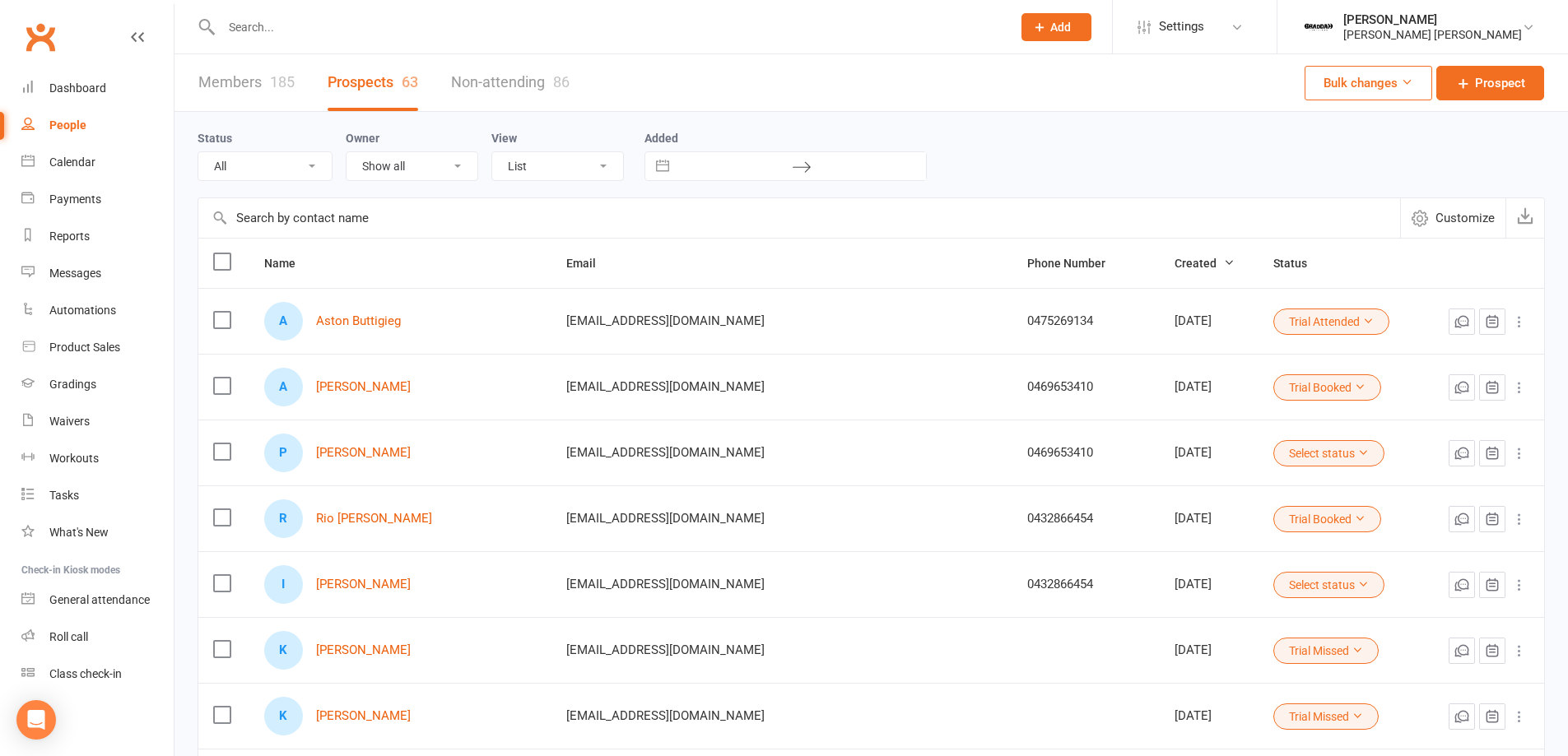
click at [1273, 391] on button "Trial Booked" at bounding box center [1326, 387] width 108 height 27
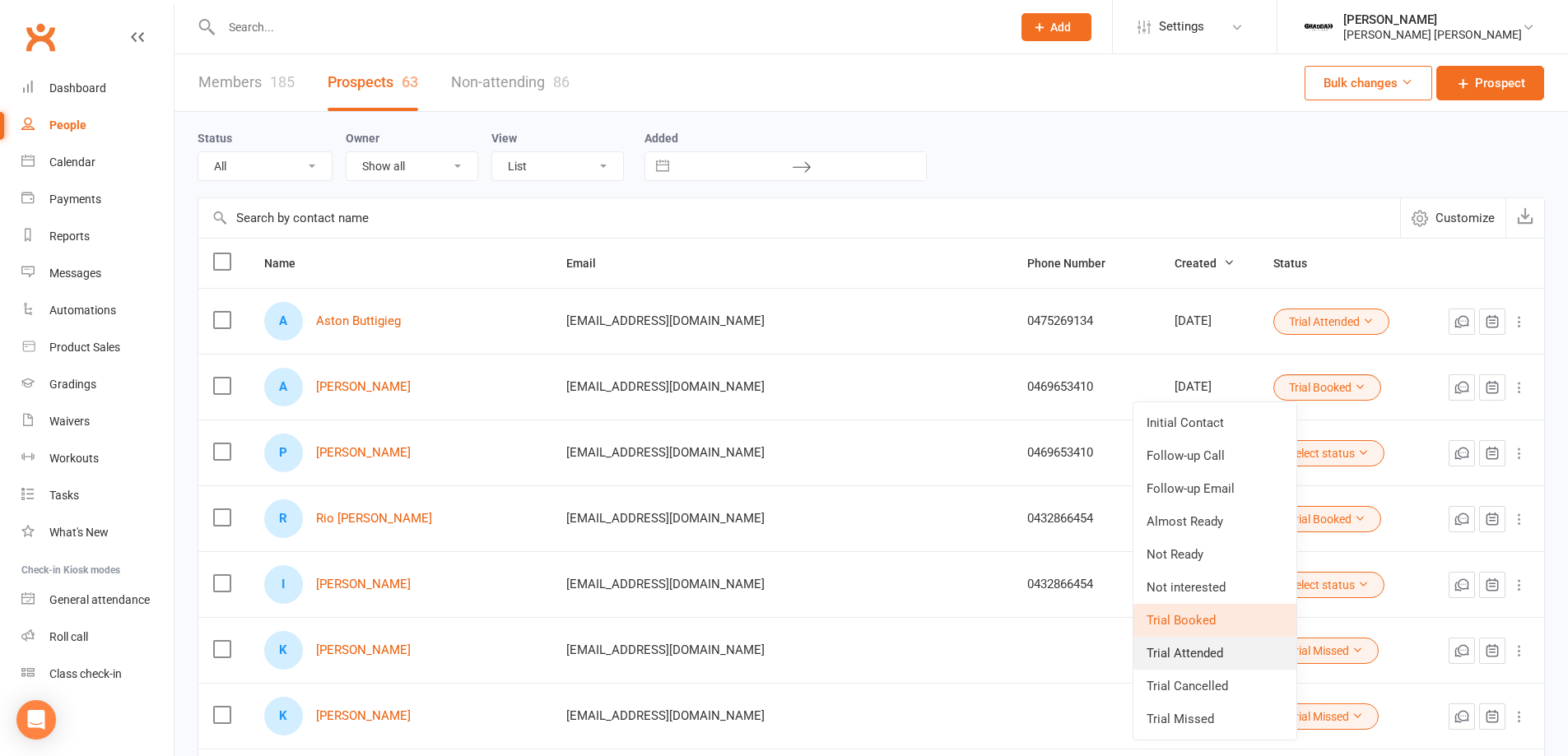
click at [1206, 659] on link "Trial Attended" at bounding box center [1214, 652] width 163 height 33
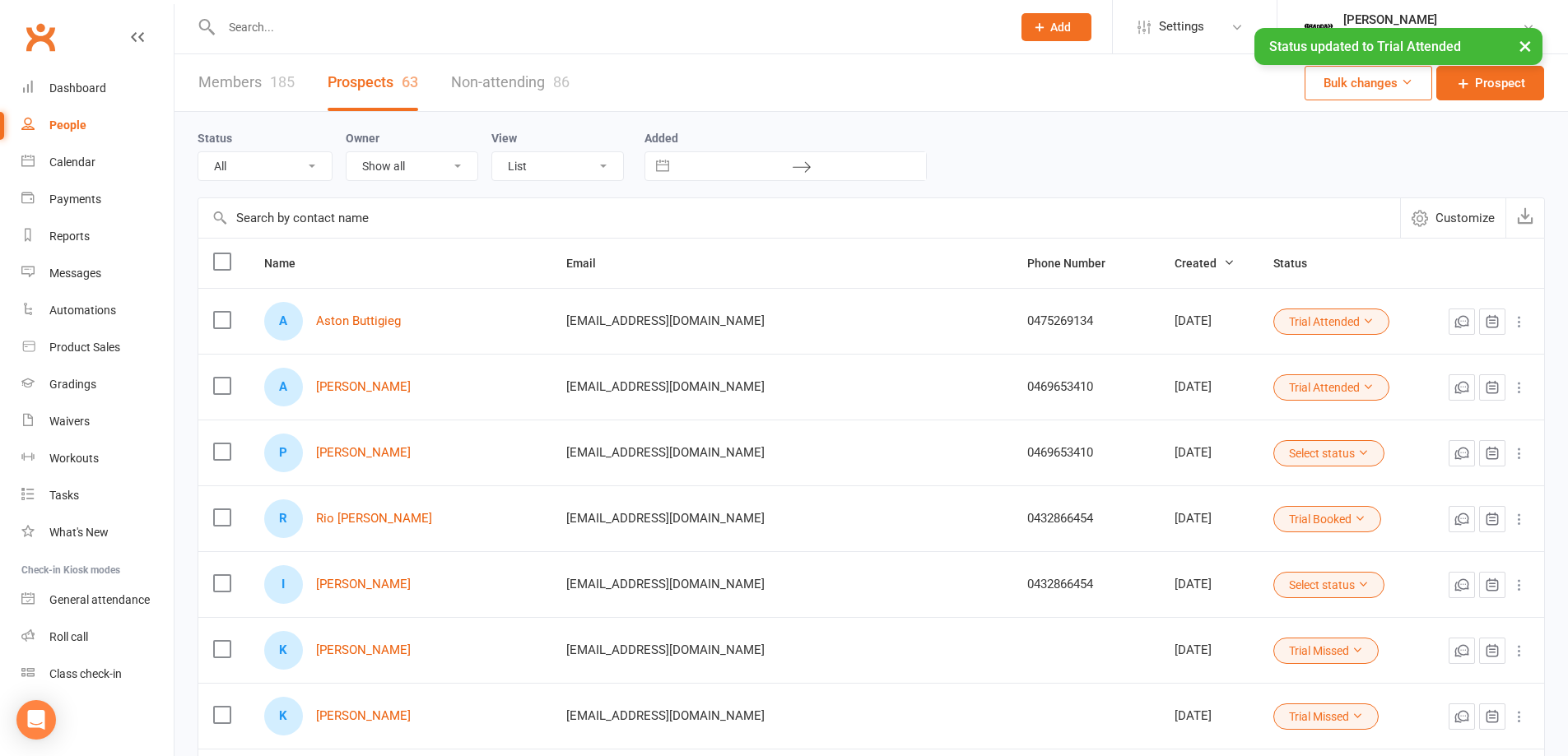
click at [1354, 521] on icon at bounding box center [1360, 519] width 12 height 12
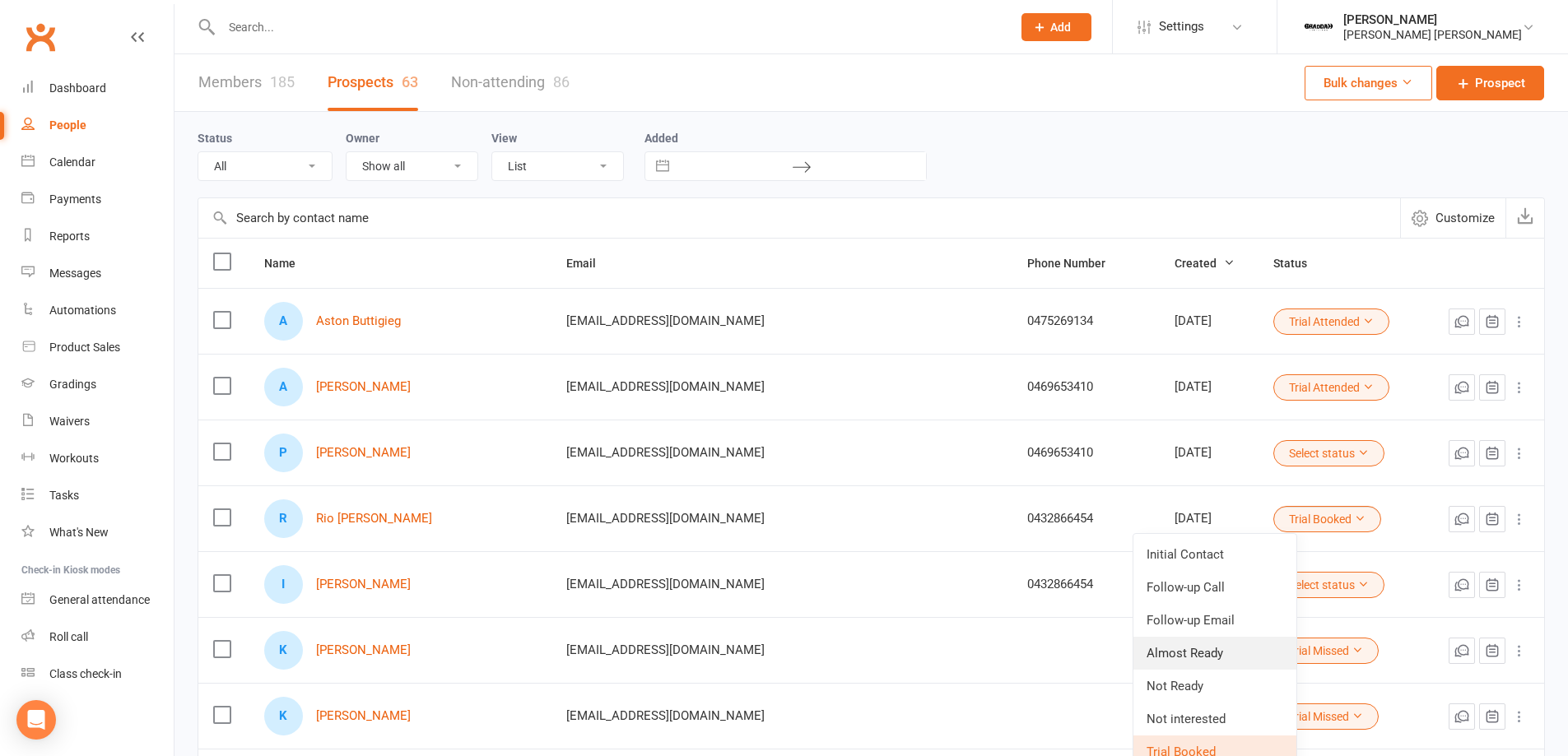
scroll to position [99, 0]
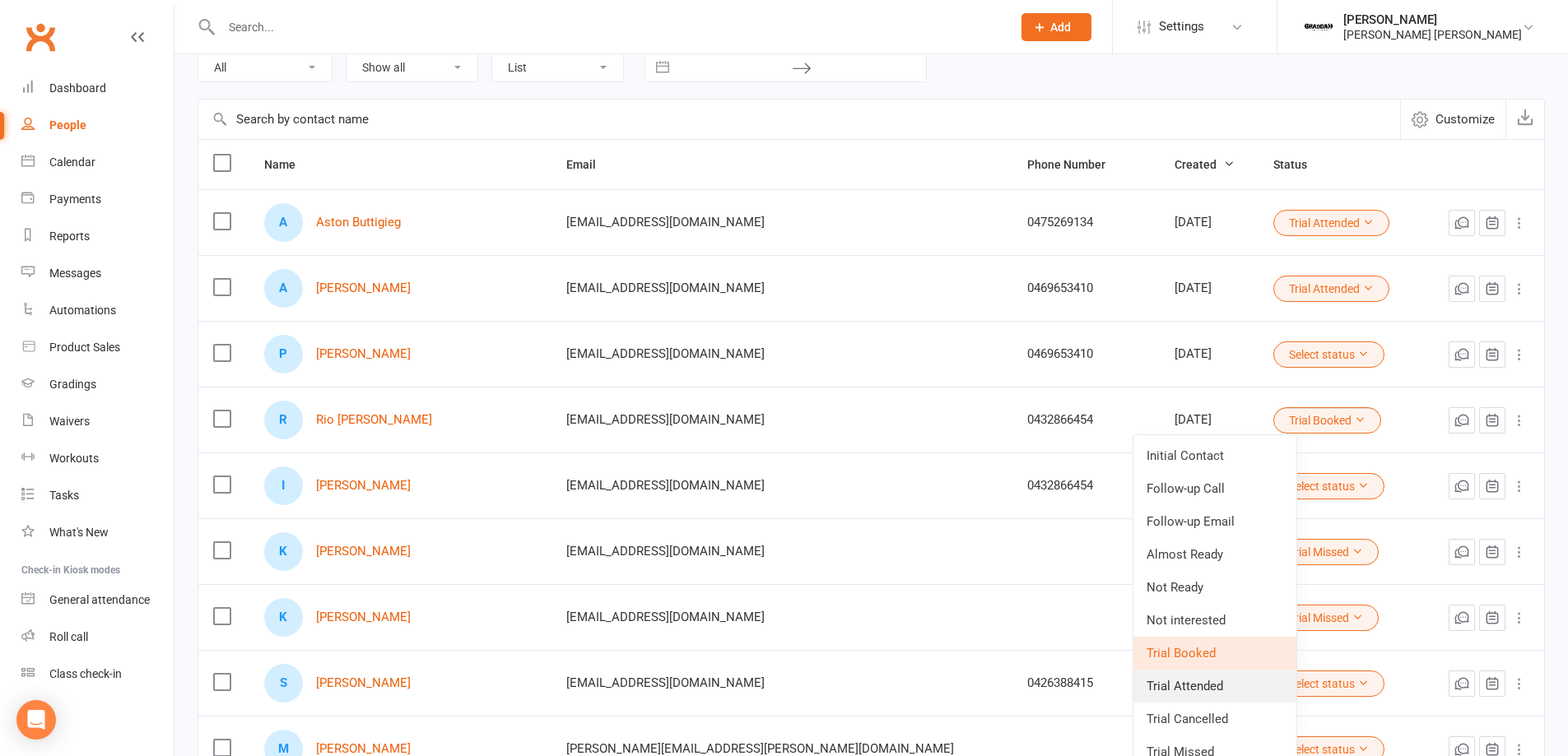
click at [1231, 684] on link "Trial Attended" at bounding box center [1214, 686] width 163 height 33
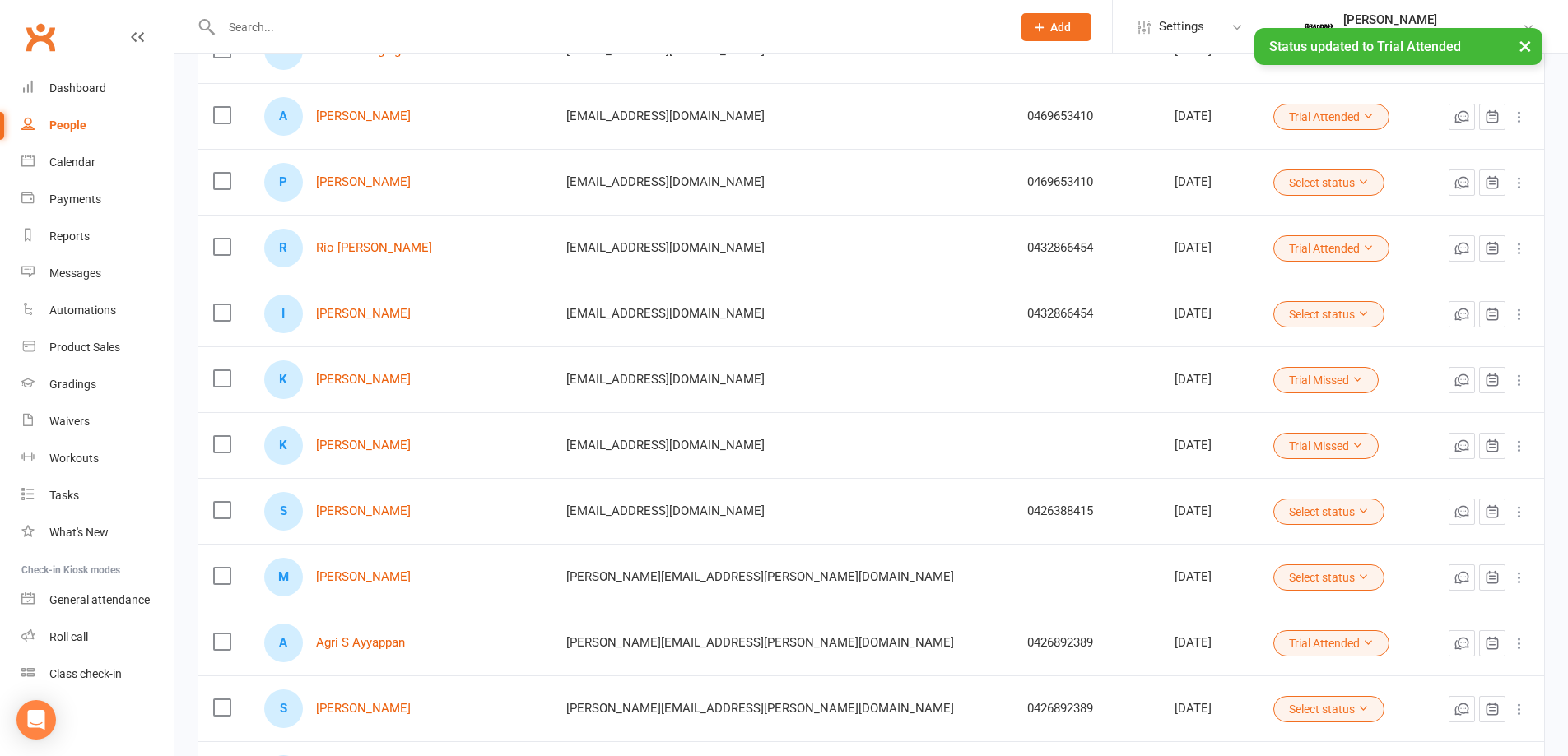
scroll to position [296, 0]
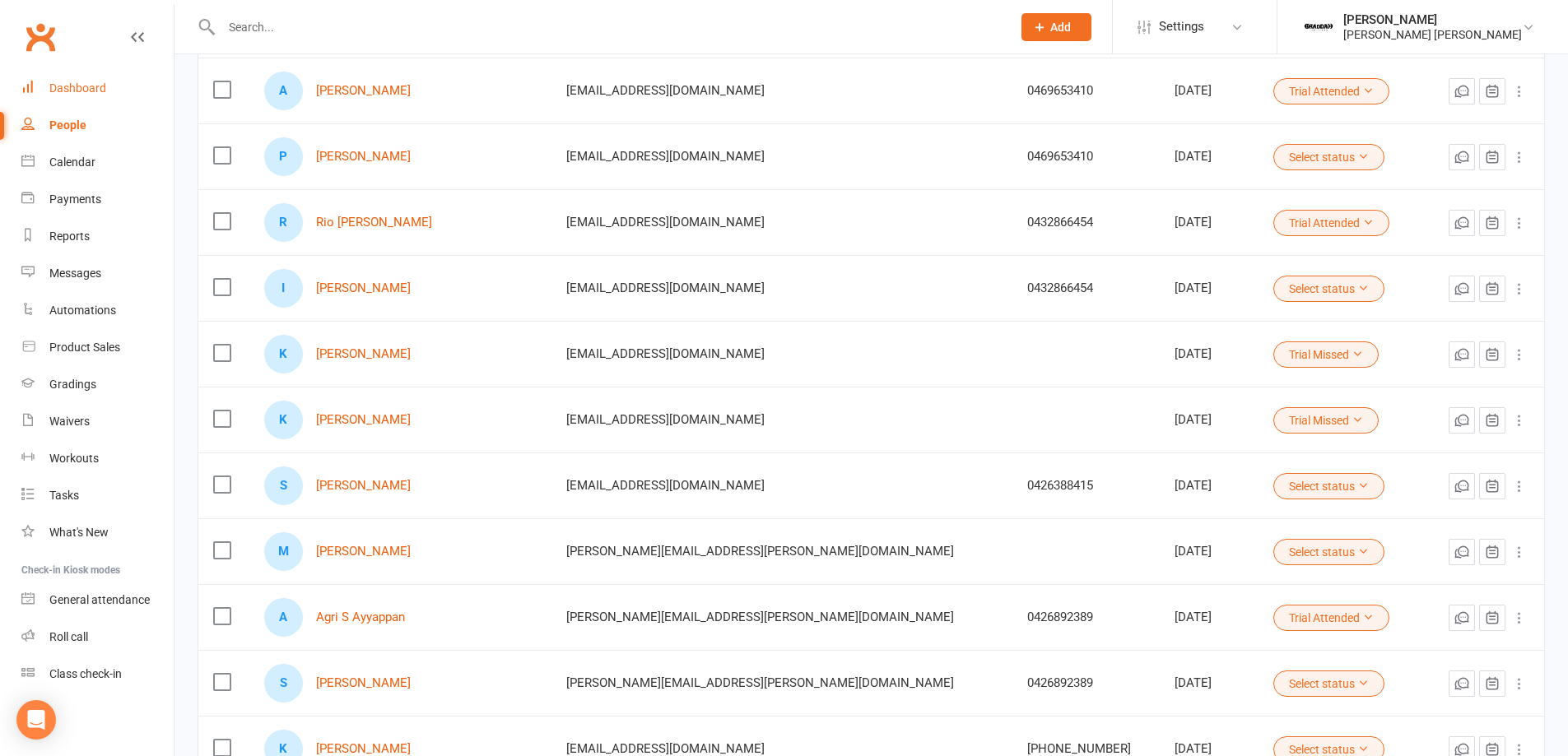
click at [82, 89] on div "Dashboard" at bounding box center [78, 88] width 57 height 13
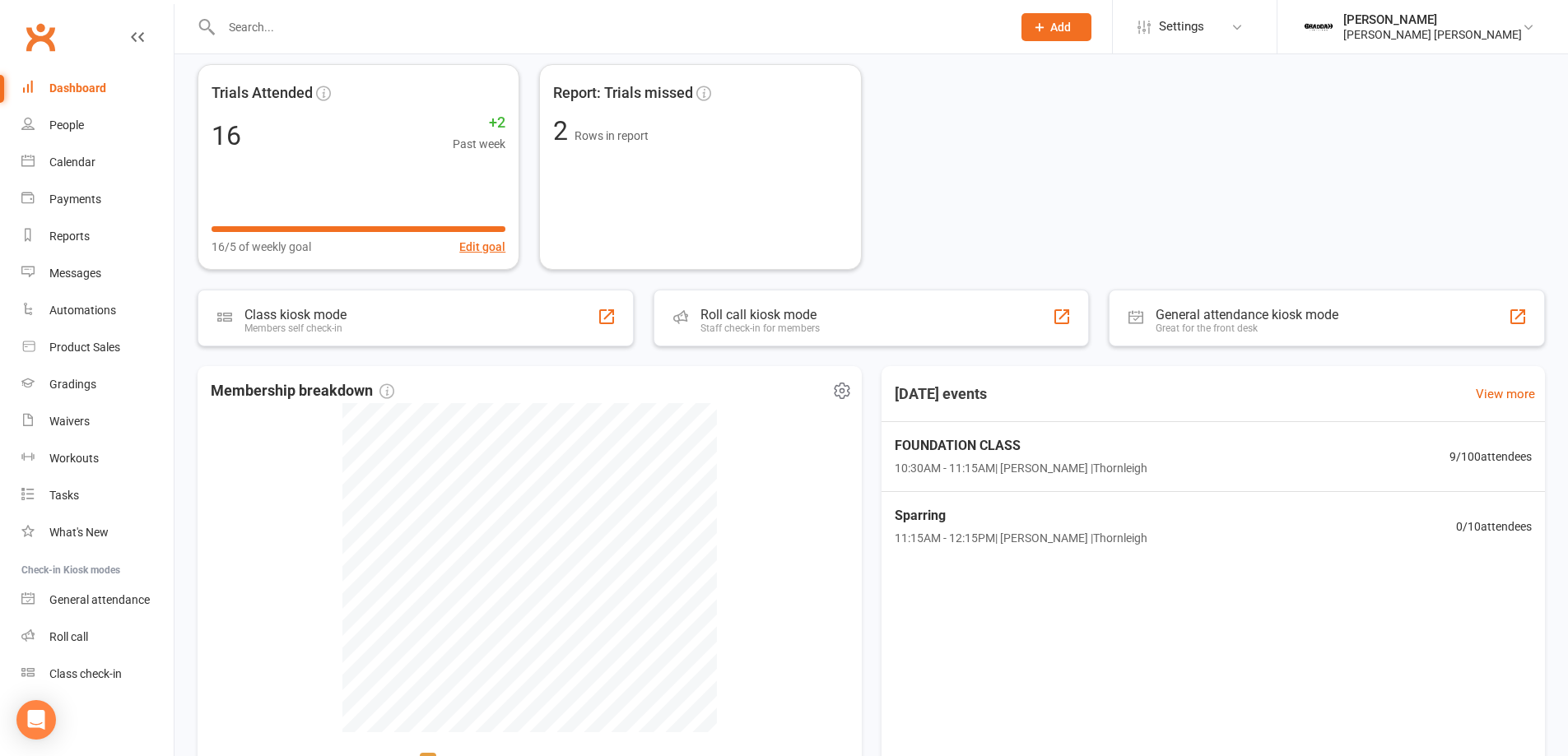
scroll to position [442, 0]
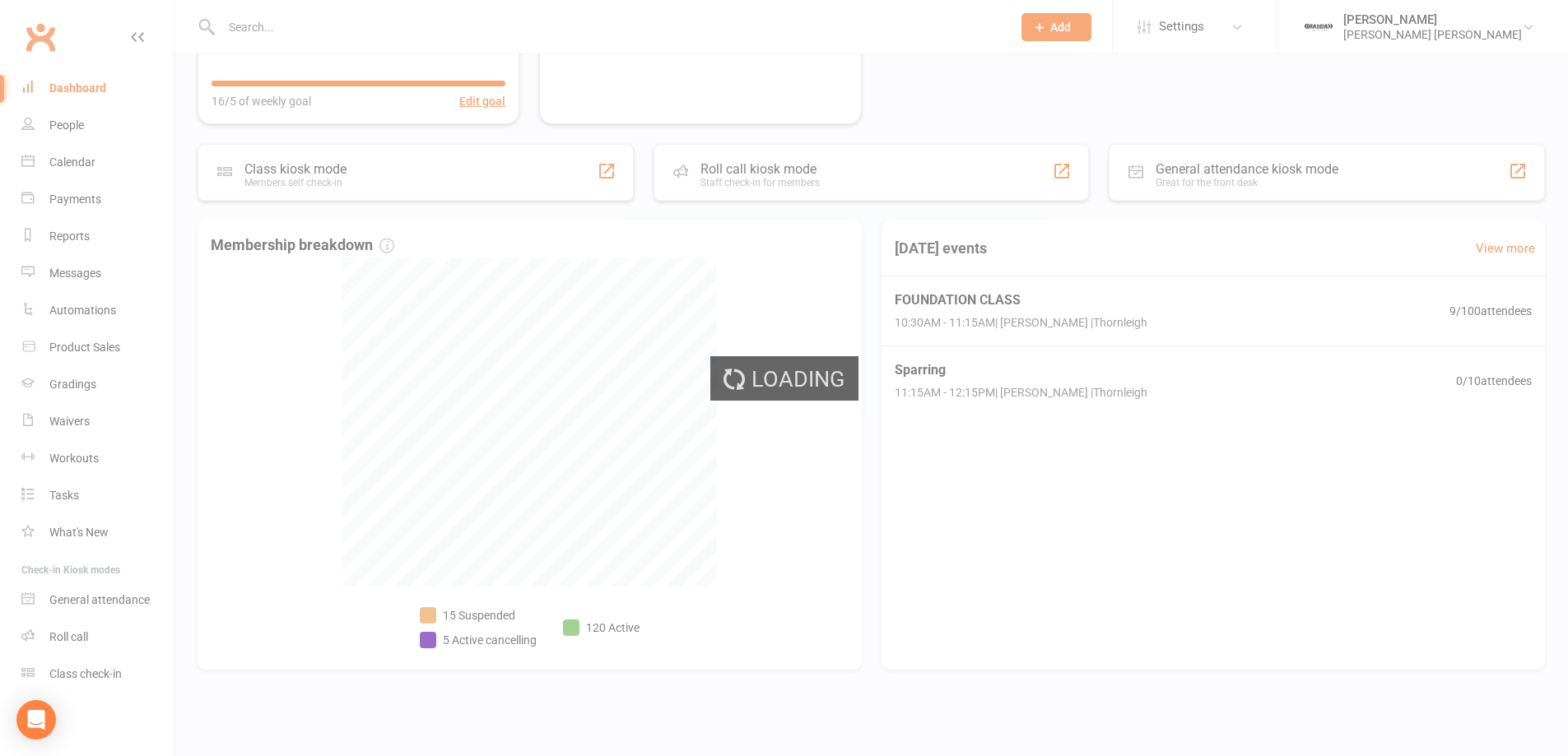
select select "no_trial"
select select "100"
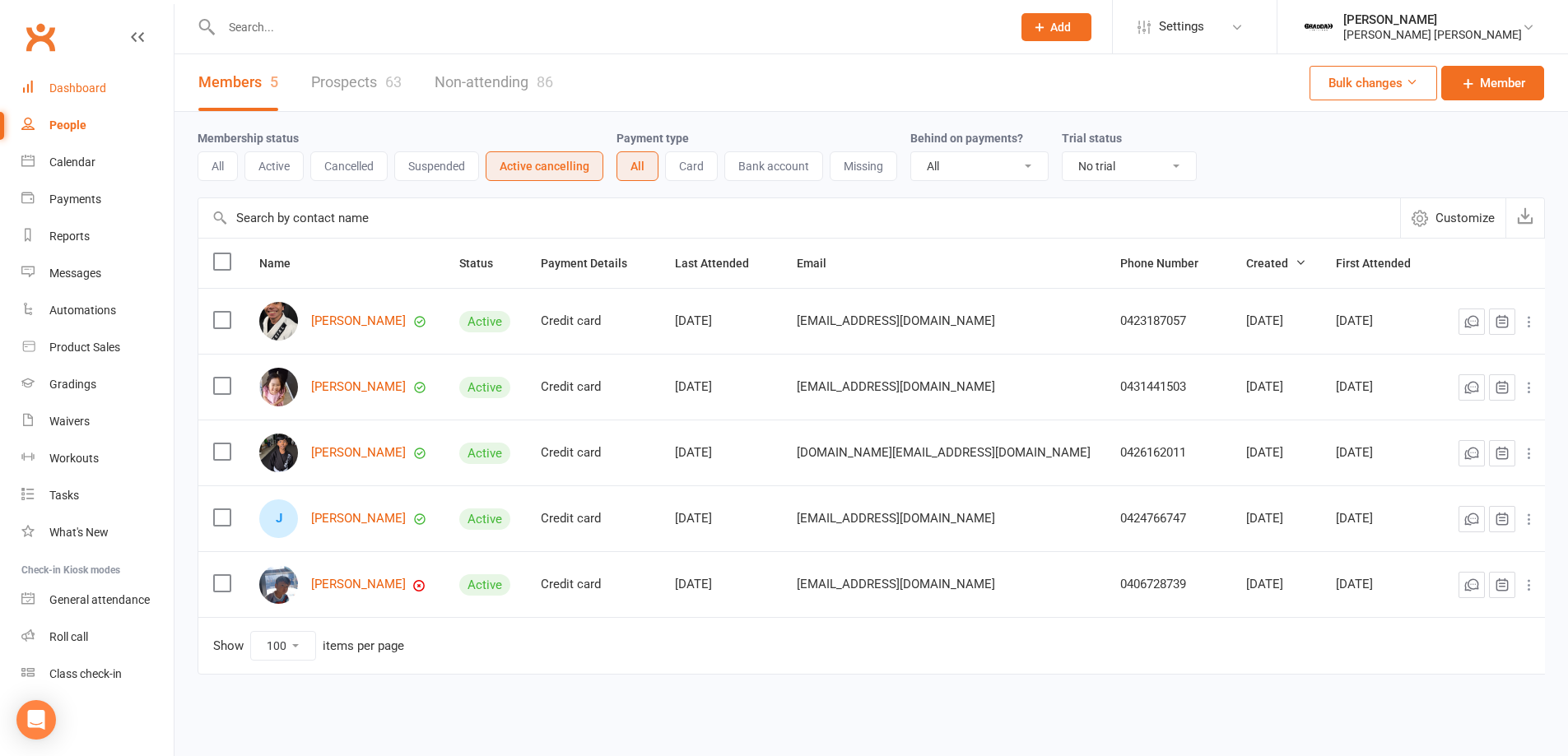
click at [92, 103] on link "Dashboard" at bounding box center [98, 89] width 152 height 38
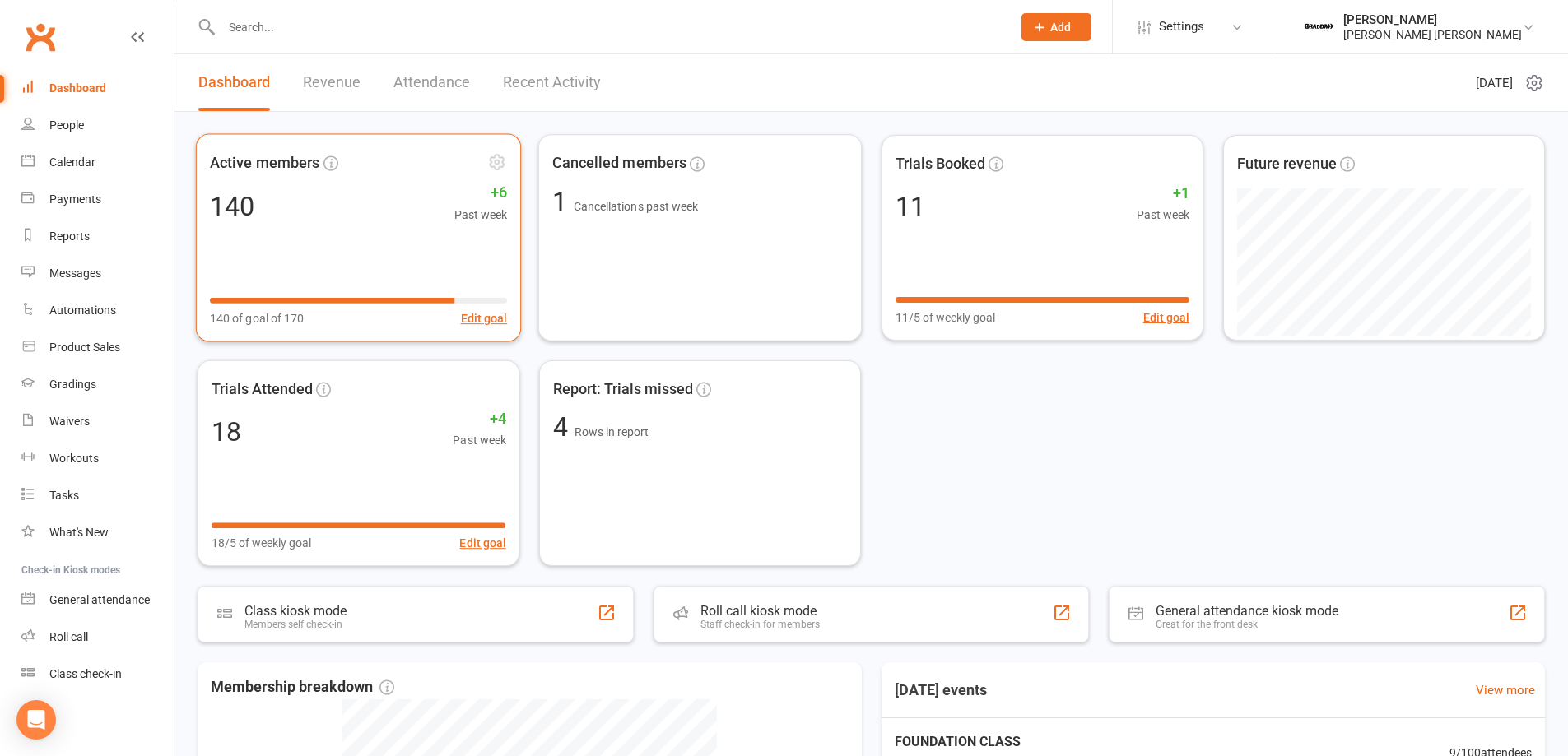
click at [376, 250] on div "Active members 140 +6 Past week 140 of goal of 170 Edit goal" at bounding box center [358, 238] width 326 height 208
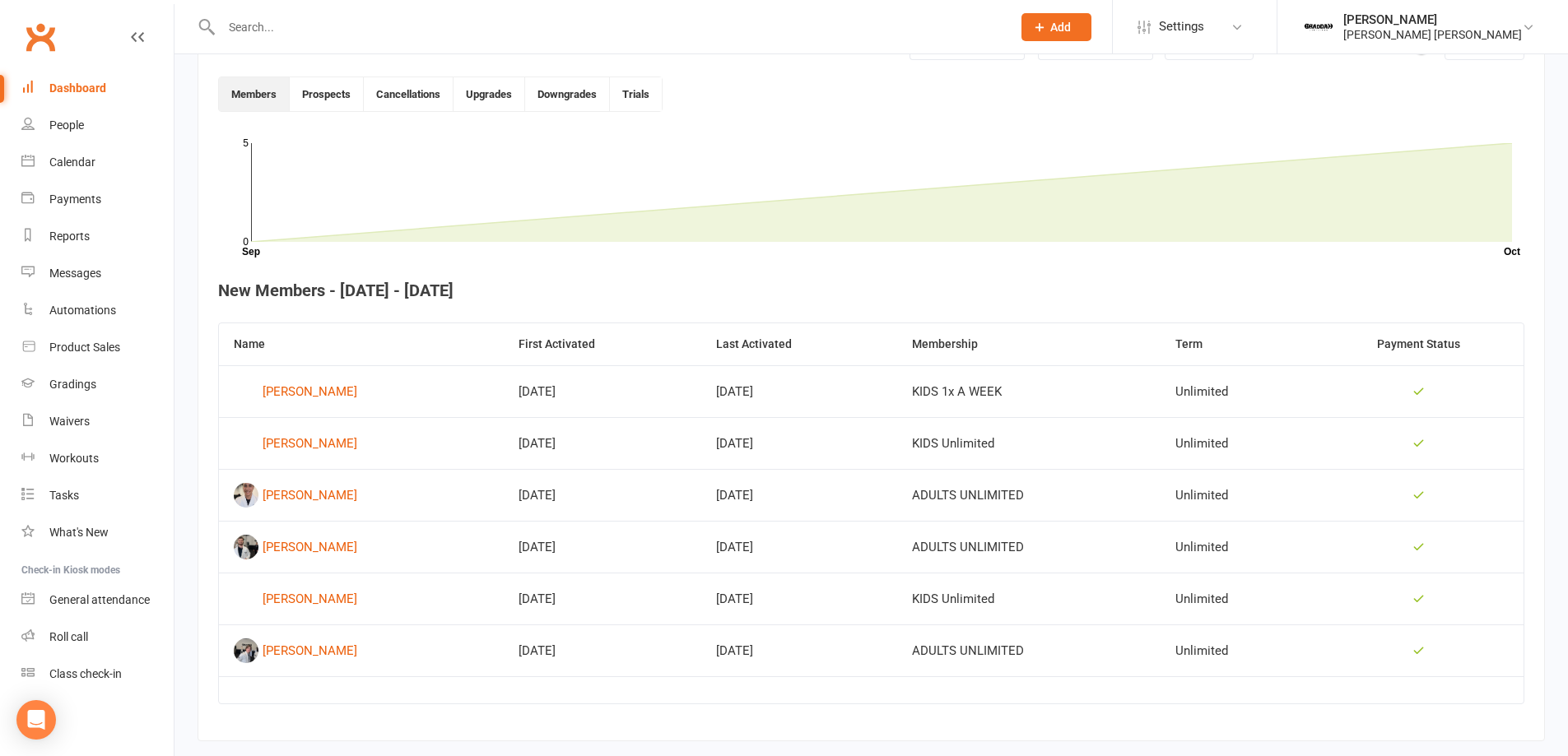
scroll to position [468, 0]
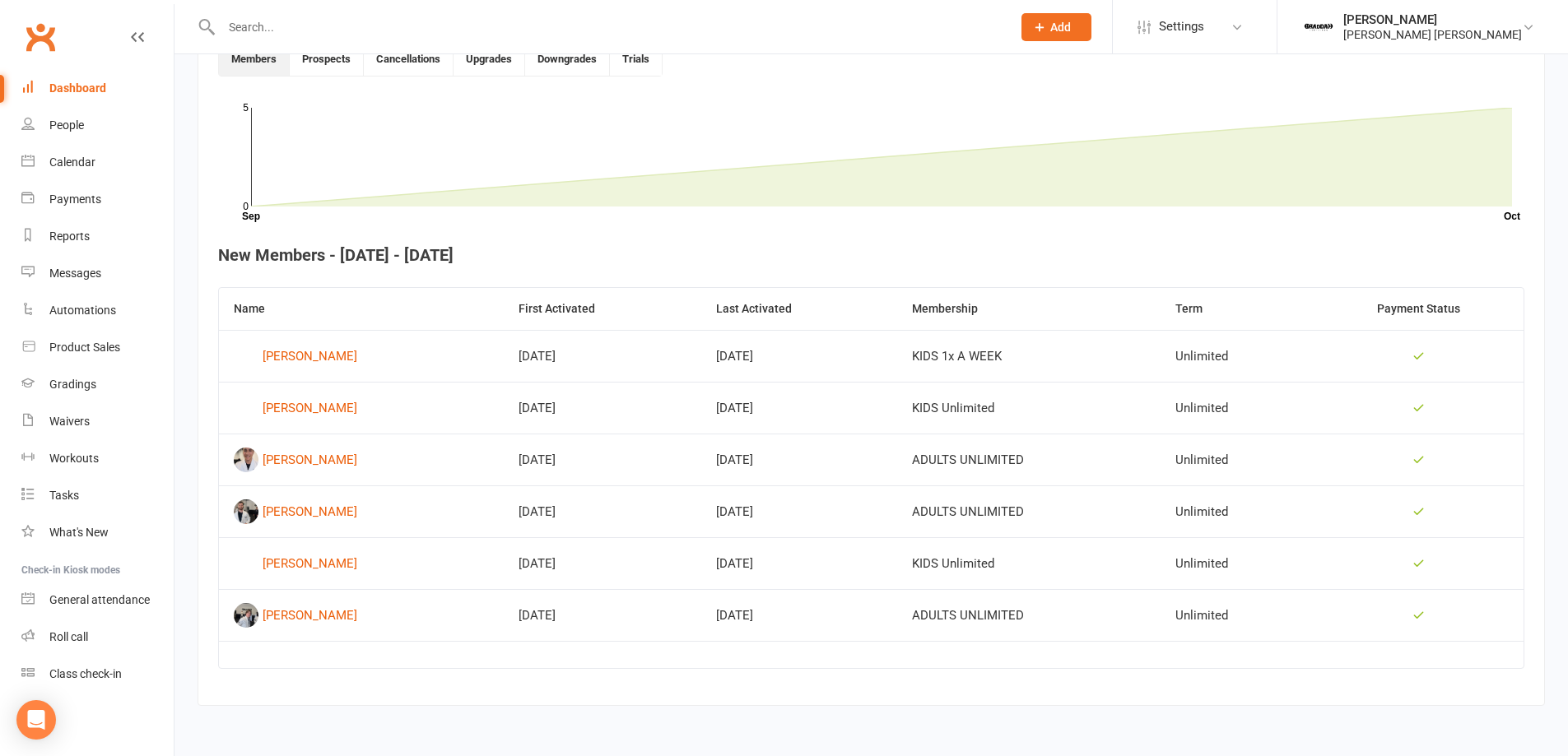
click at [92, 88] on div "Dashboard" at bounding box center [78, 88] width 57 height 13
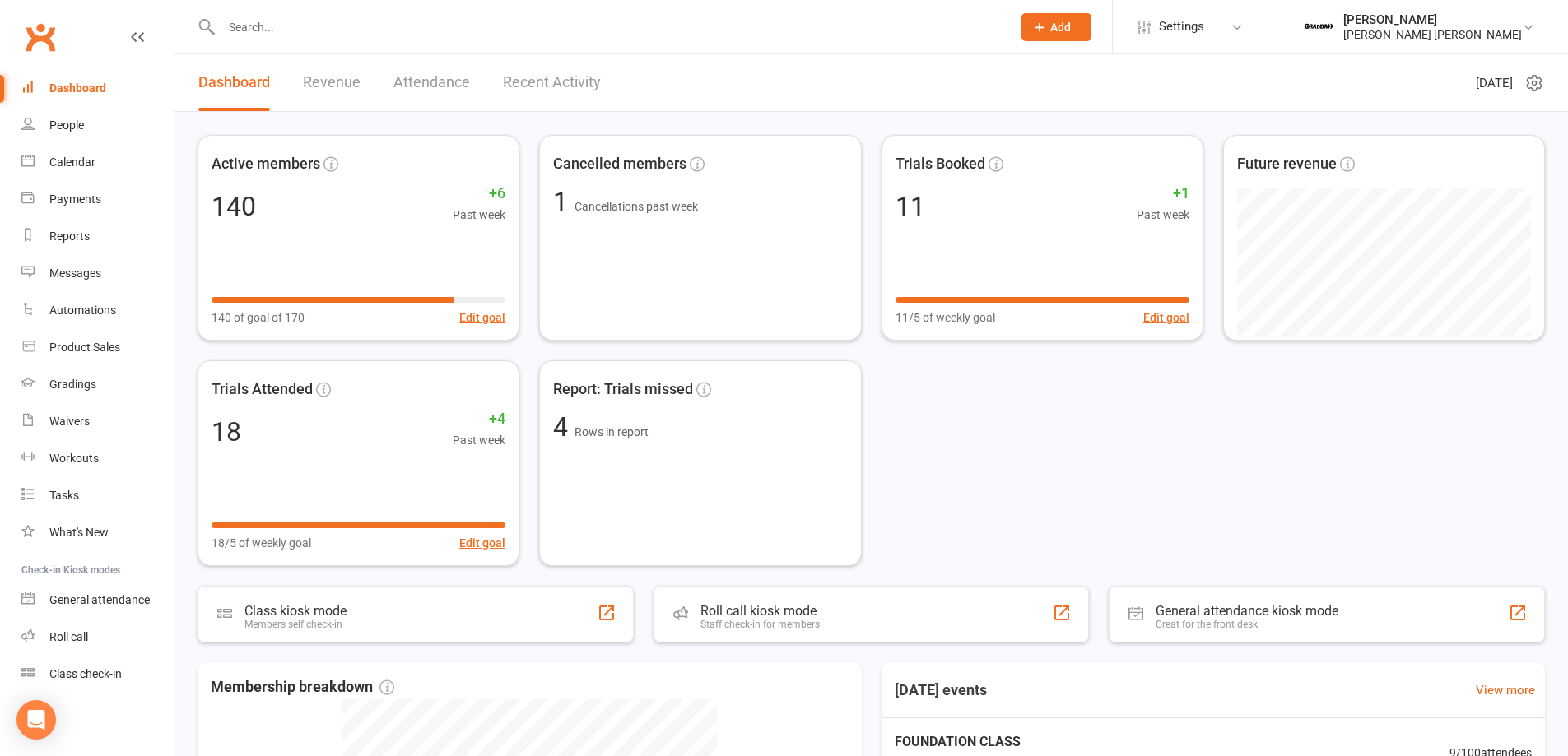
click at [322, 89] on link "Revenue" at bounding box center [332, 83] width 57 height 57
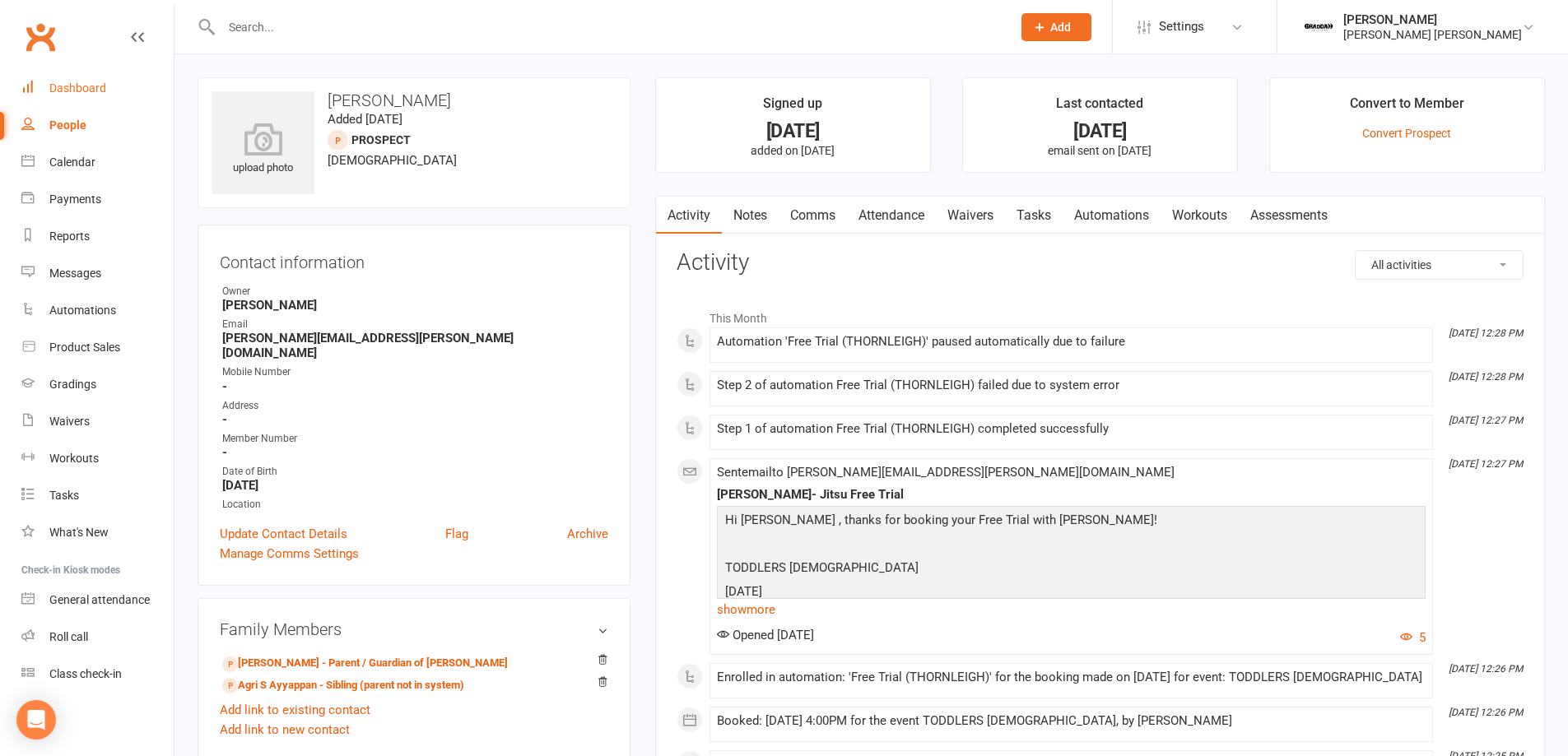
click at [102, 86] on div "Dashboard" at bounding box center [78, 88] width 57 height 13
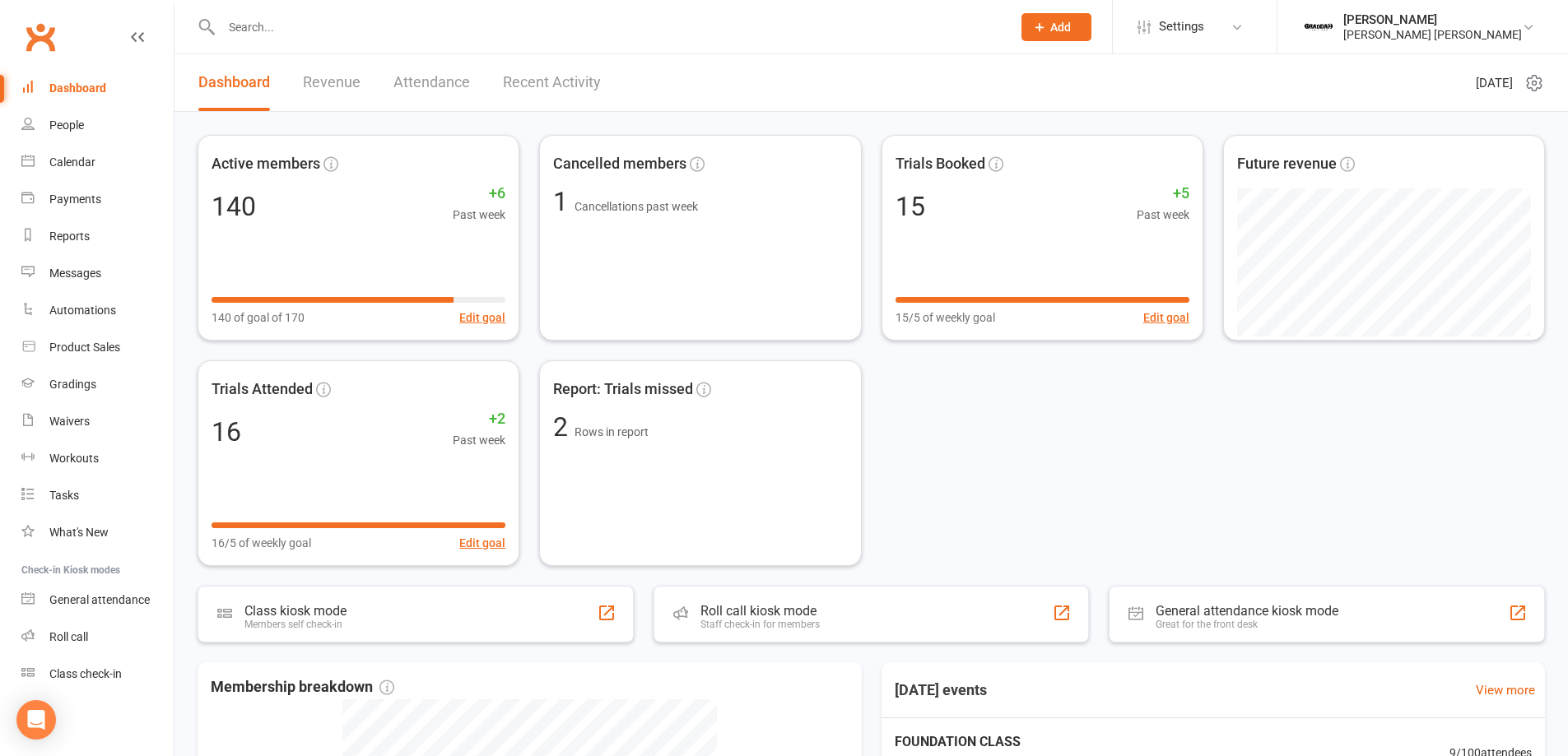
scroll to position [197, 0]
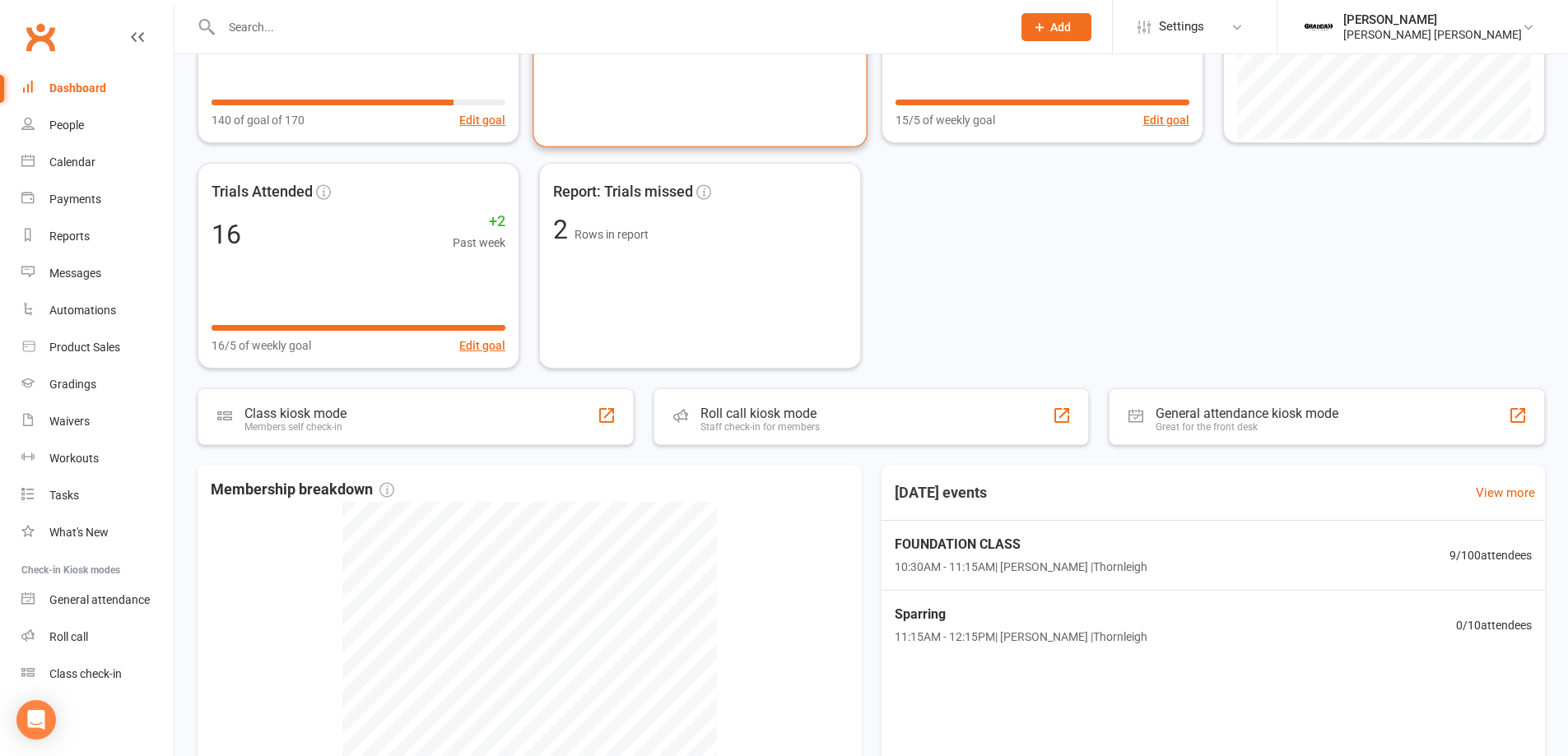
click at [768, 109] on div "Cancelled members 1 Cancellations past week" at bounding box center [700, 39] width 335 height 214
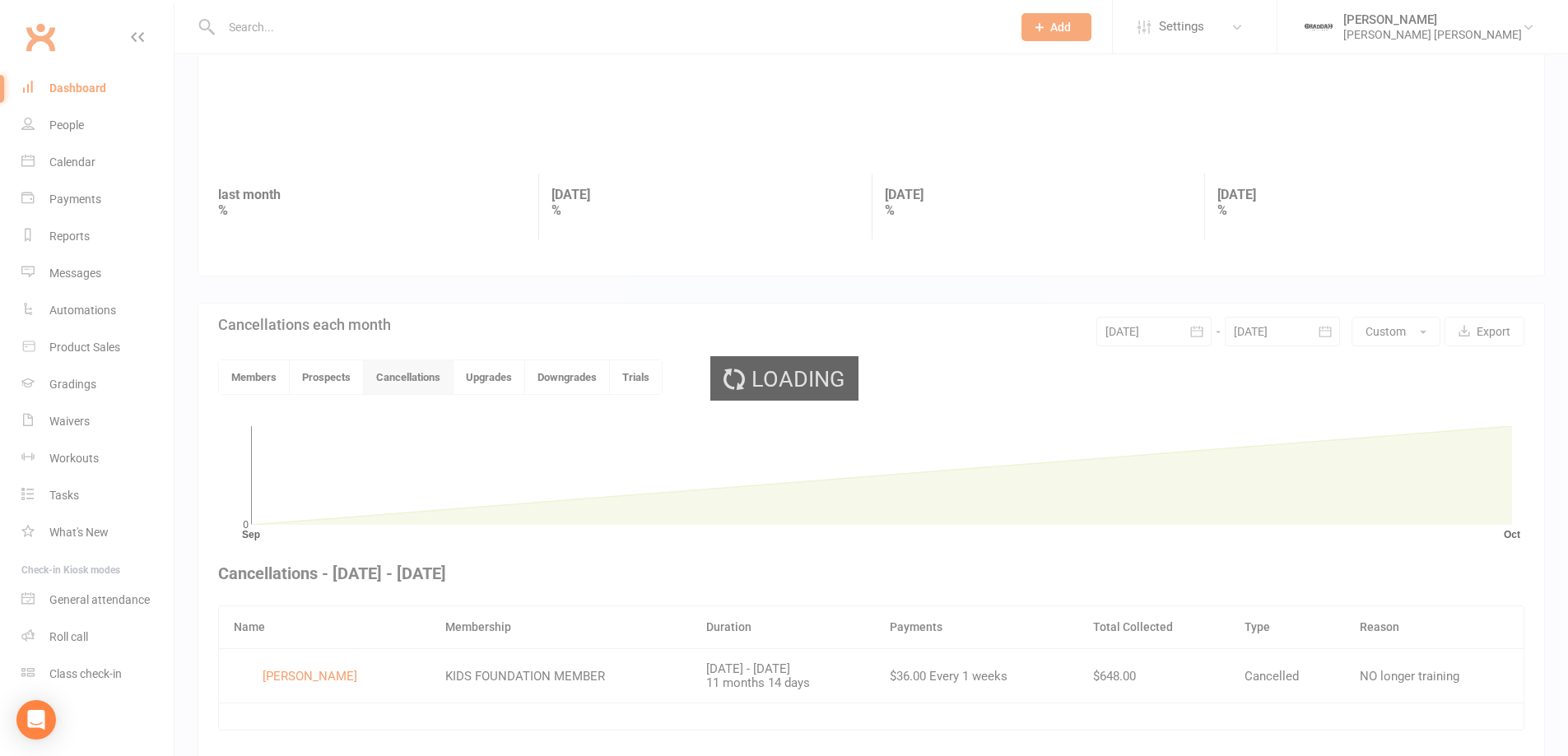
scroll to position [208, 0]
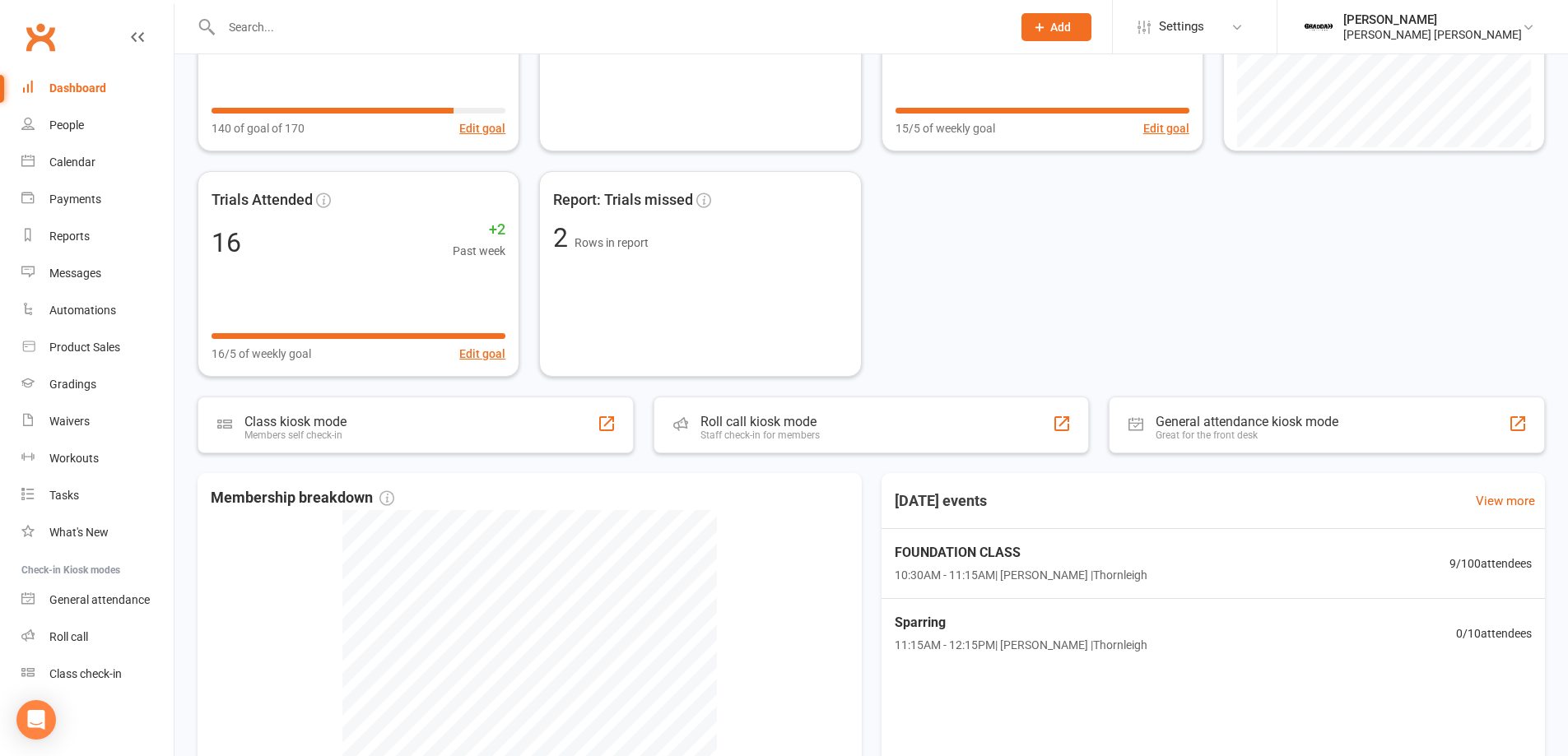
scroll to position [296, 0]
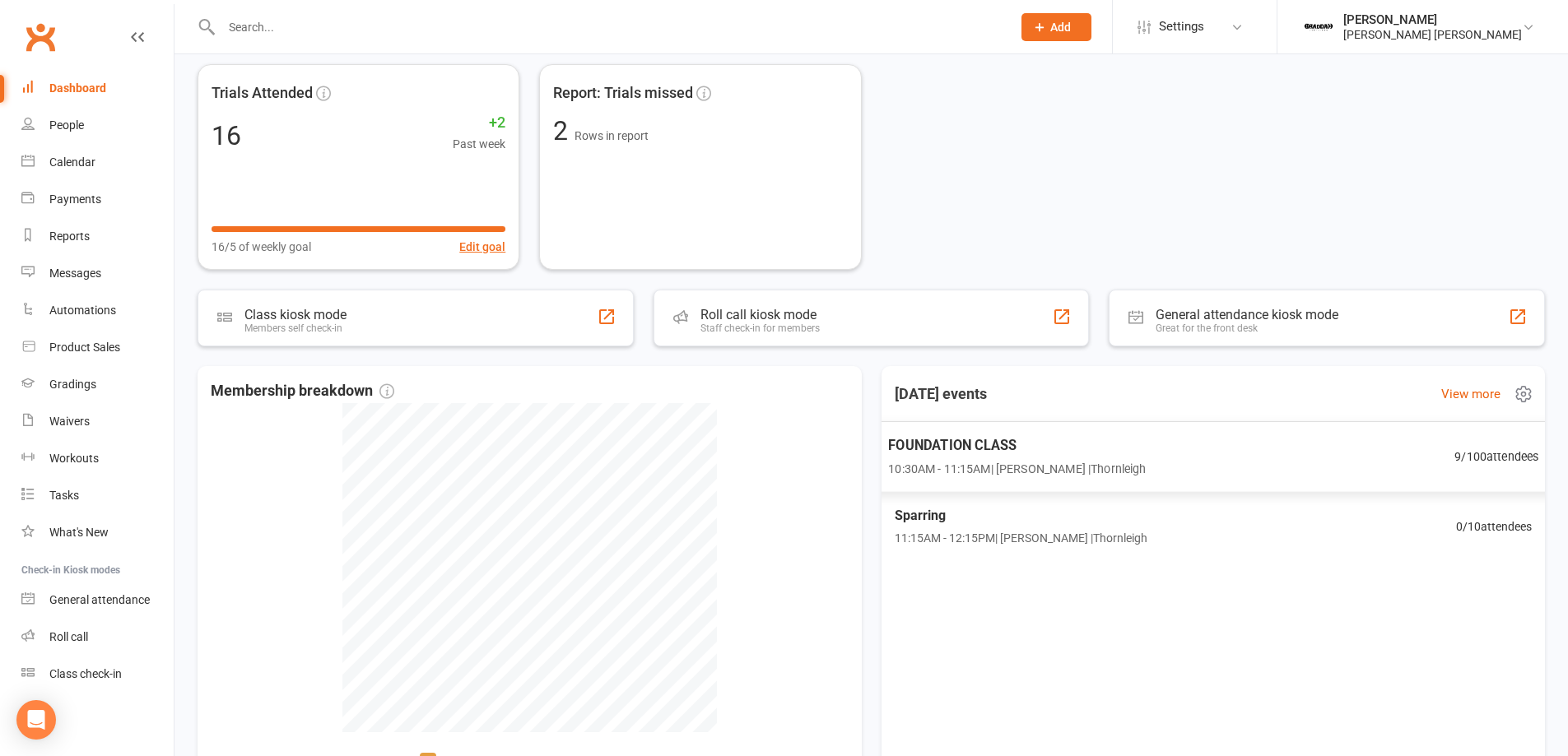
click at [1152, 460] on div "FOUNDATION CLASS 10:30AM - 11:15AM | Brett Gibson | Thornleigh 9 / 100 attendees" at bounding box center [1213, 457] width 691 height 72
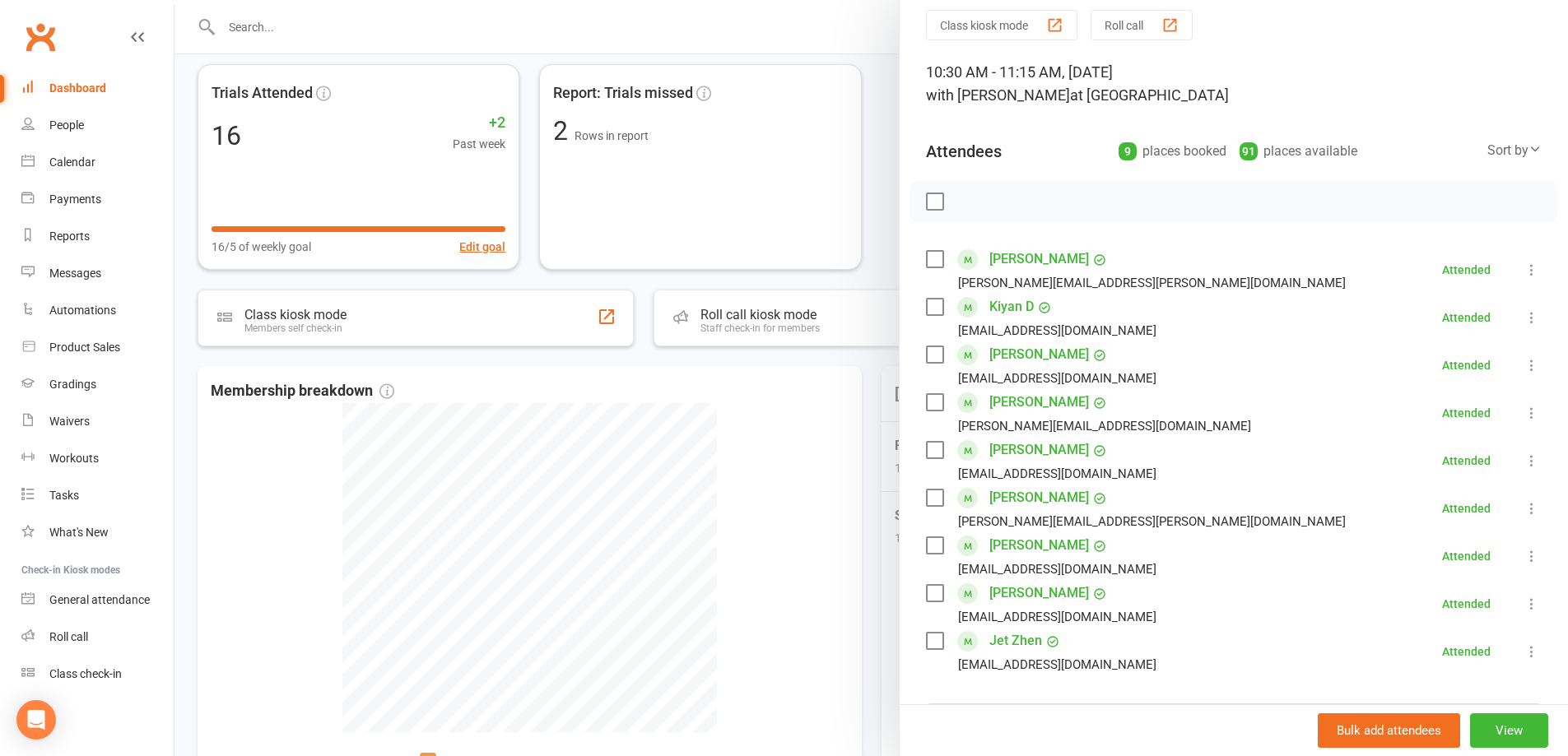
scroll to position [0, 0]
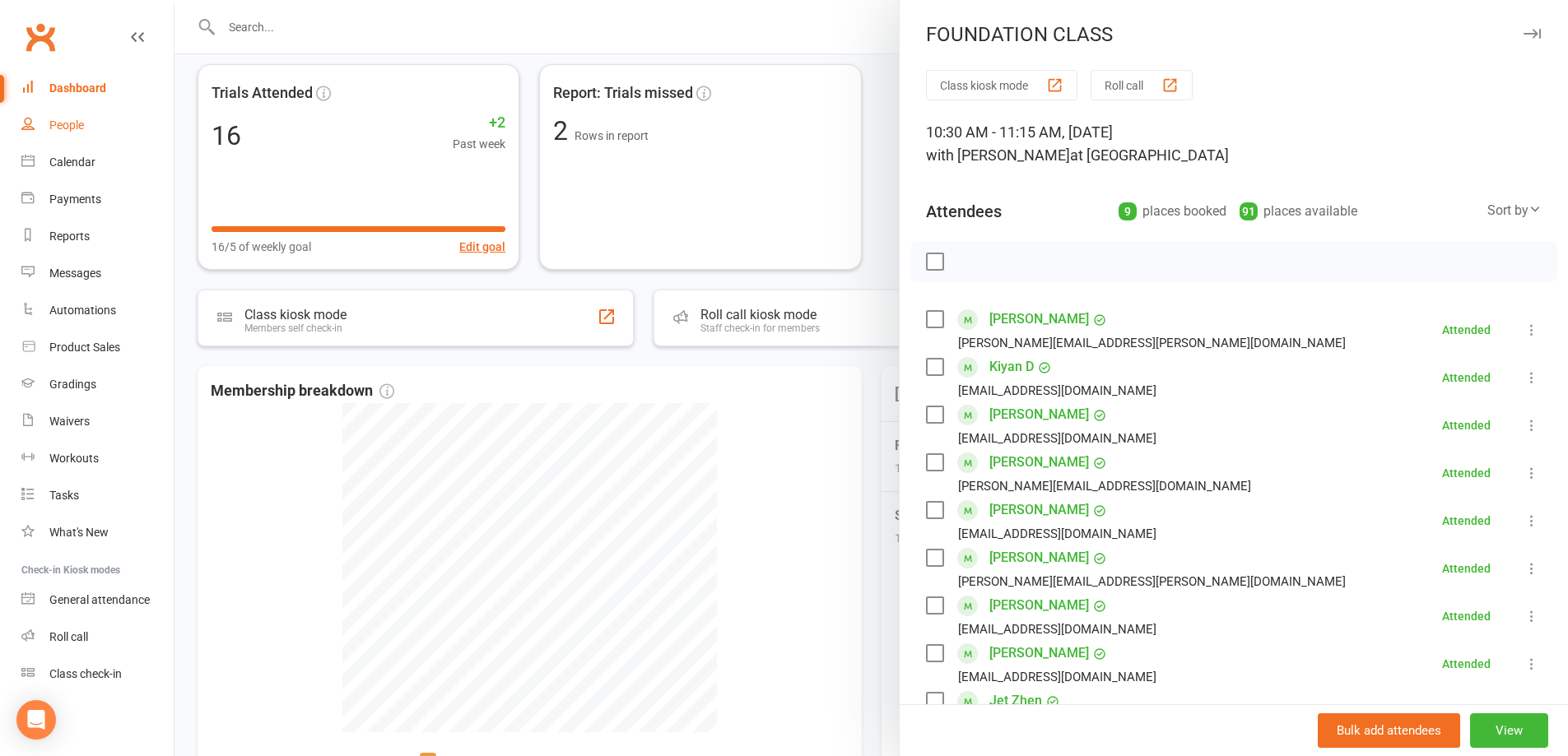
click at [74, 126] on div "People" at bounding box center [66, 124] width 35 height 13
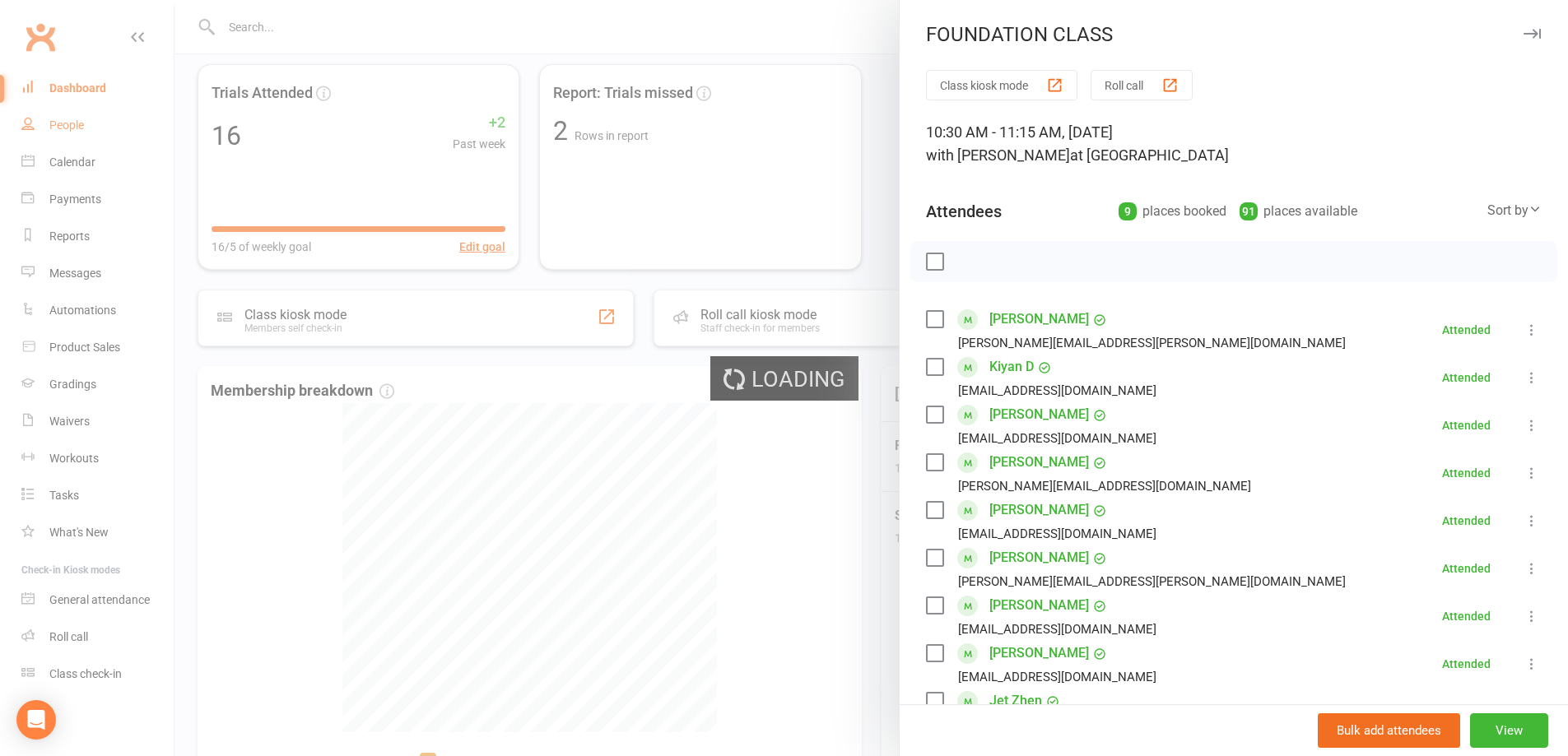
select select "100"
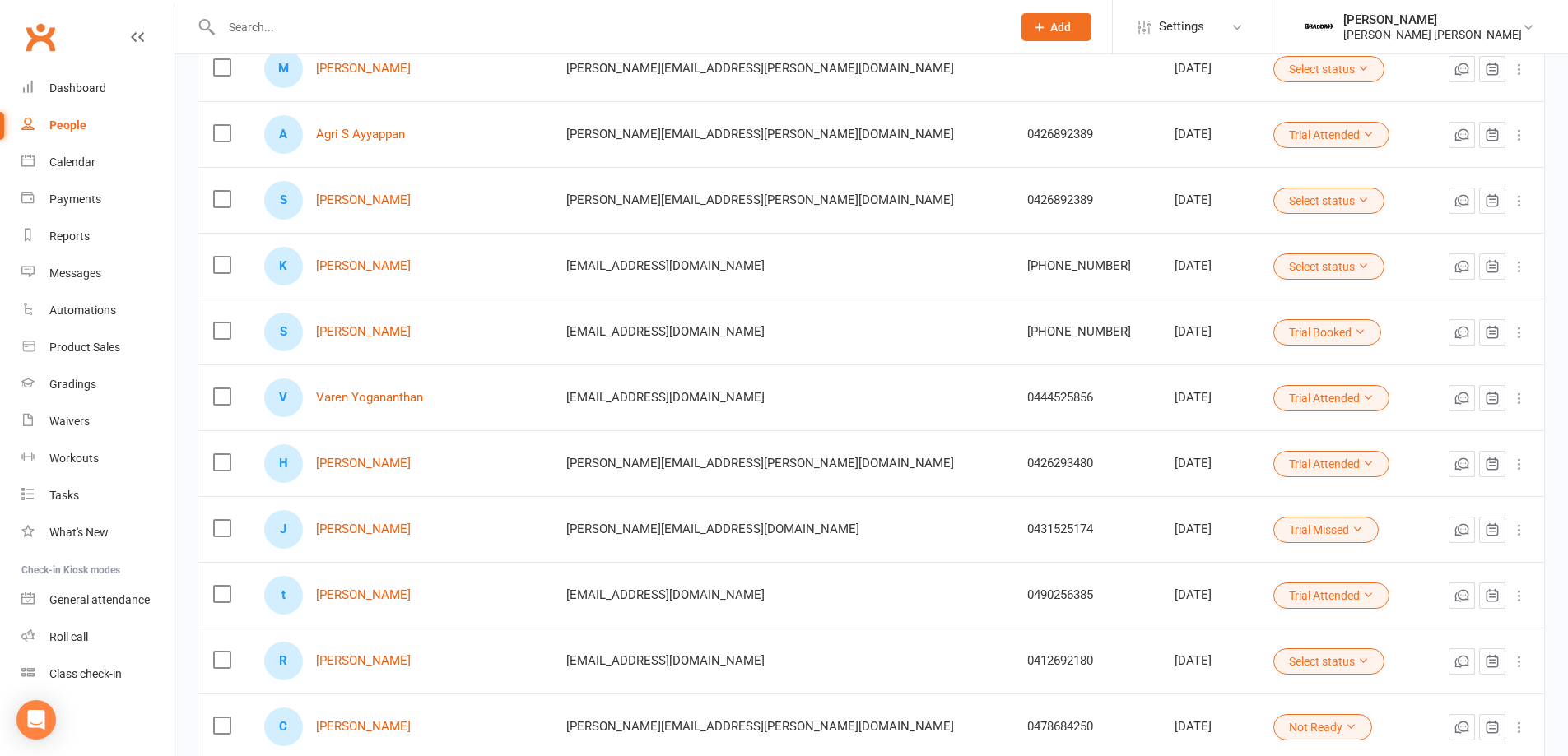
scroll to position [791, 0]
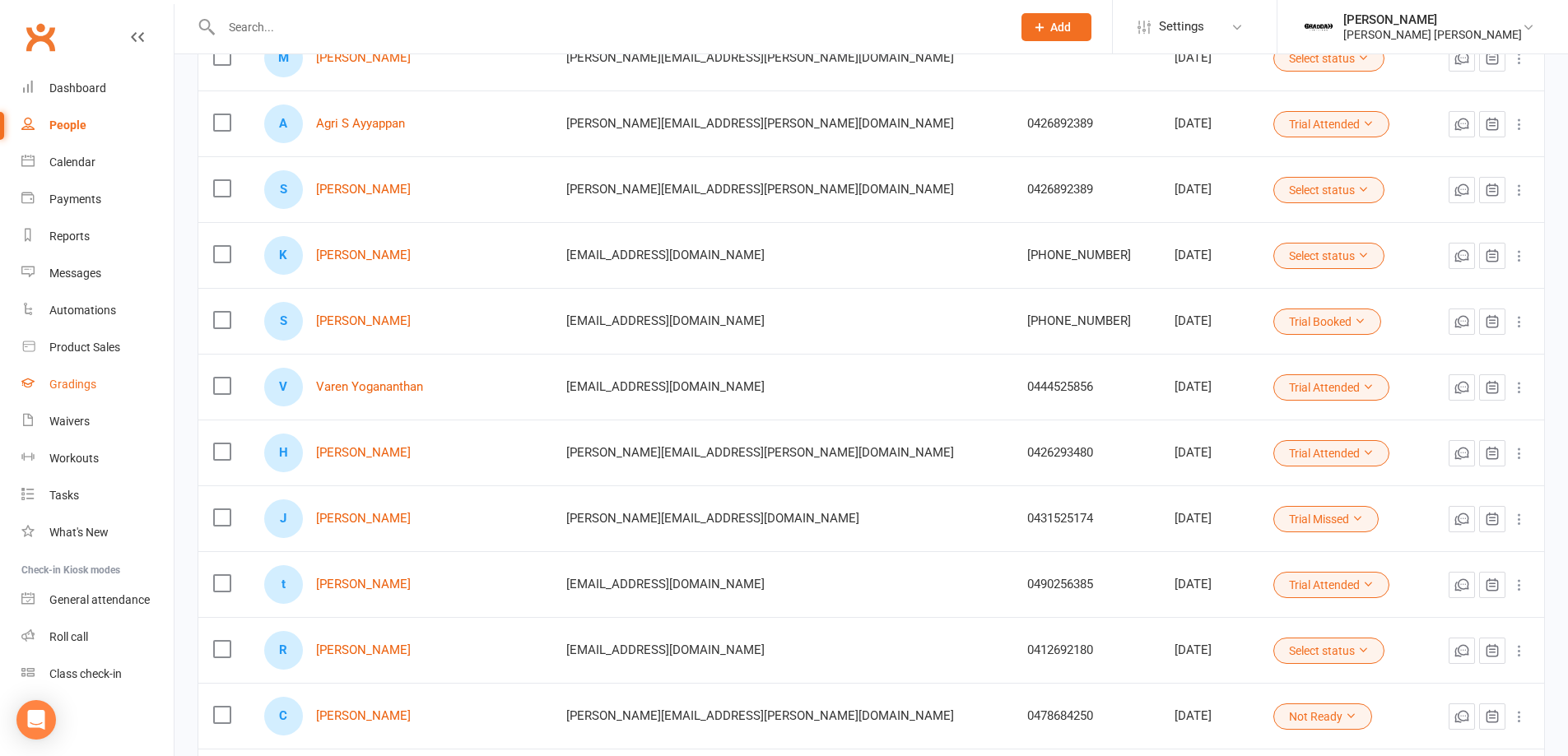
click at [71, 392] on link "Gradings" at bounding box center [98, 385] width 152 height 38
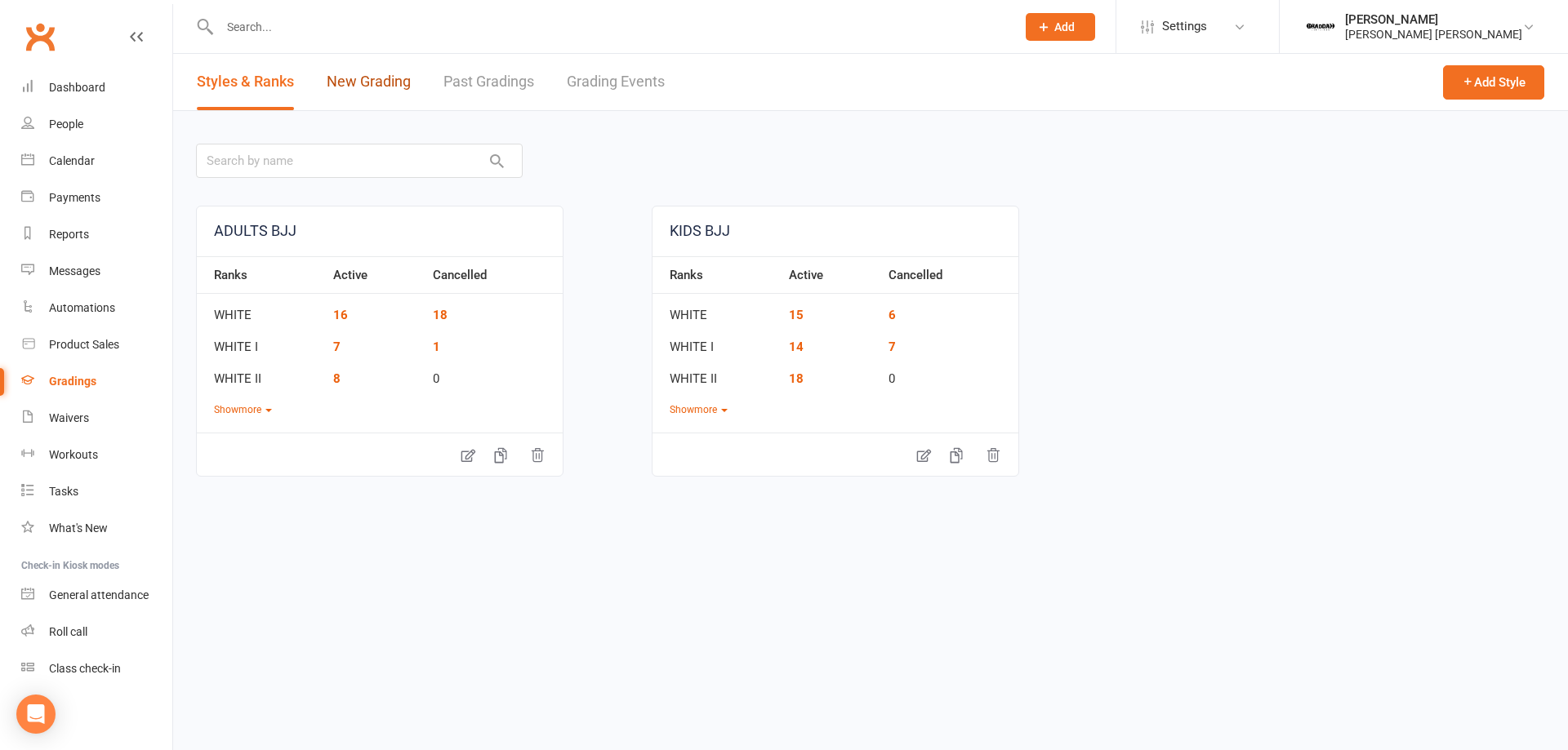
click at [385, 70] on link "New Grading" at bounding box center [369, 82] width 84 height 57
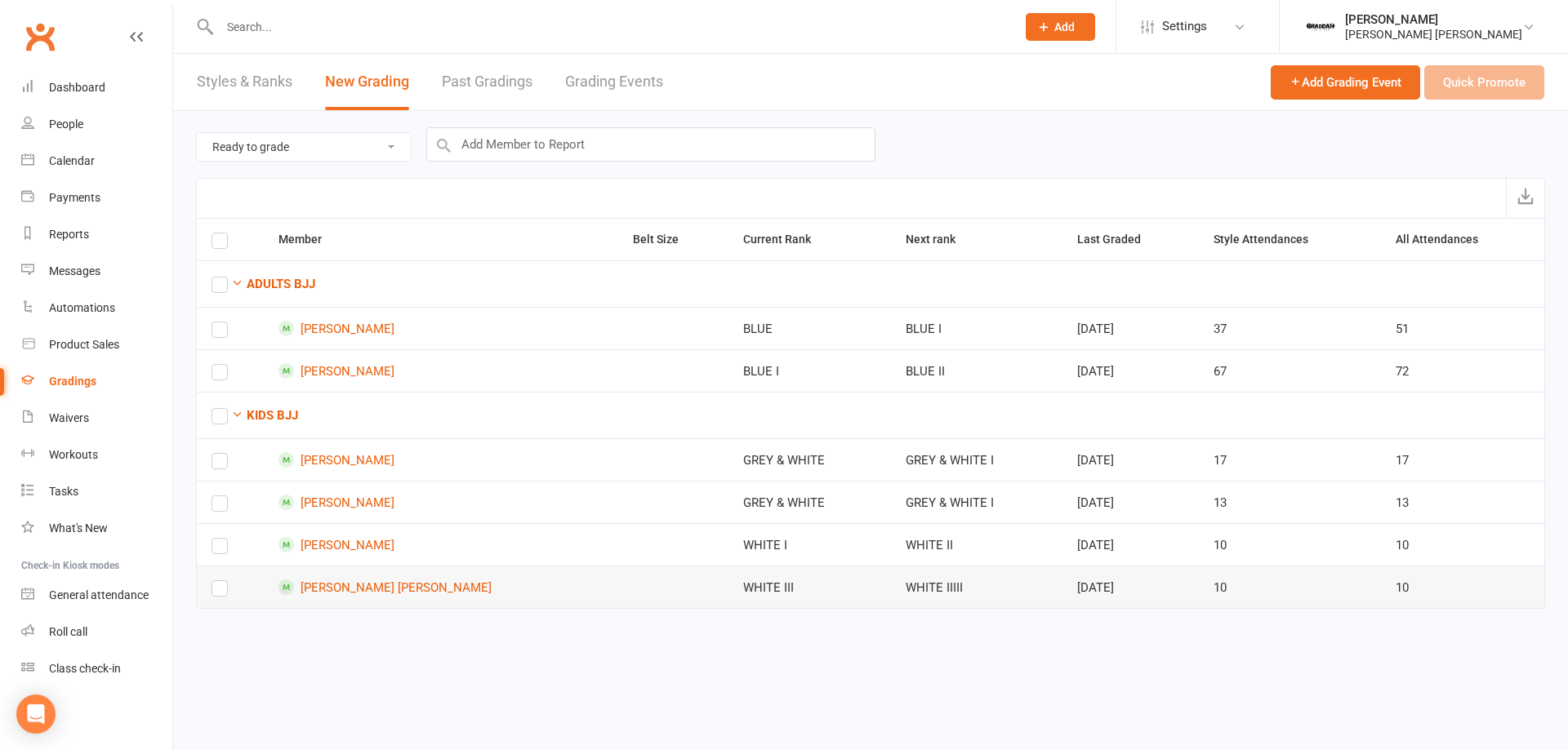
click at [214, 592] on label at bounding box center [219, 592] width 17 height 0
click at [214, 582] on input "checkbox" at bounding box center [219, 582] width 17 height 0
click at [1481, 97] on button "Quick Promote" at bounding box center [1484, 82] width 120 height 34
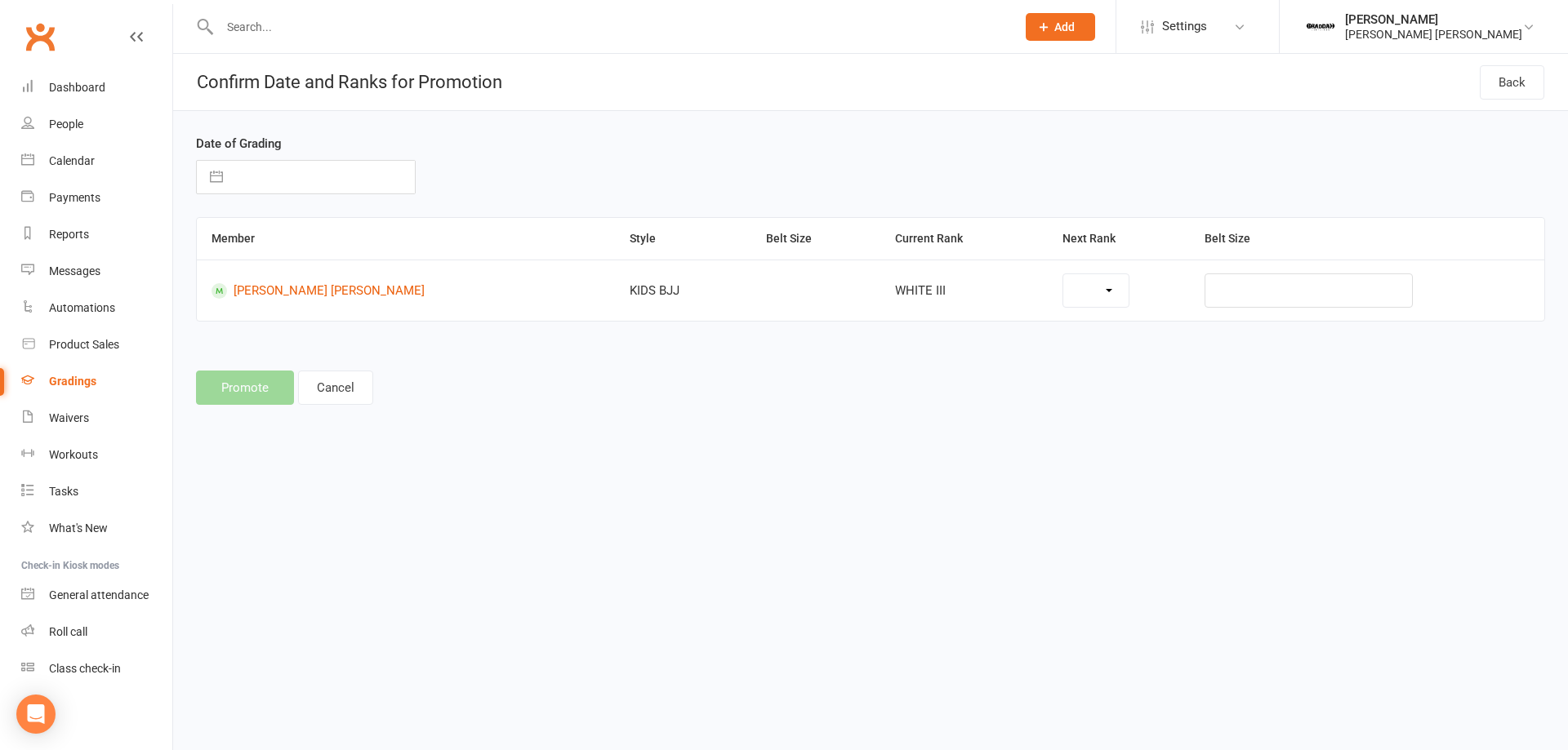
select select "37266"
click at [318, 178] on input "text" at bounding box center [323, 176] width 184 height 32
select select "8"
select select "2025"
select select "9"
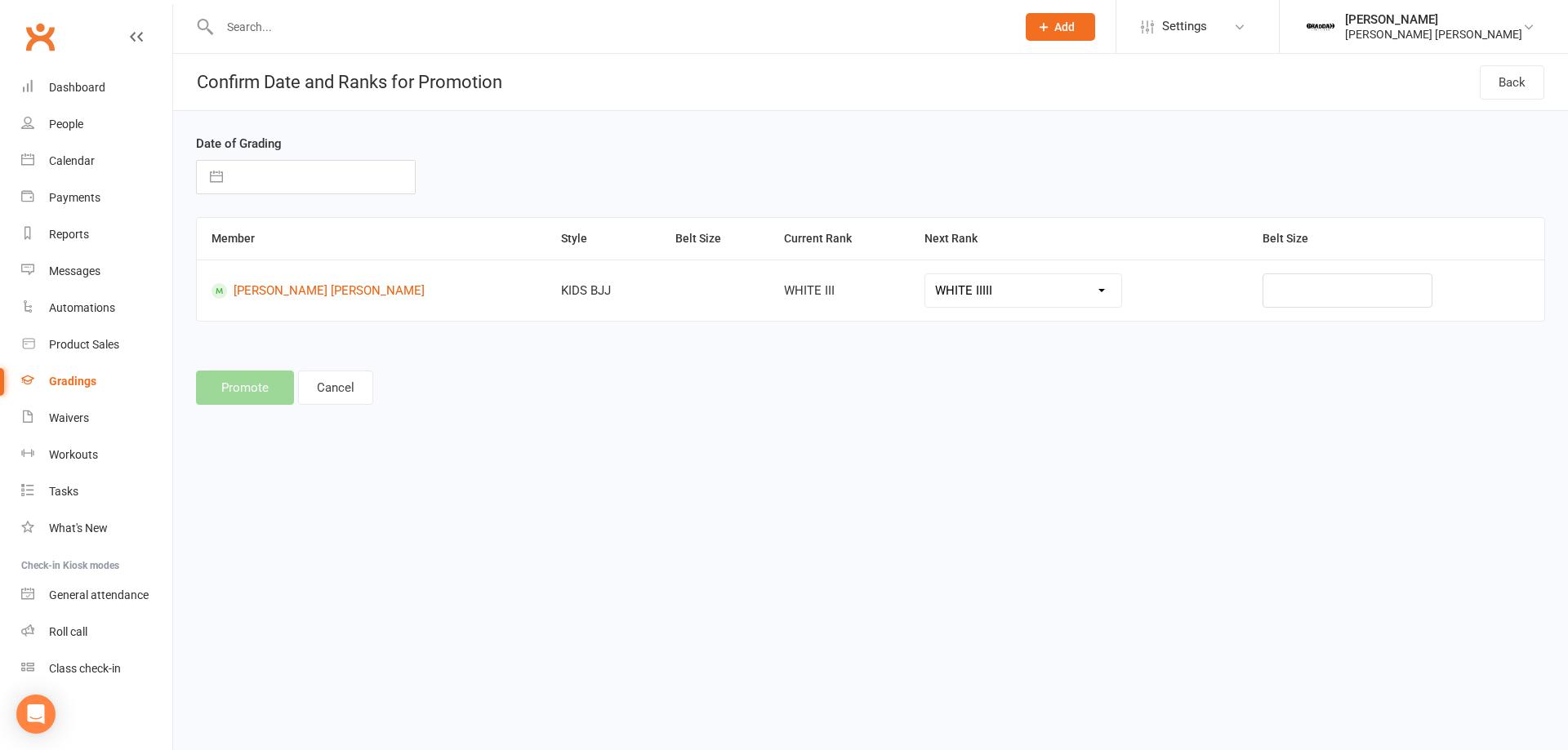
select select "2025"
select select "10"
select select "2025"
click at [424, 336] on td "11" at bounding box center [421, 333] width 32 height 31
type input "11 Oct 2025"
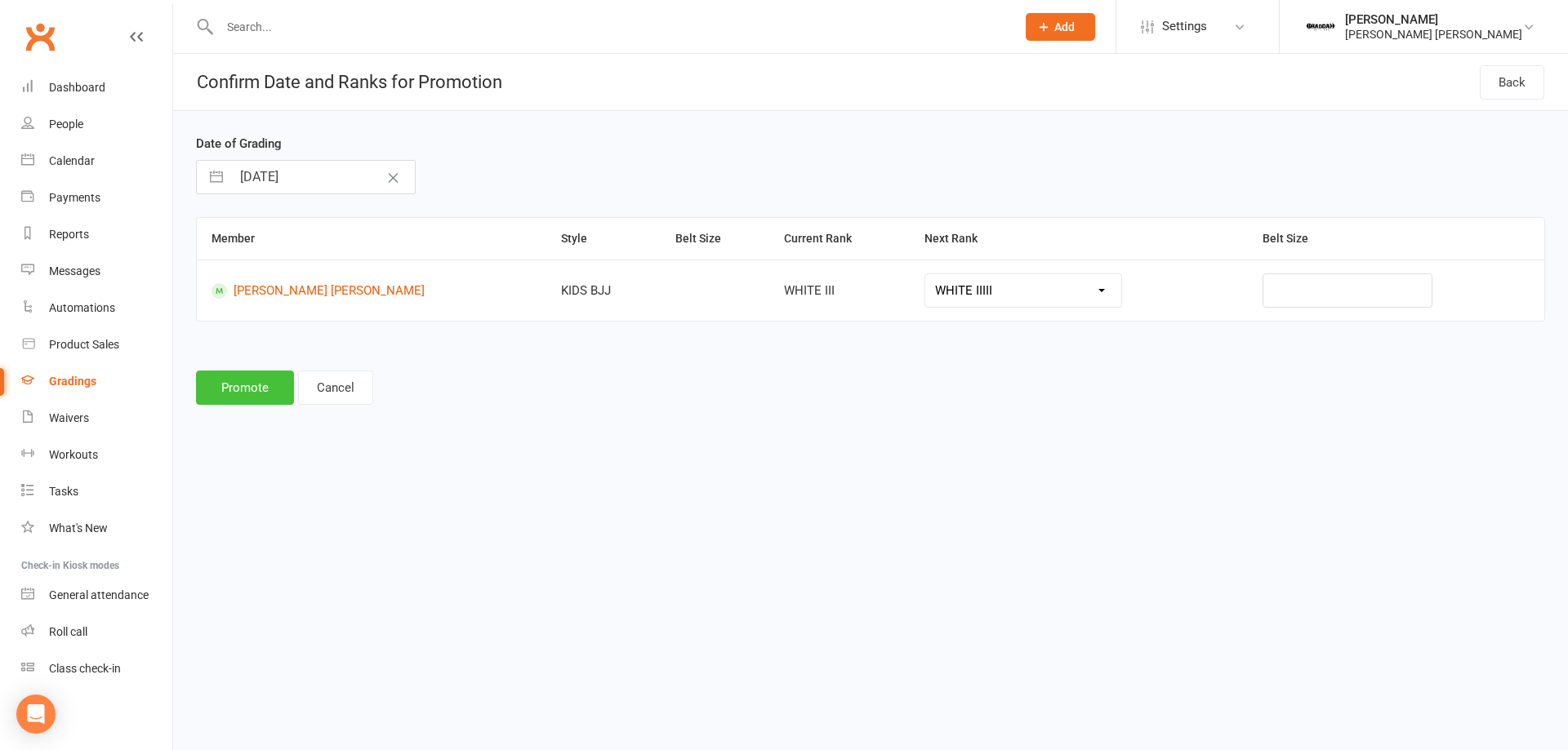
click at [266, 384] on button "Promote" at bounding box center [245, 388] width 98 height 34
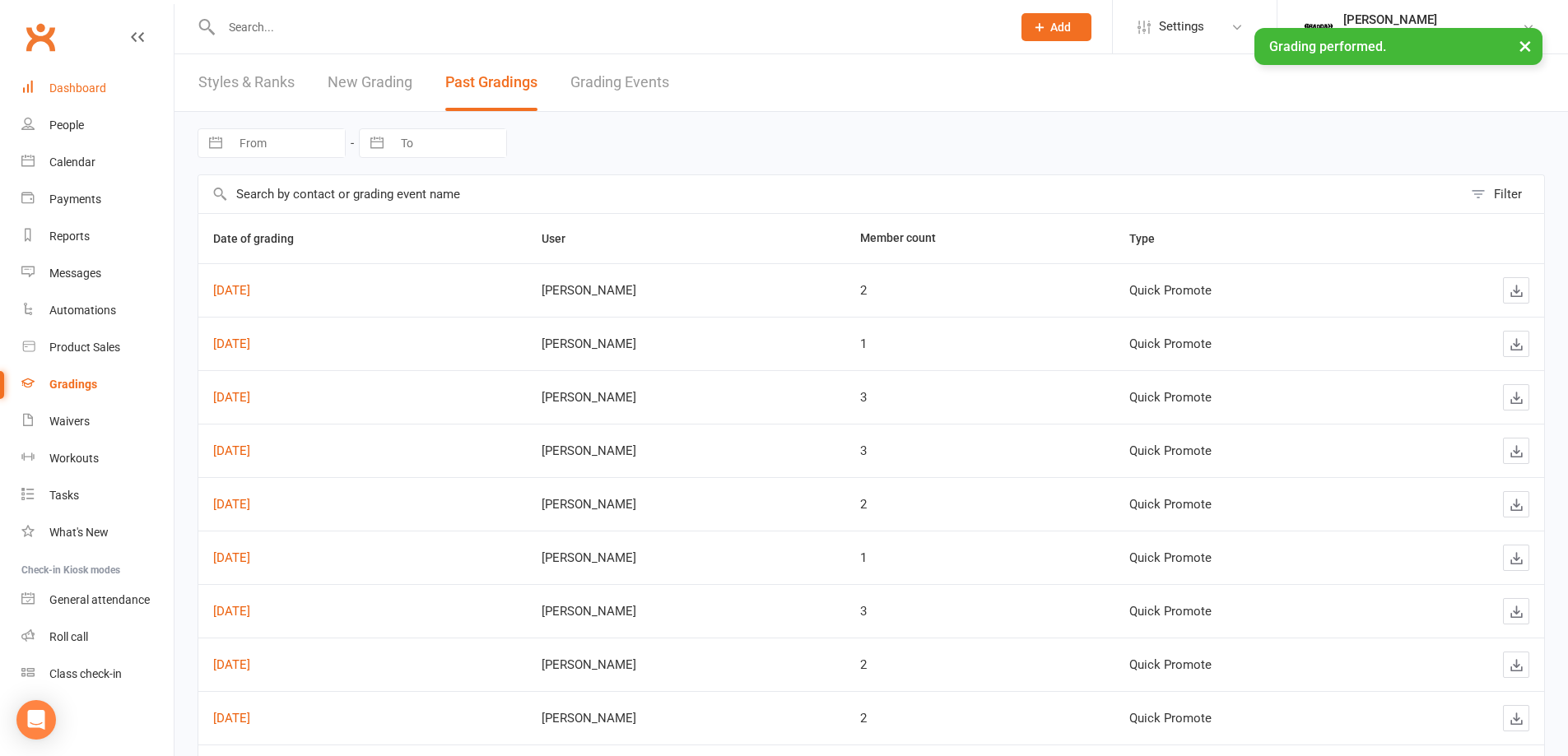
click at [81, 96] on link "Dashboard" at bounding box center [98, 89] width 152 height 38
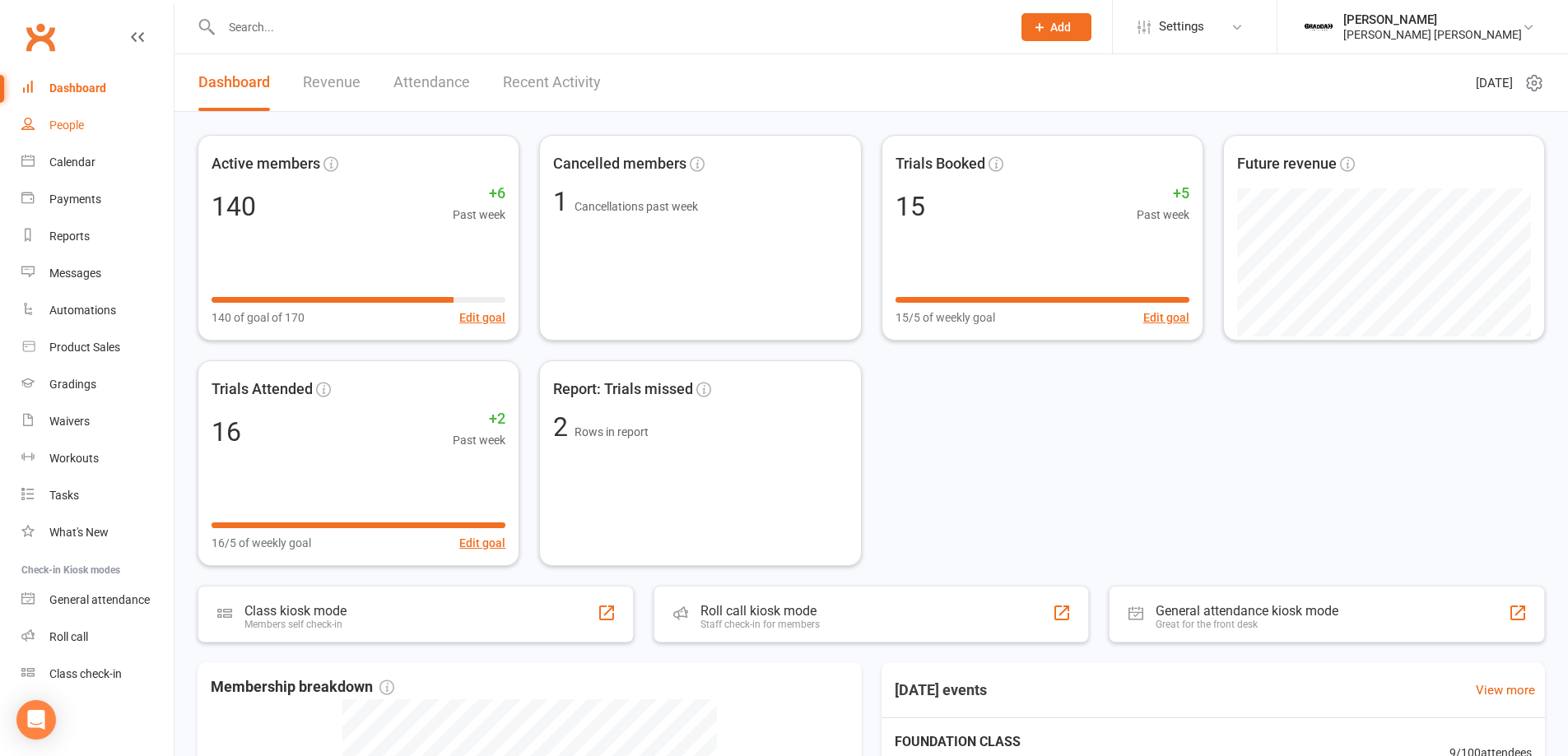
click at [67, 137] on link "People" at bounding box center [98, 125] width 152 height 38
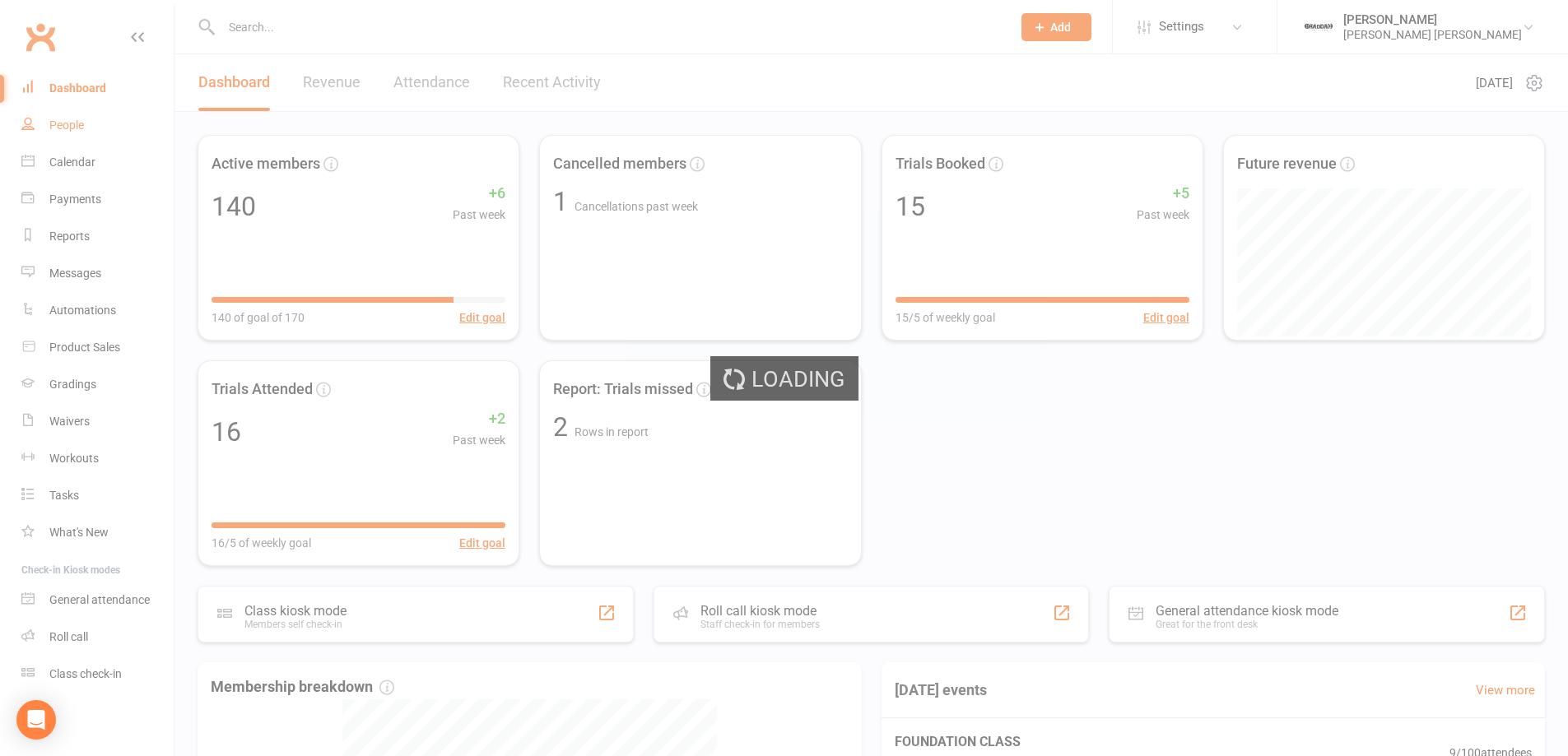
select select "100"
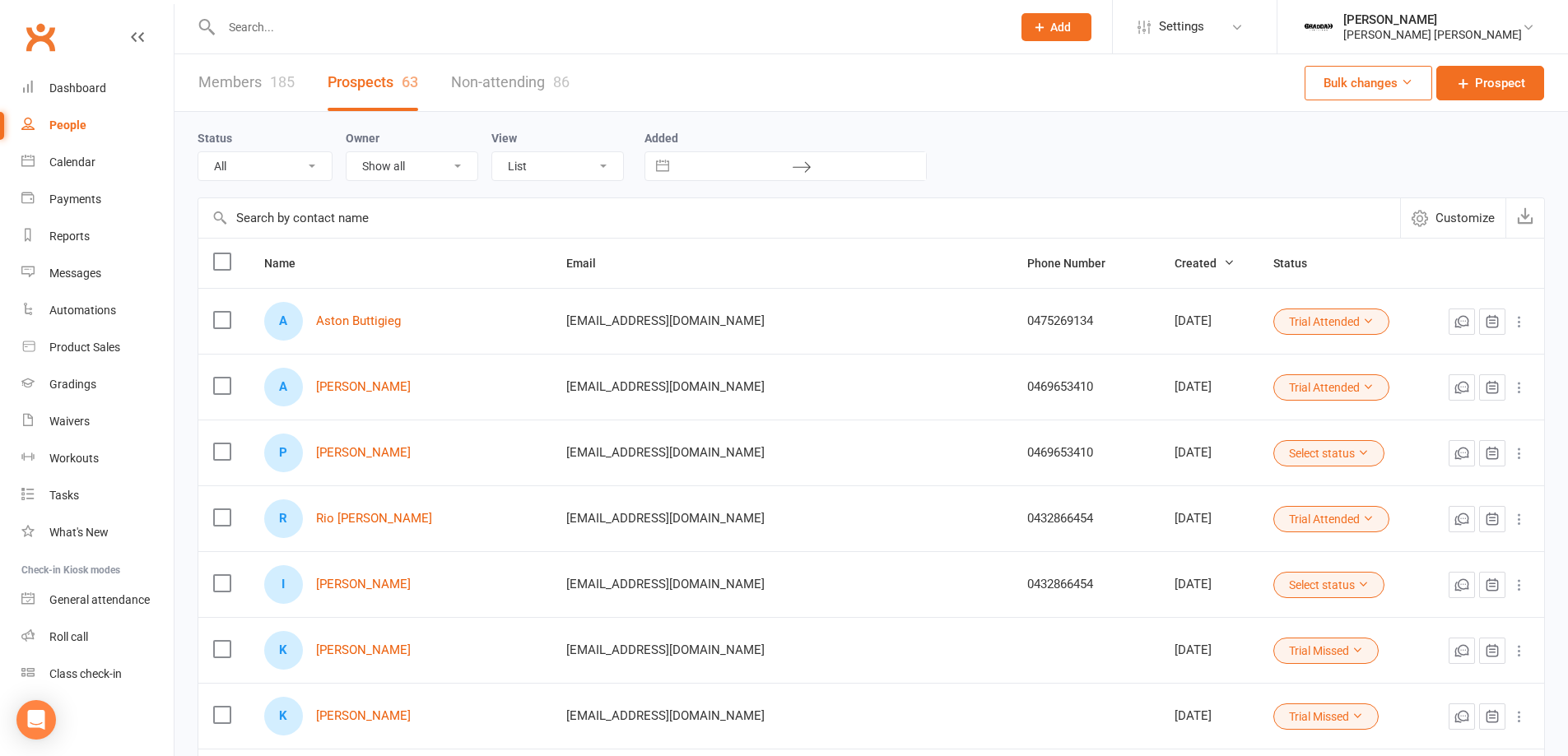
click at [310, 22] on input "text" at bounding box center [608, 27] width 784 height 23
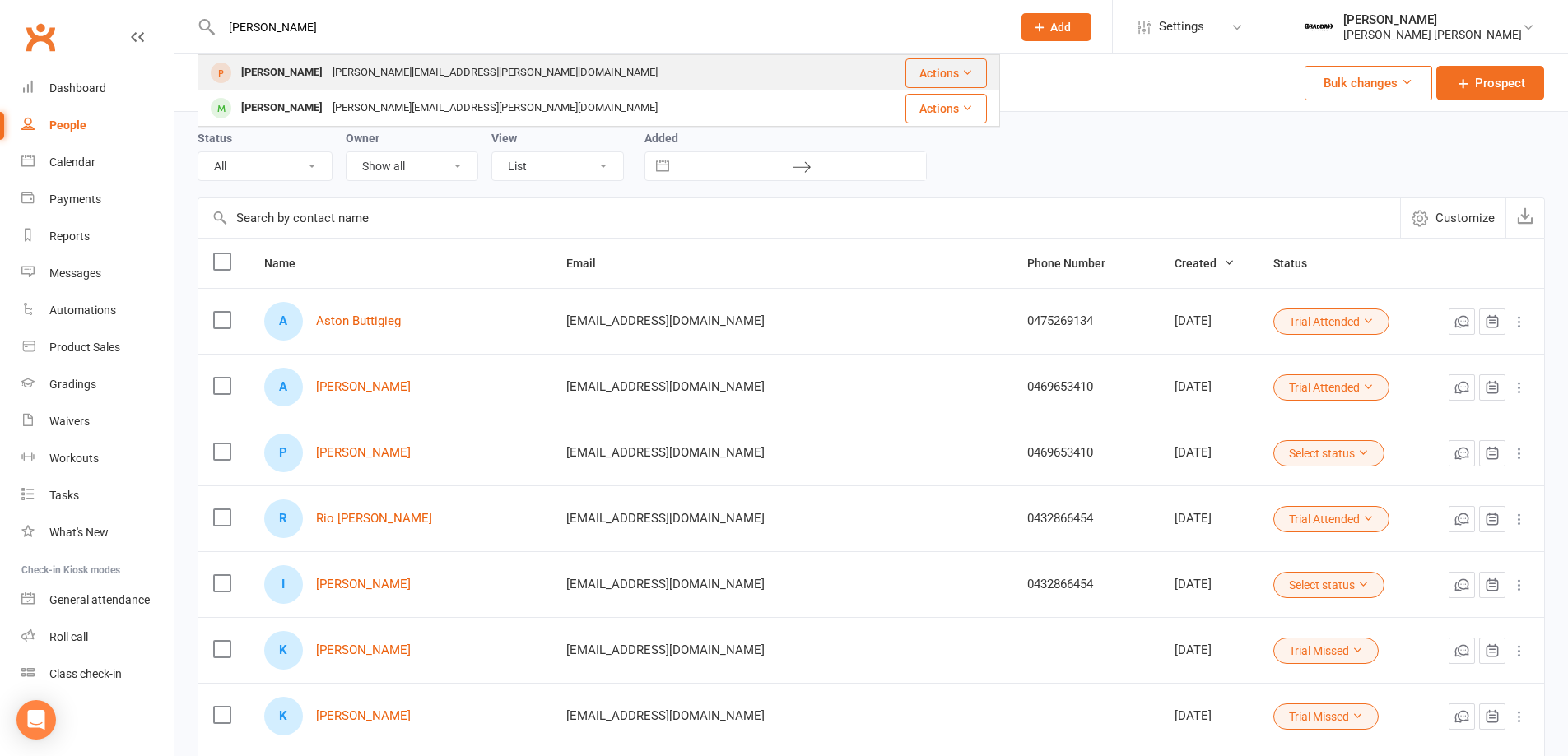
type input "hugh"
click at [973, 75] on icon at bounding box center [967, 73] width 12 height 12
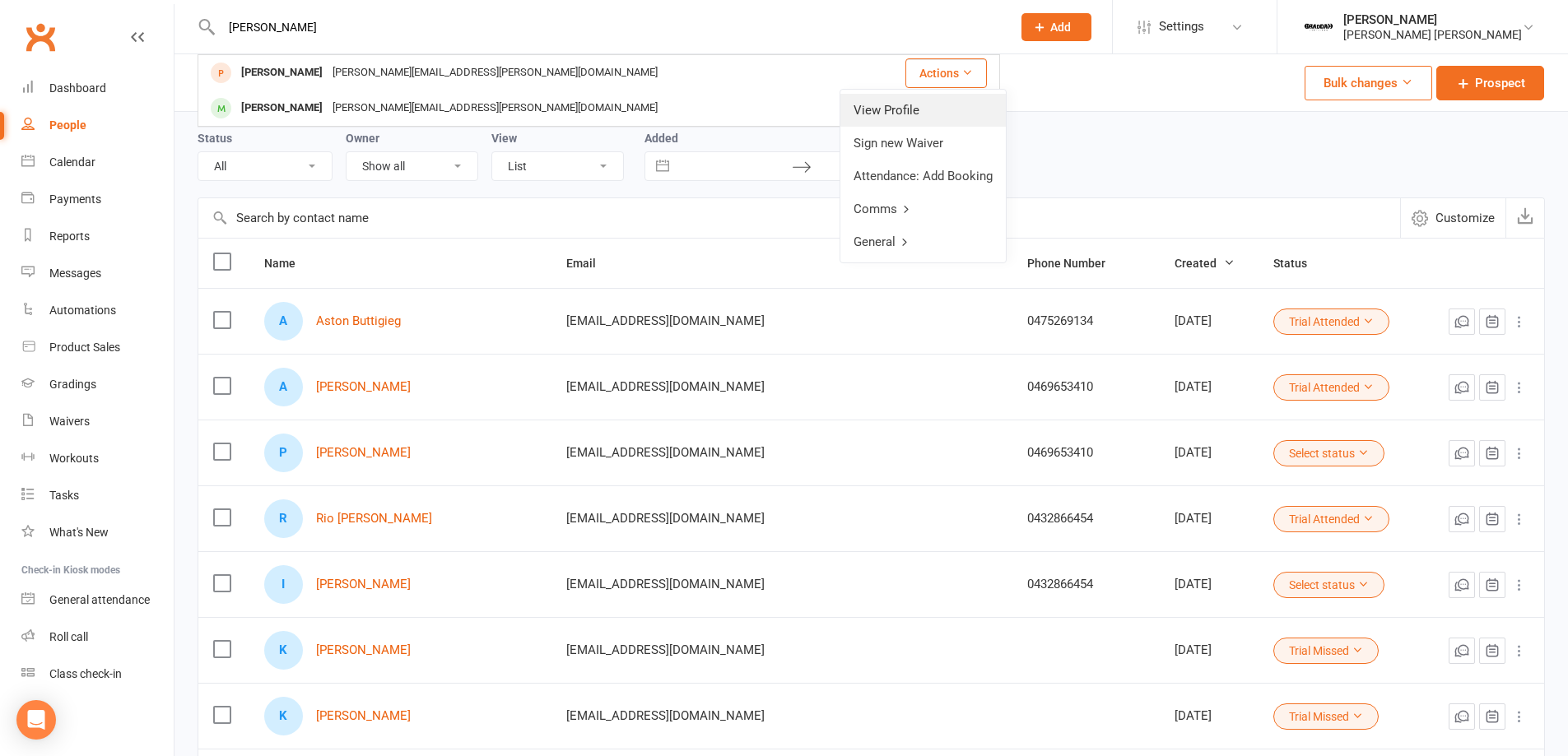
click at [934, 103] on link "View Profile" at bounding box center [923, 110] width 166 height 33
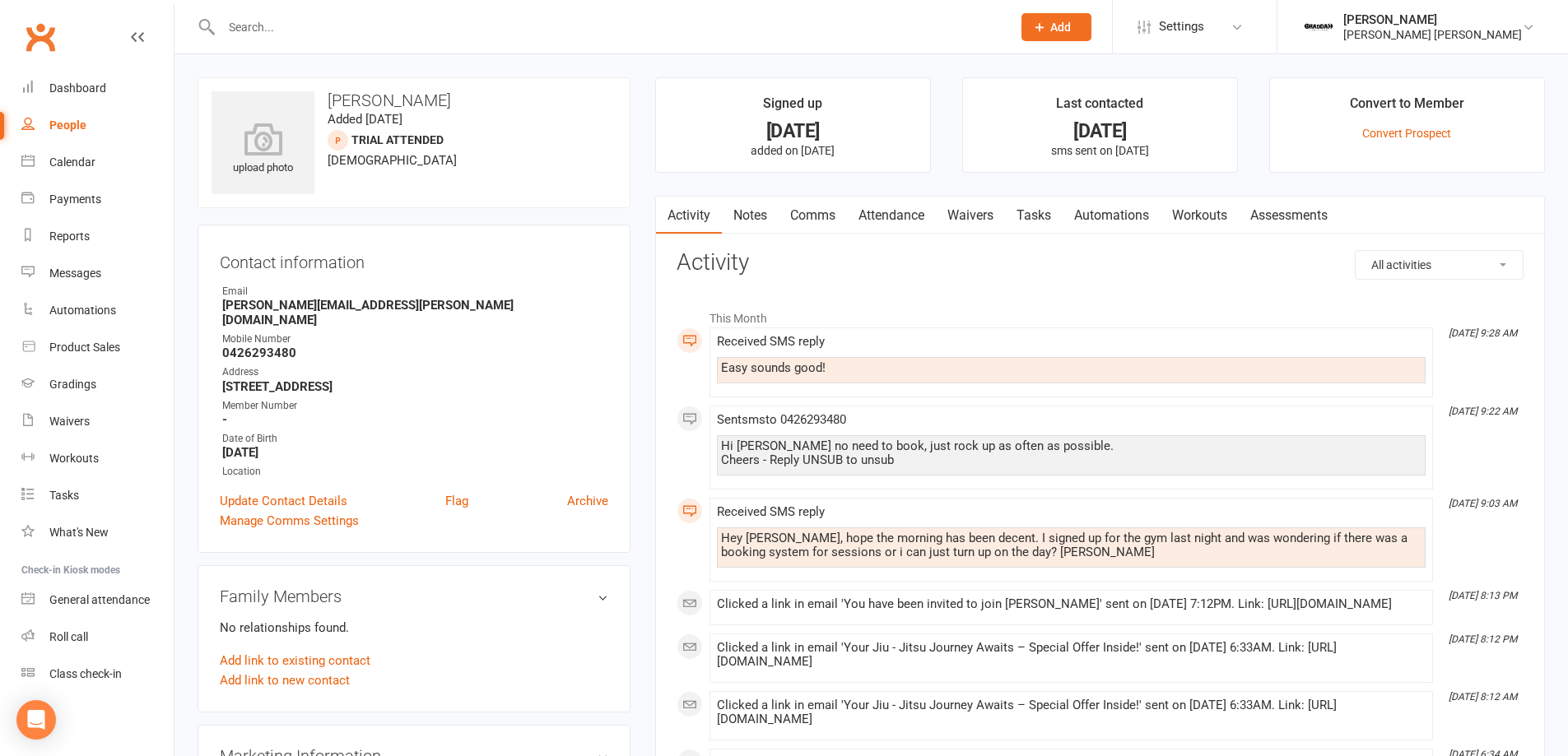
drag, startPoint x: 589, startPoint y: 488, endPoint x: 919, endPoint y: 64, distance: 537.3
click at [589, 491] on link "Archive" at bounding box center [588, 501] width 41 height 20
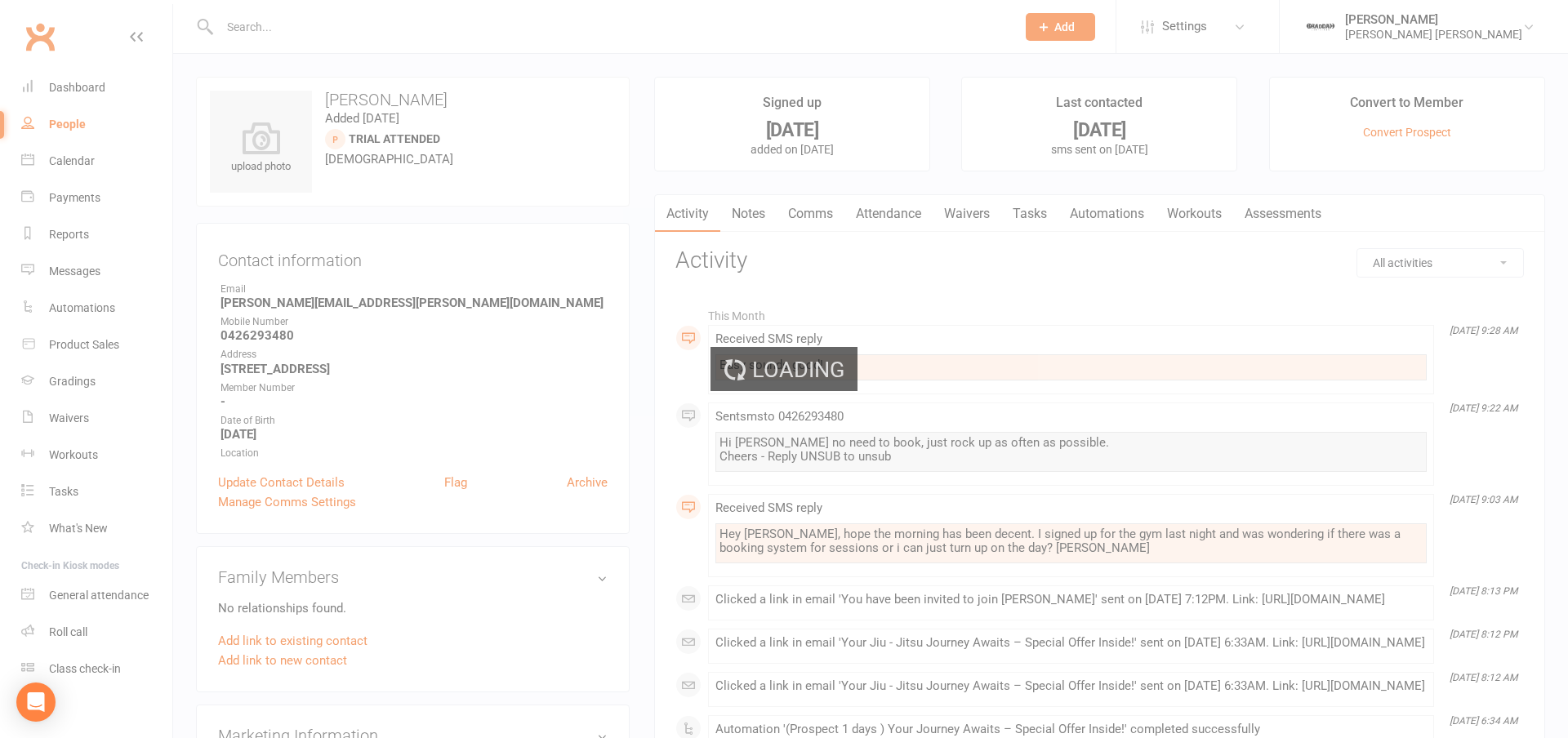
select select "100"
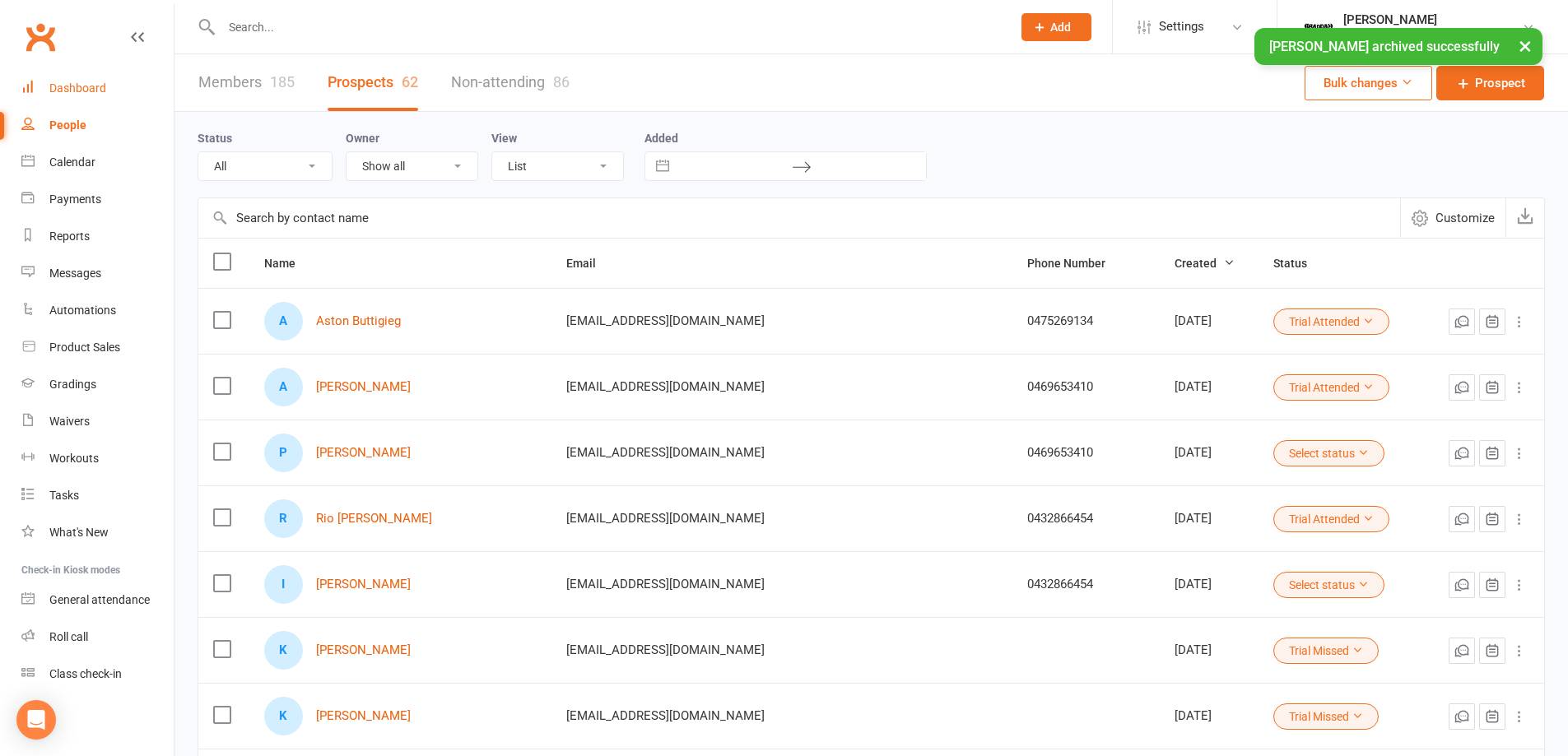
click at [90, 83] on div "Dashboard" at bounding box center [78, 88] width 57 height 13
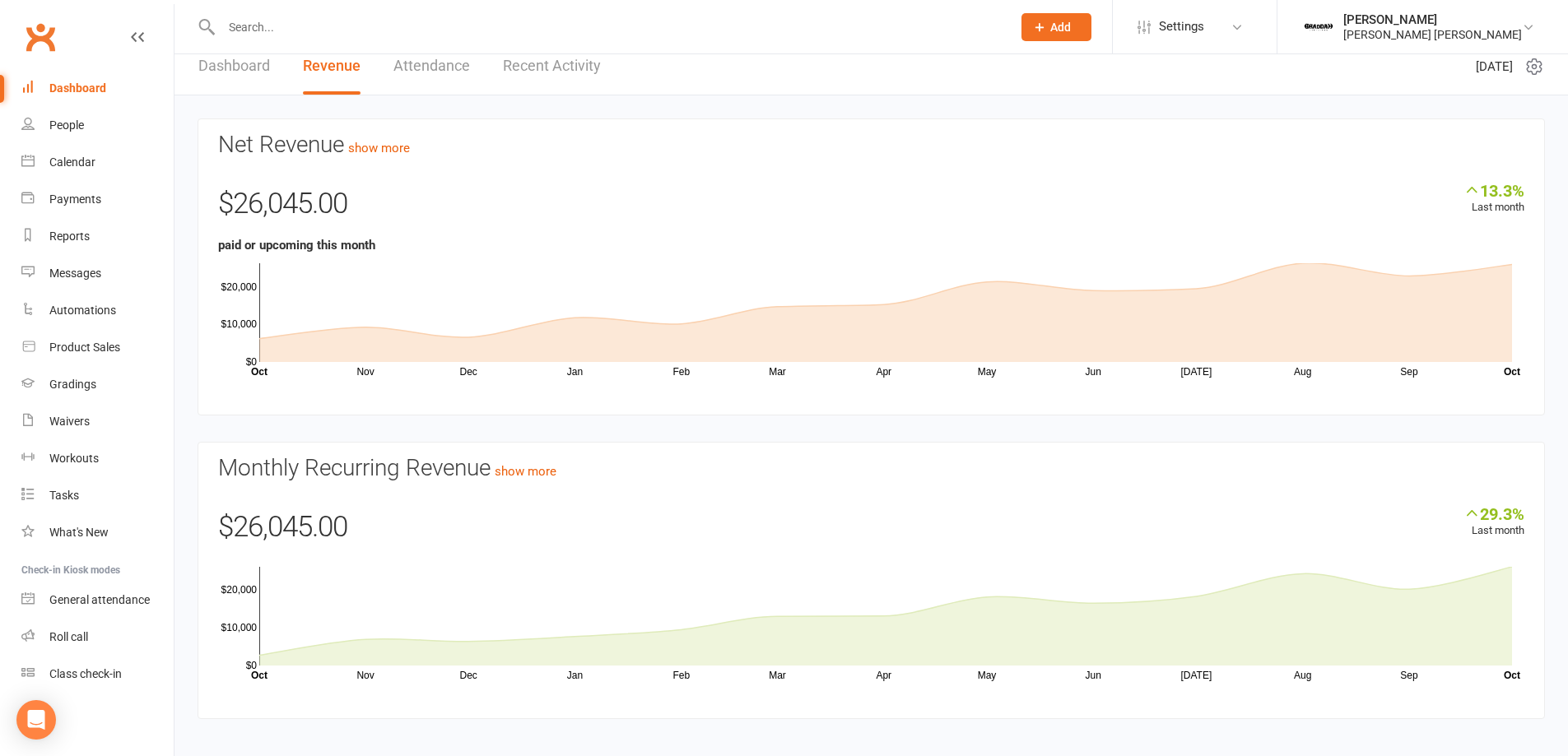
scroll to position [30, 0]
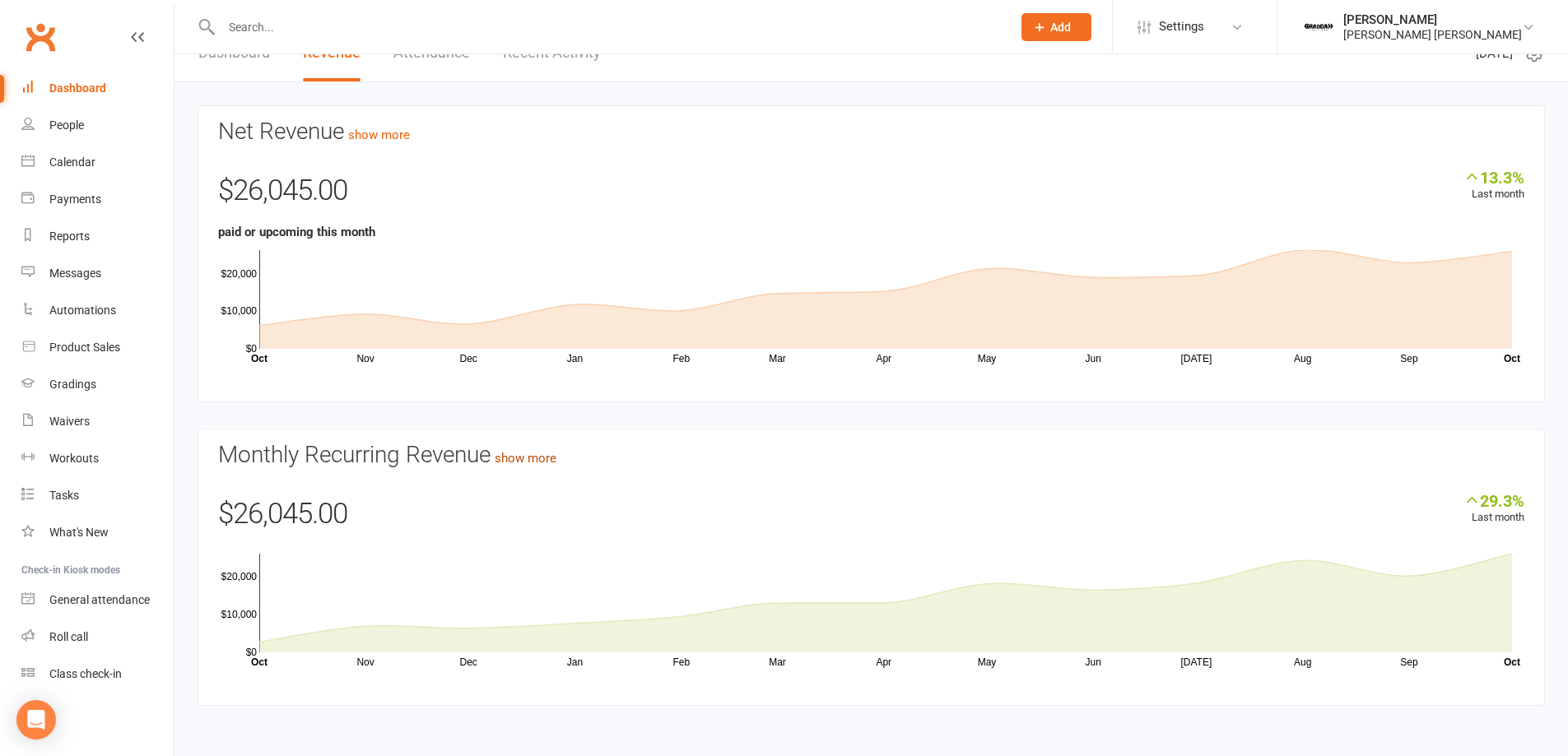
click at [555, 456] on link "show more" at bounding box center [525, 458] width 62 height 15
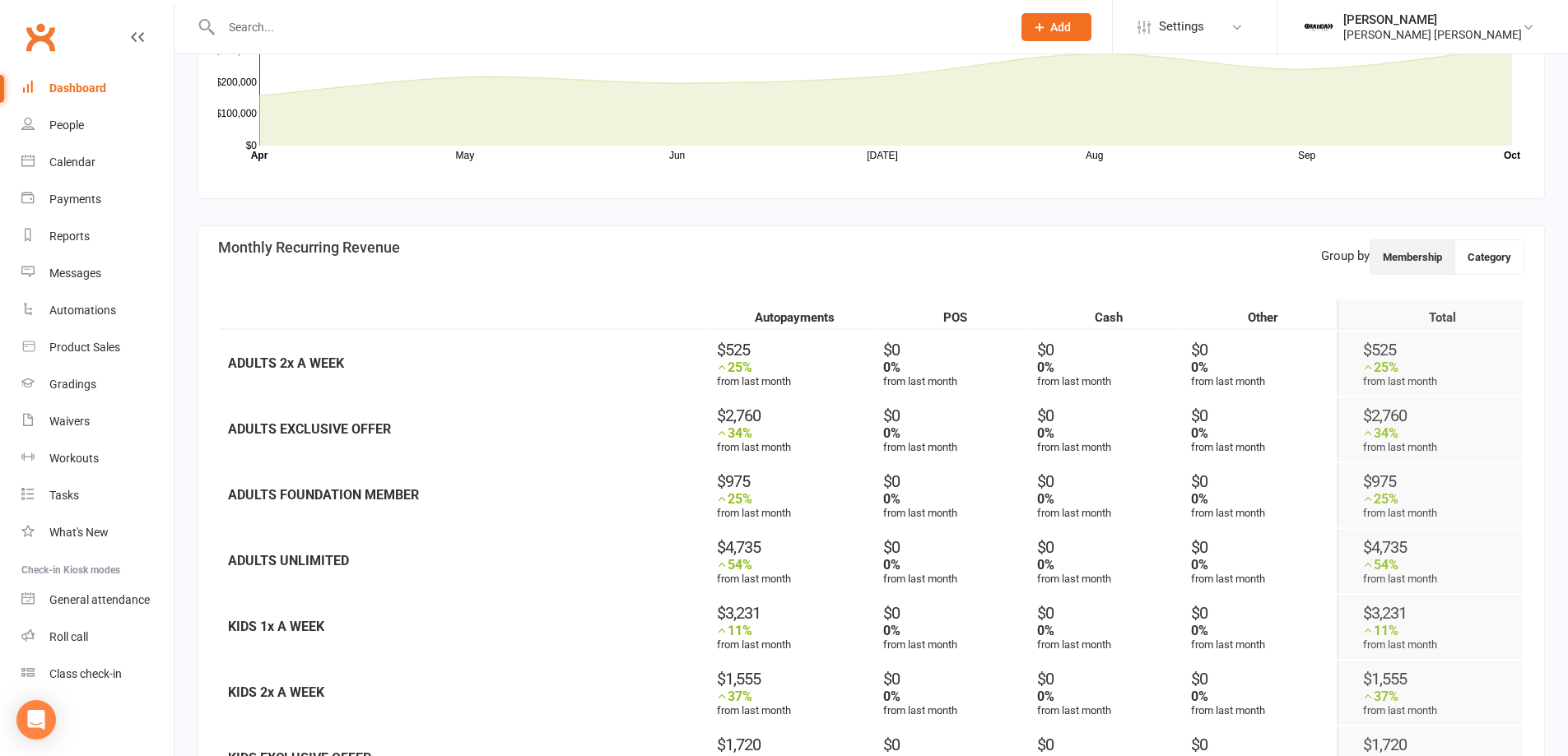
scroll to position [691, 0]
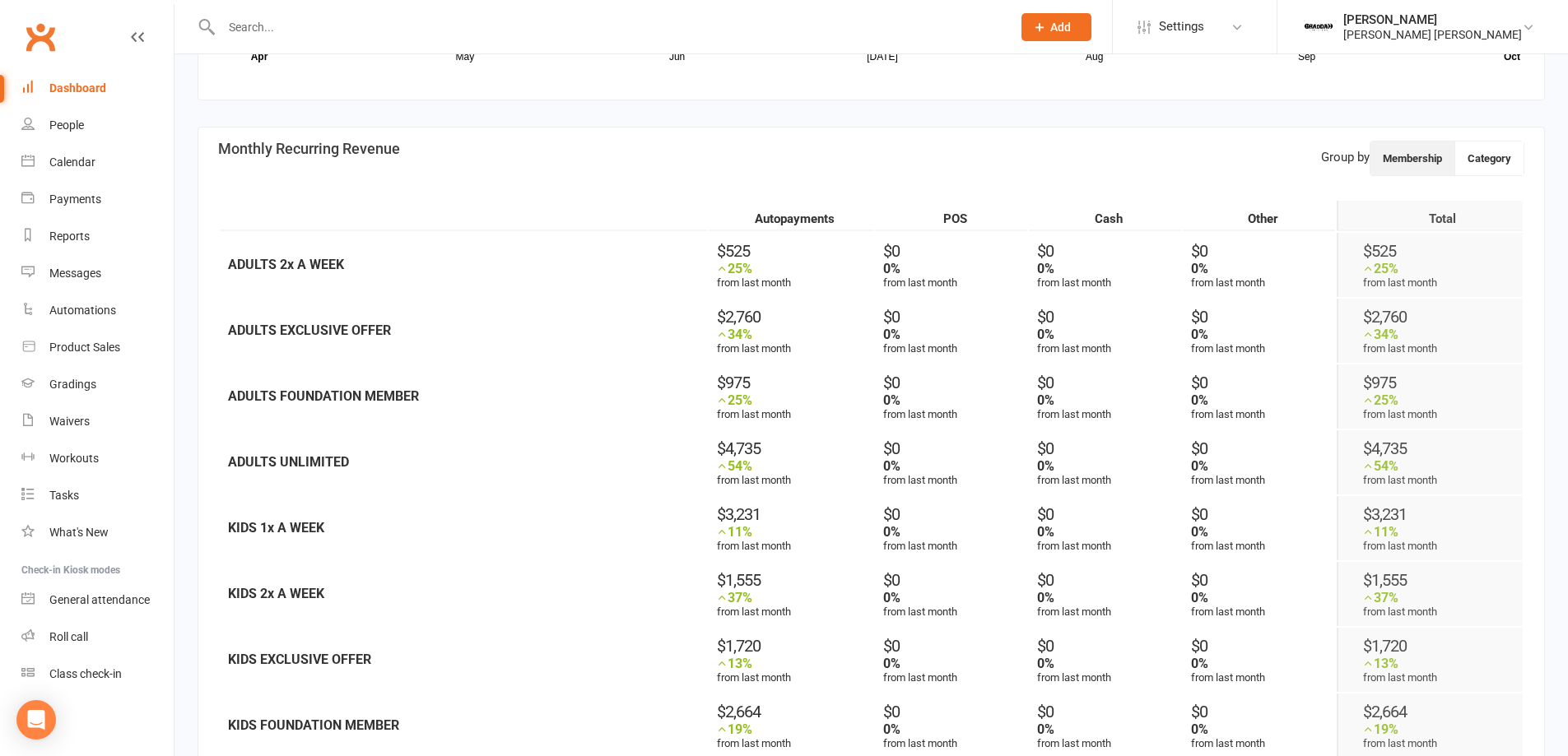
click at [56, 89] on div "Dashboard" at bounding box center [78, 88] width 57 height 13
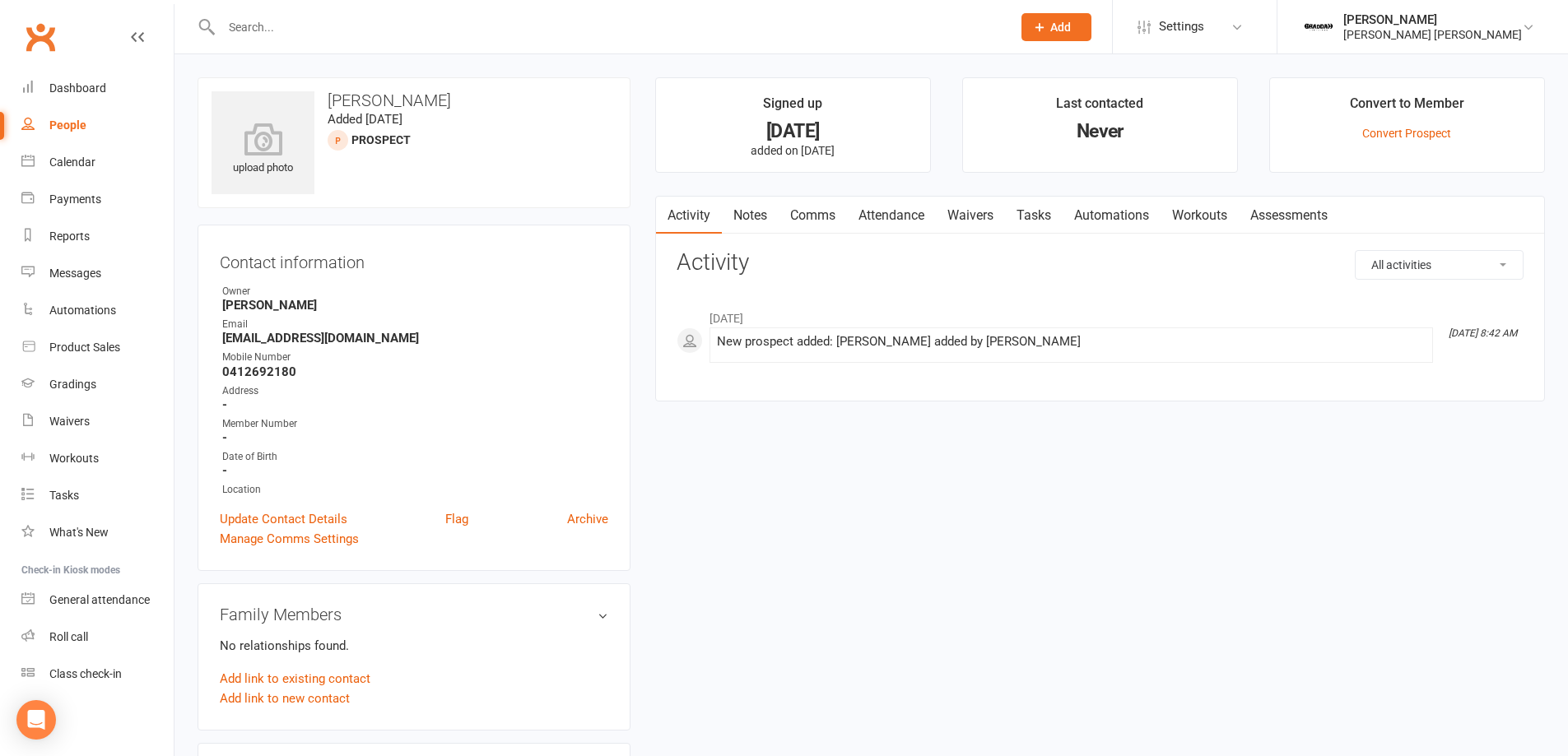
click at [920, 214] on link "Attendance" at bounding box center [891, 215] width 89 height 38
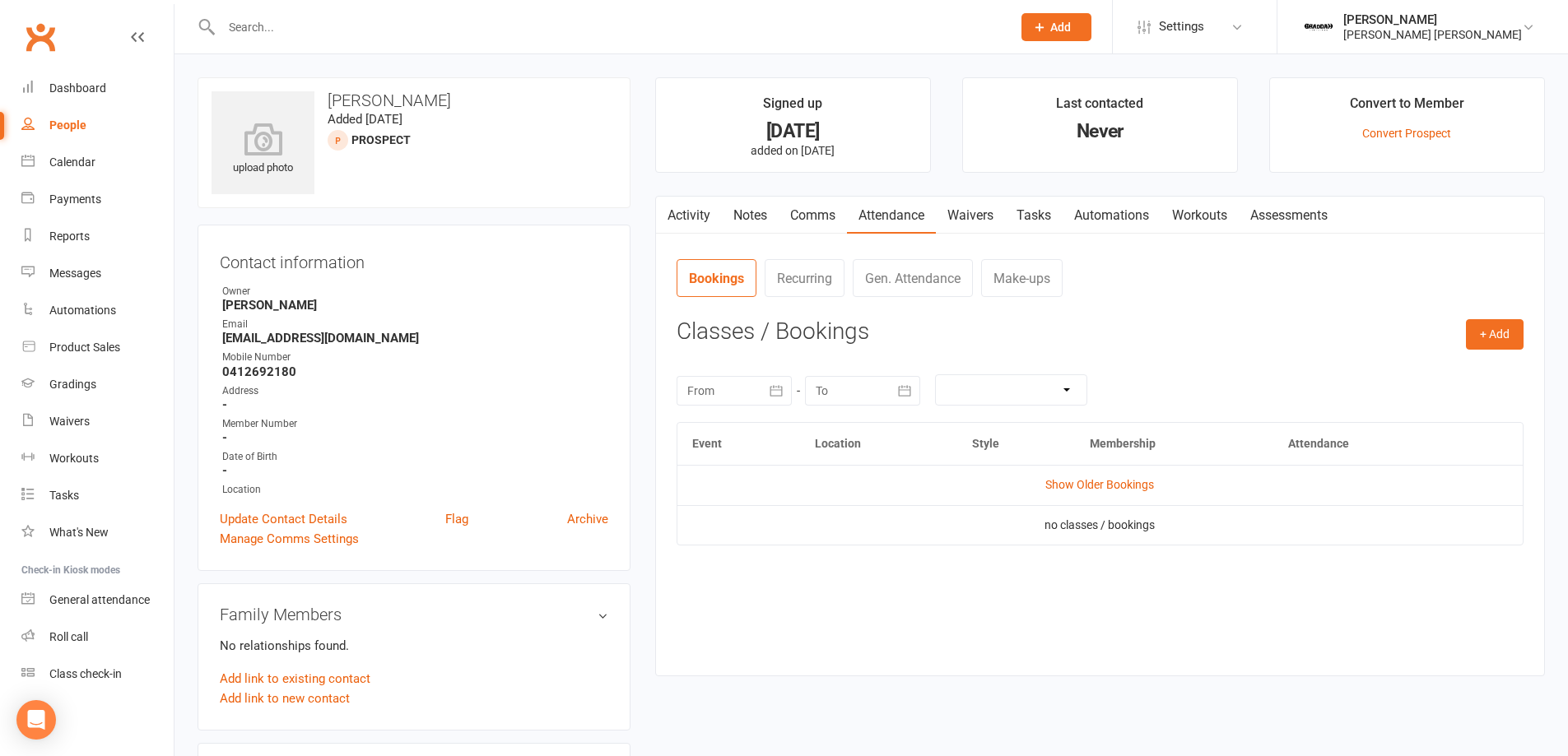
click at [270, 371] on strong "0412692180" at bounding box center [414, 371] width 386 height 15
copy strong "0412692180"
